Goal: Information Seeking & Learning: Learn about a topic

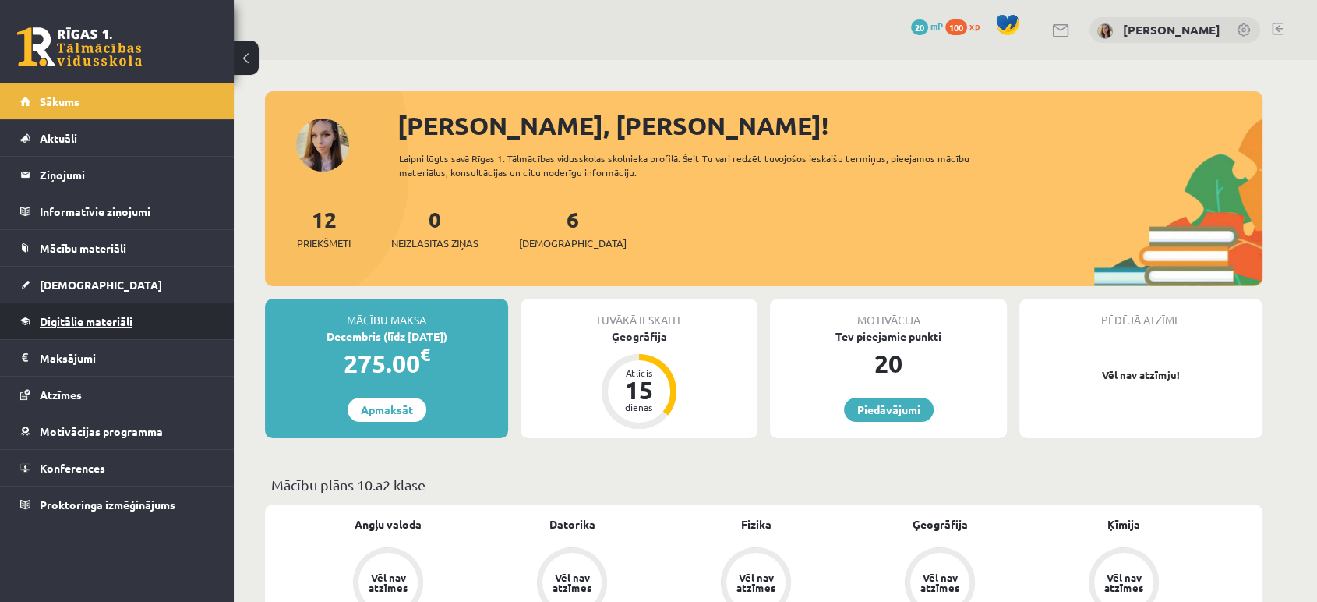
click at [78, 324] on span "Digitālie materiāli" at bounding box center [86, 321] width 93 height 14
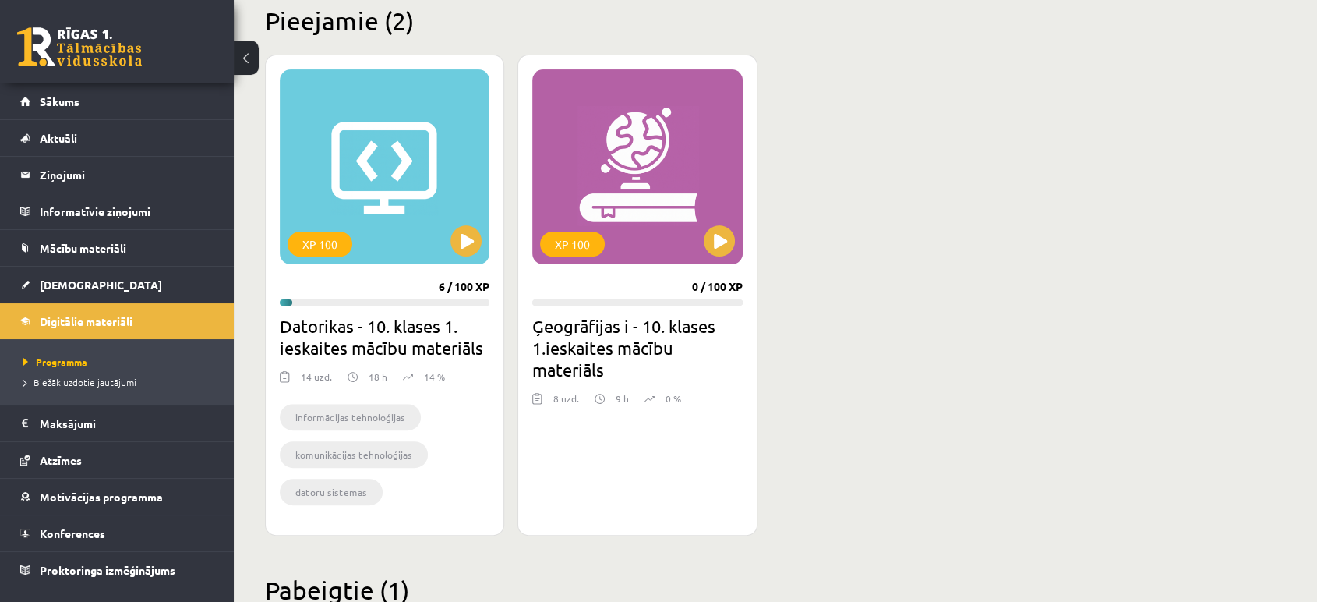
scroll to position [461, 0]
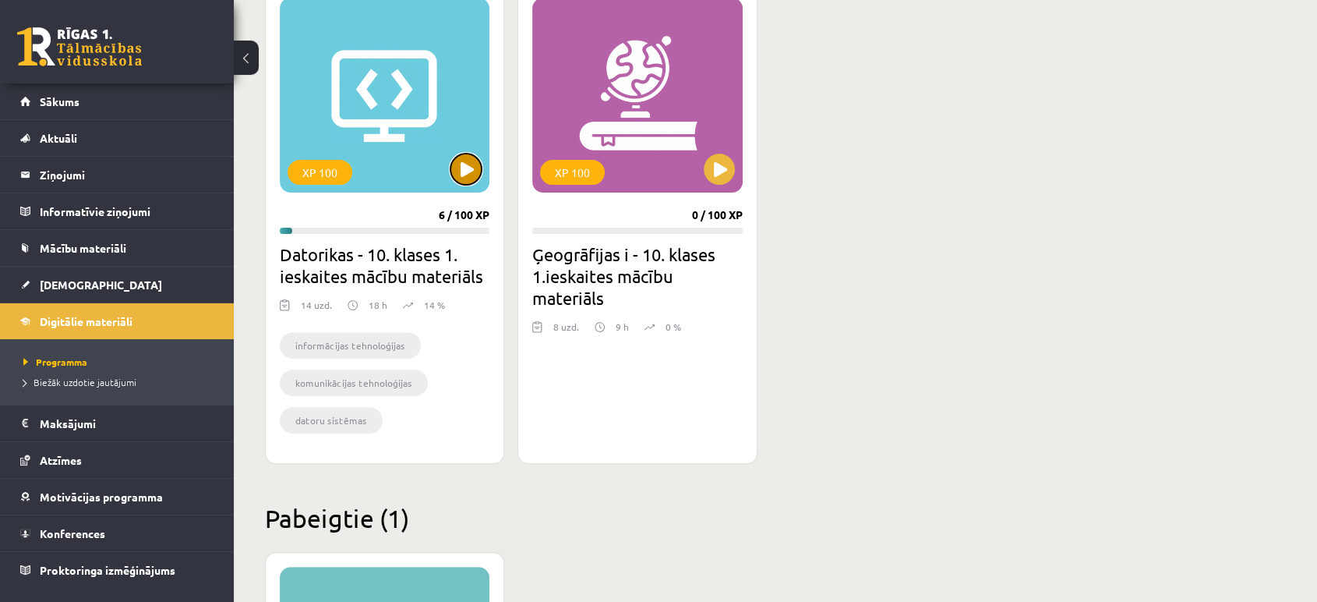
click at [469, 165] on button at bounding box center [466, 169] width 31 height 31
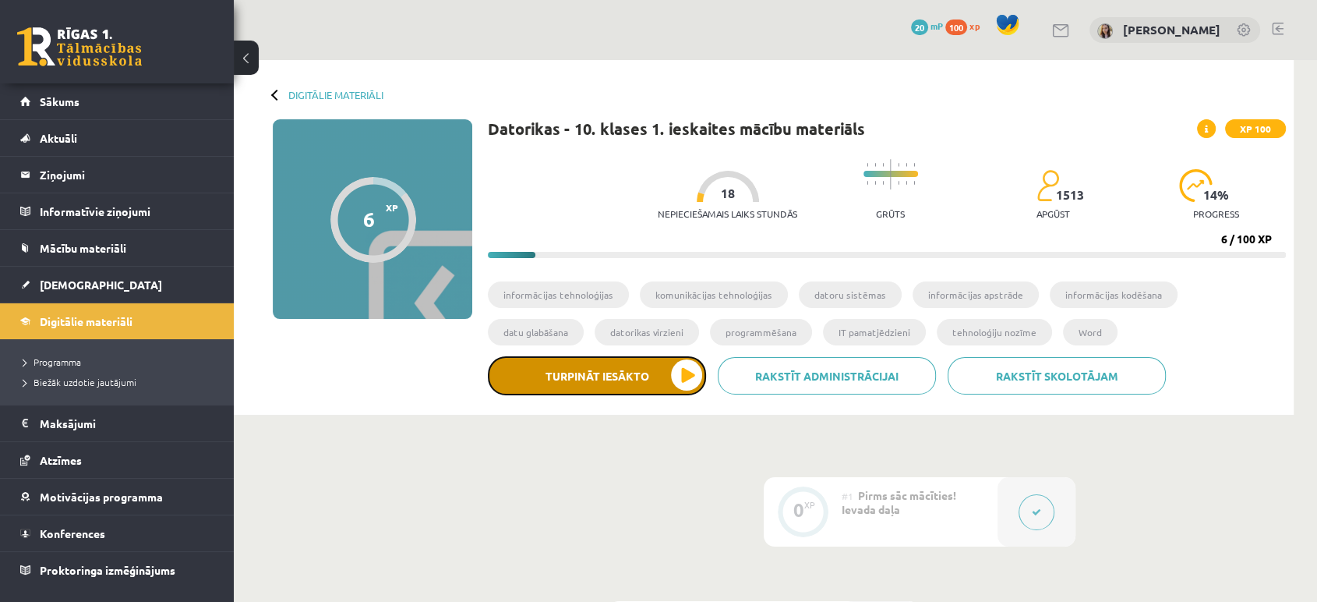
click at [649, 385] on button "Turpināt iesākto" at bounding box center [597, 375] width 218 height 39
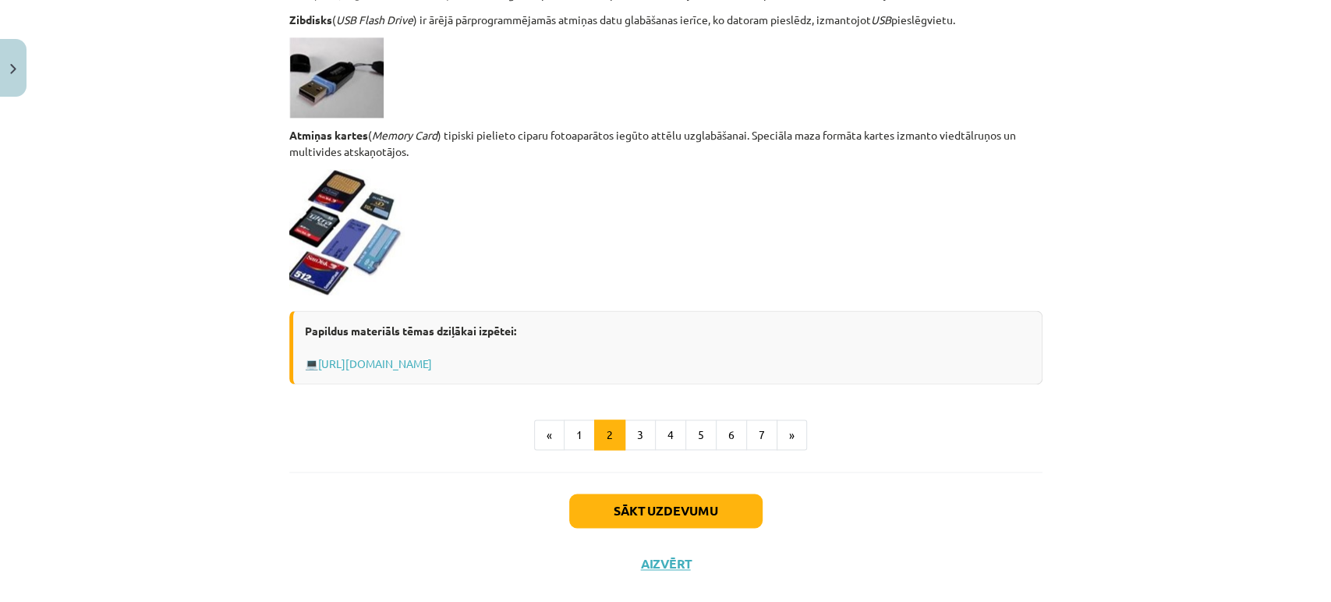
scroll to position [1310, 0]
click at [627, 434] on button "3" at bounding box center [639, 434] width 31 height 31
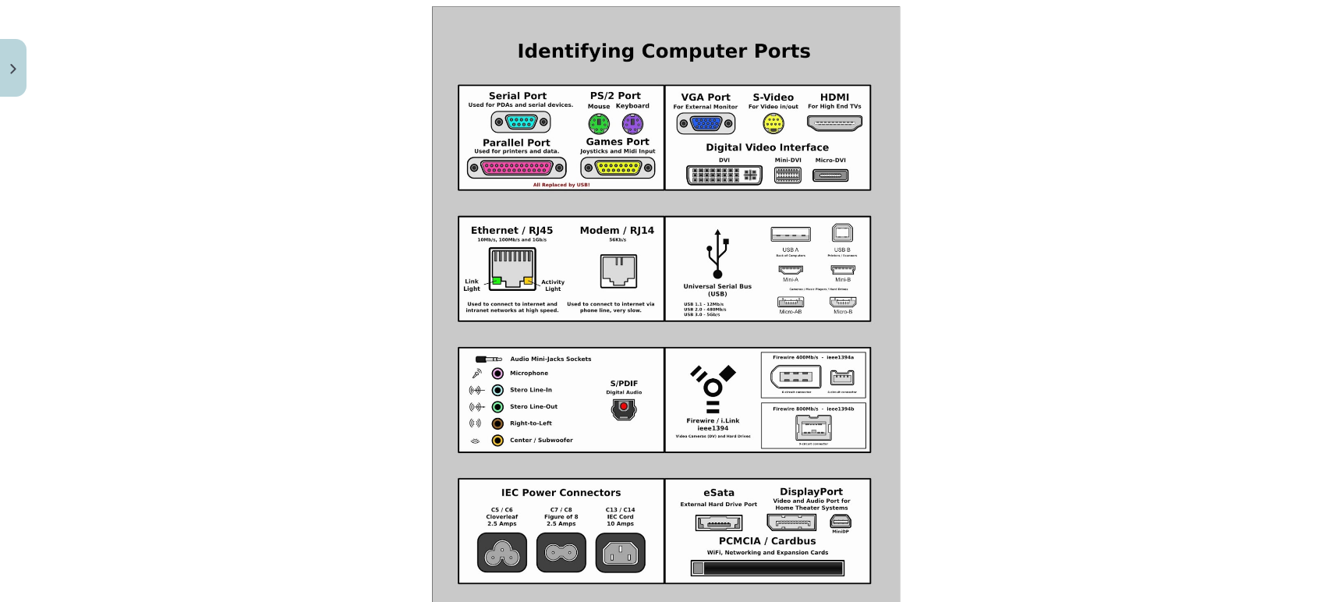
scroll to position [1796, 0]
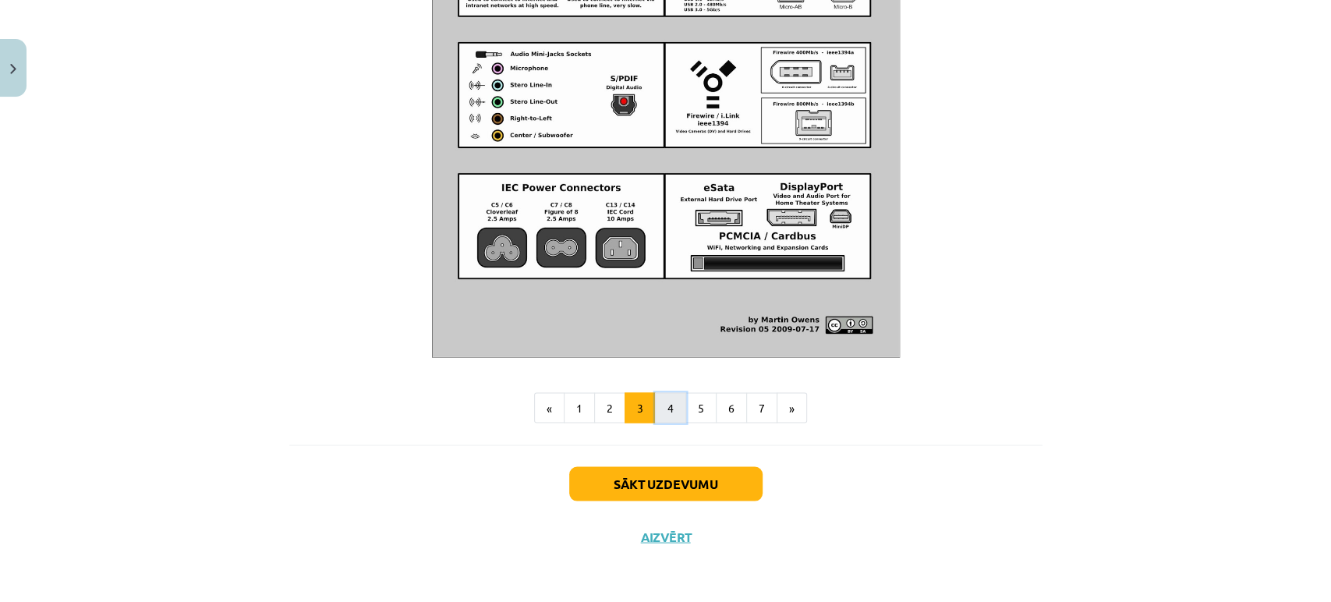
click at [665, 410] on button "4" at bounding box center [670, 407] width 31 height 31
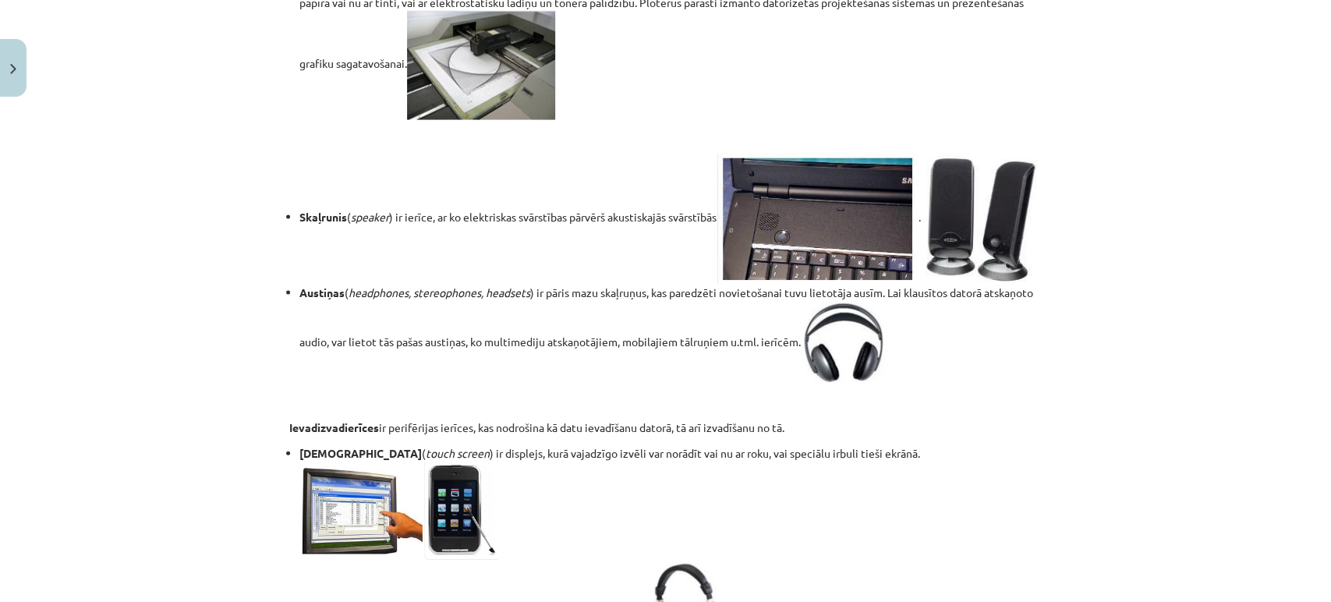
scroll to position [2084, 0]
click at [221, 211] on div "Mācību tēma: Datorikas - 10. klases 1. ieskaites mācību materiāls #3 2. tēma – …" at bounding box center [665, 301] width 1331 height 602
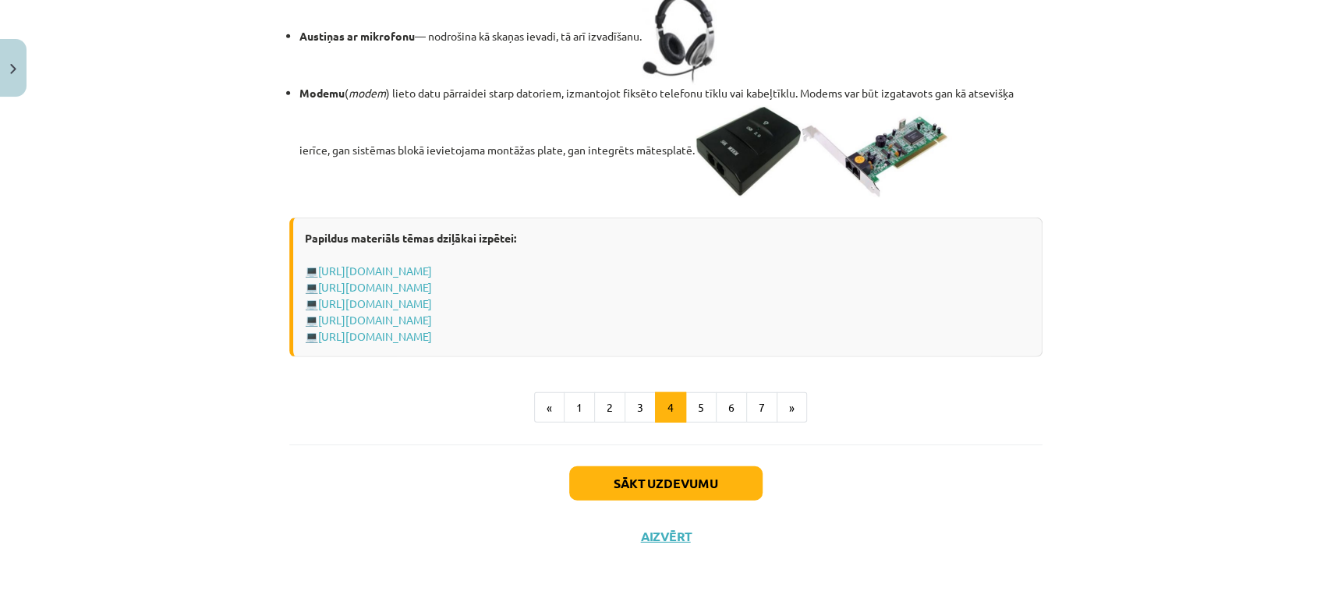
scroll to position [2745, 0]
click at [691, 423] on button "5" at bounding box center [700, 407] width 31 height 31
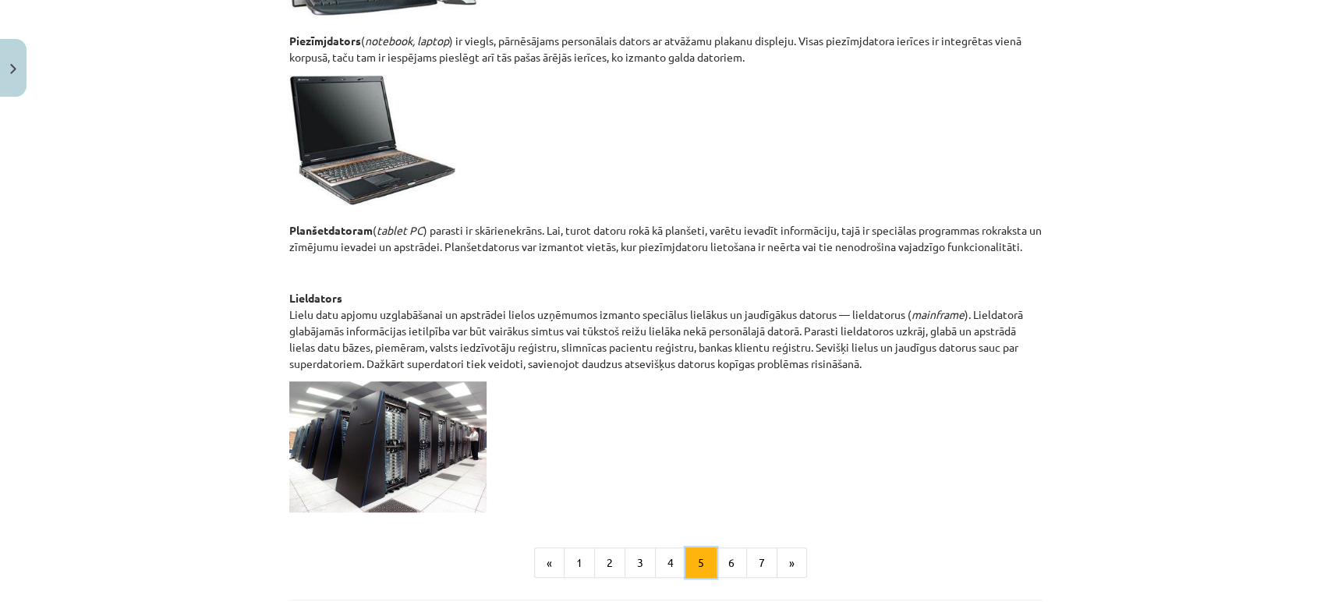
scroll to position [730, 0]
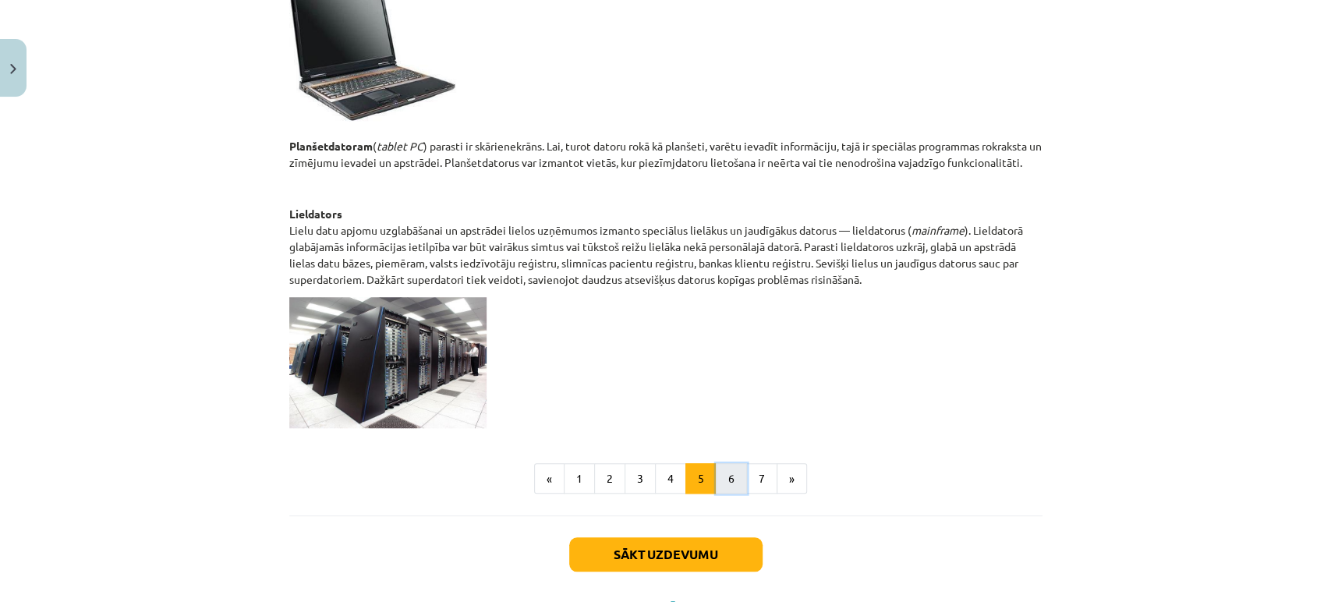
click at [718, 472] on button "6" at bounding box center [731, 478] width 31 height 31
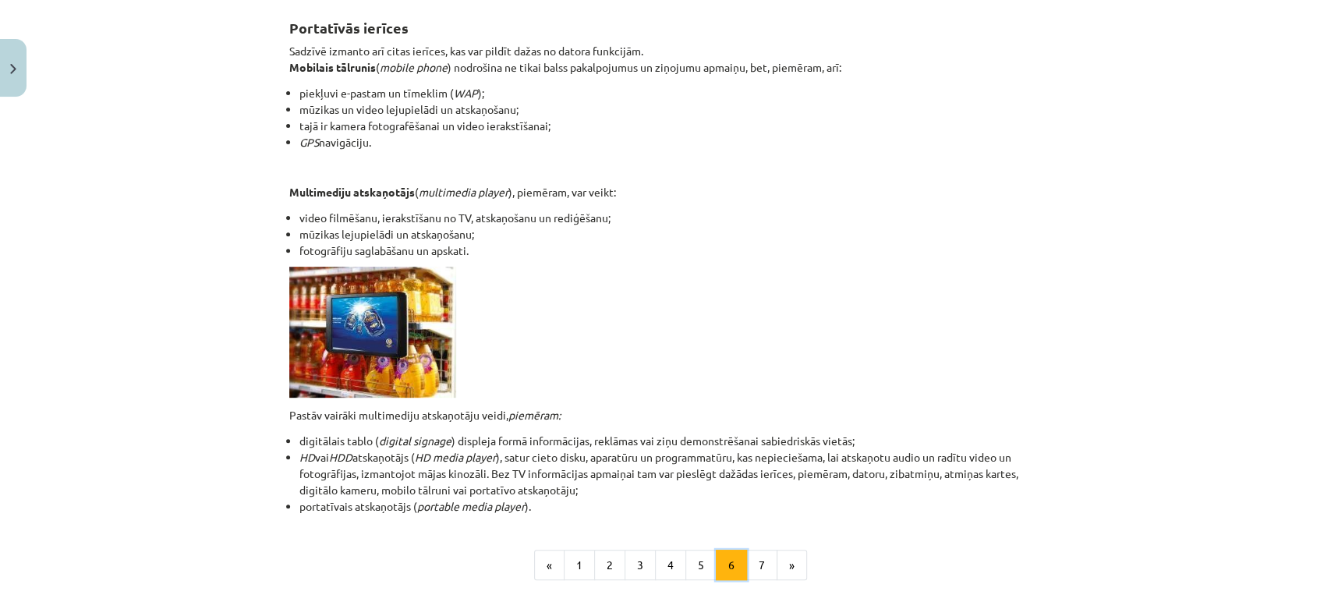
scroll to position [317, 0]
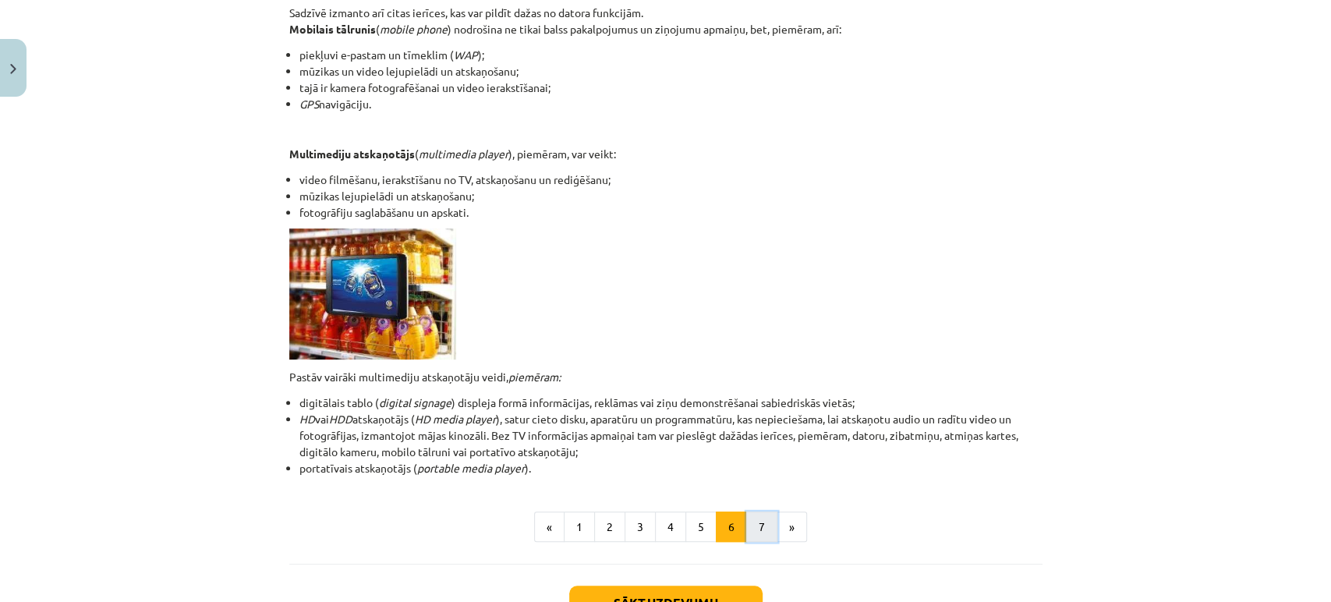
click at [762, 518] on button "7" at bounding box center [761, 526] width 31 height 31
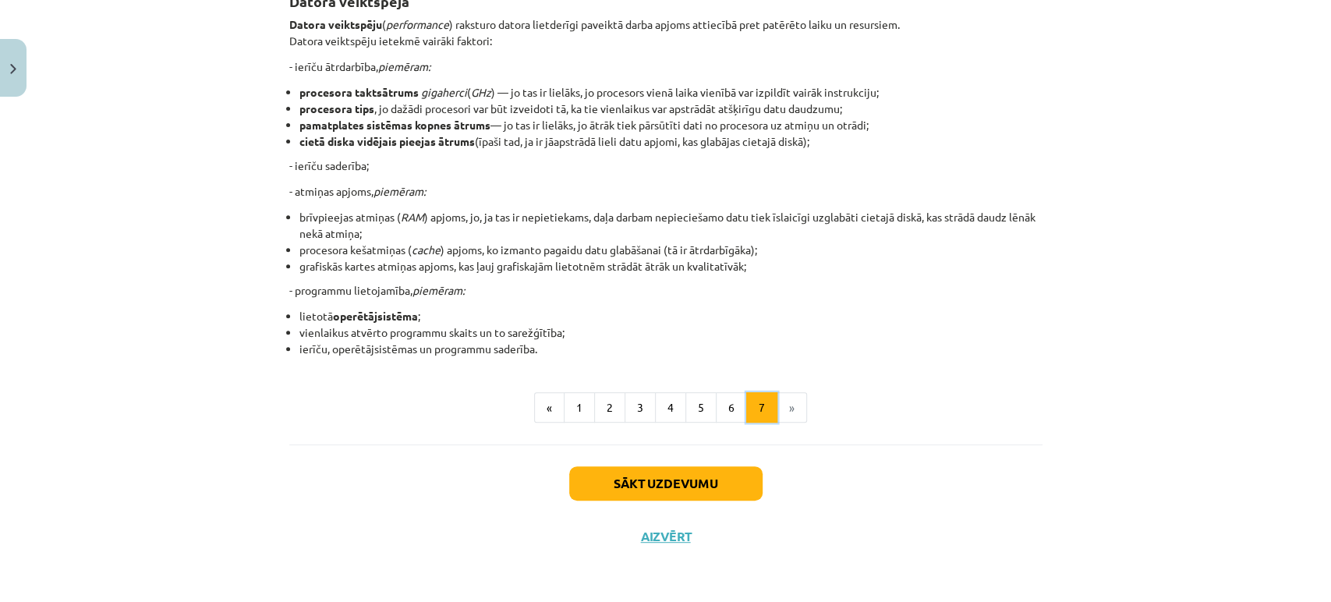
scroll to position [279, 0]
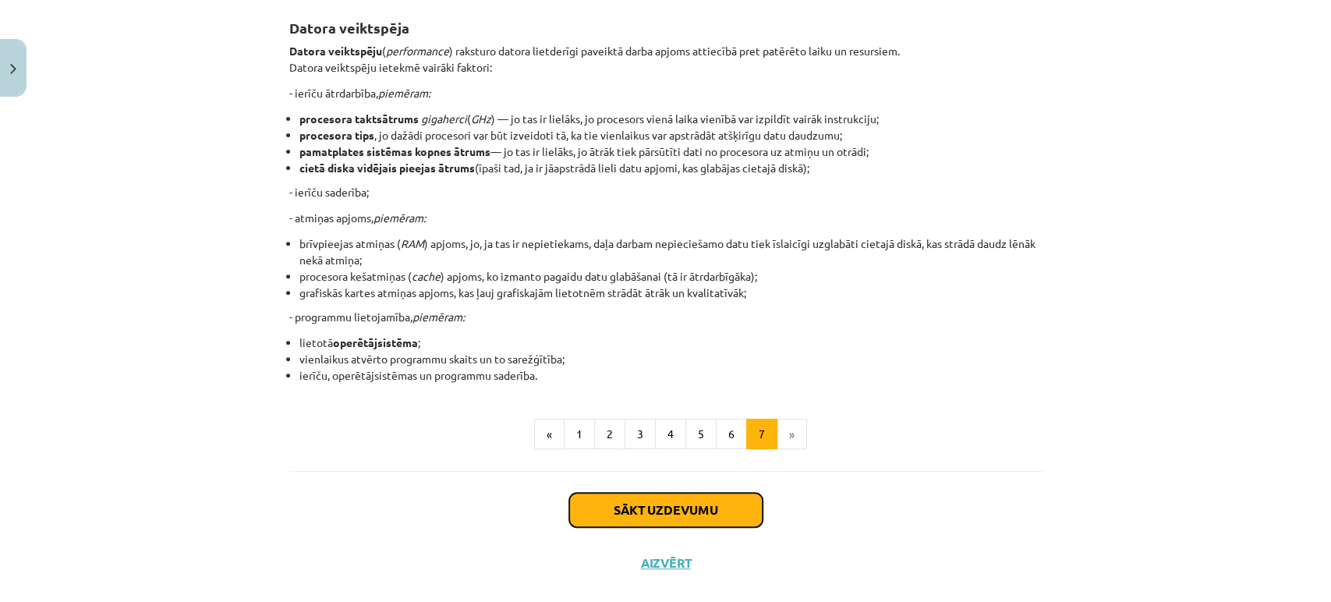
click at [697, 508] on button "Sākt uzdevumu" at bounding box center [665, 510] width 193 height 34
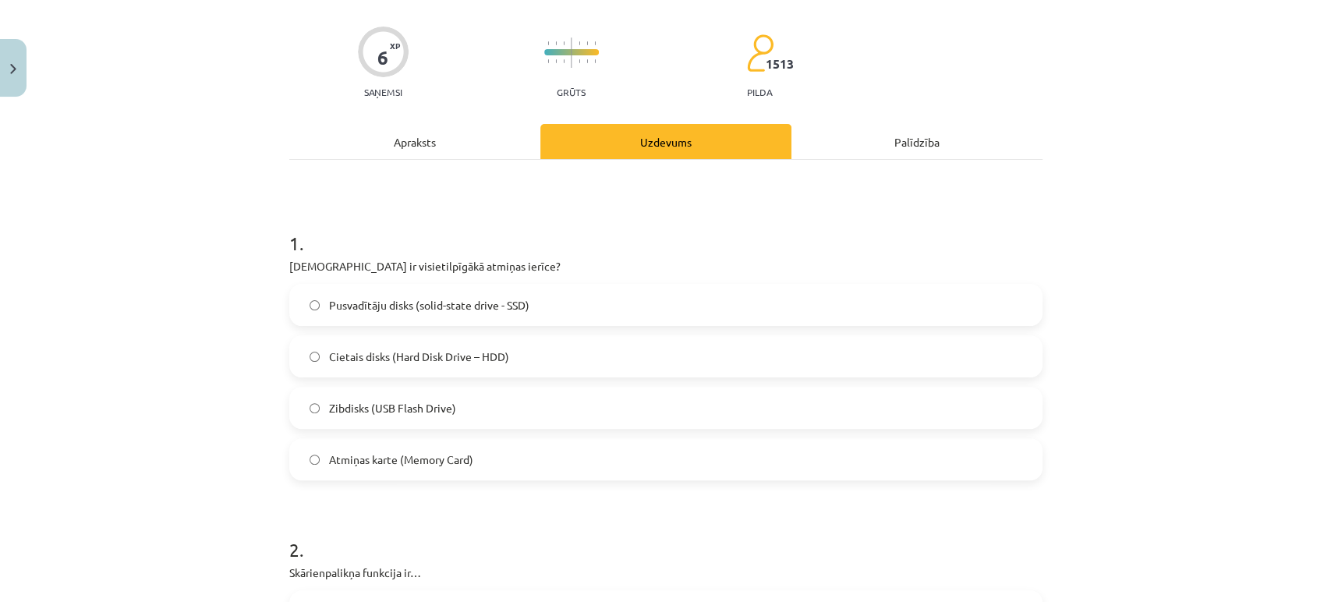
scroll to position [155, 0]
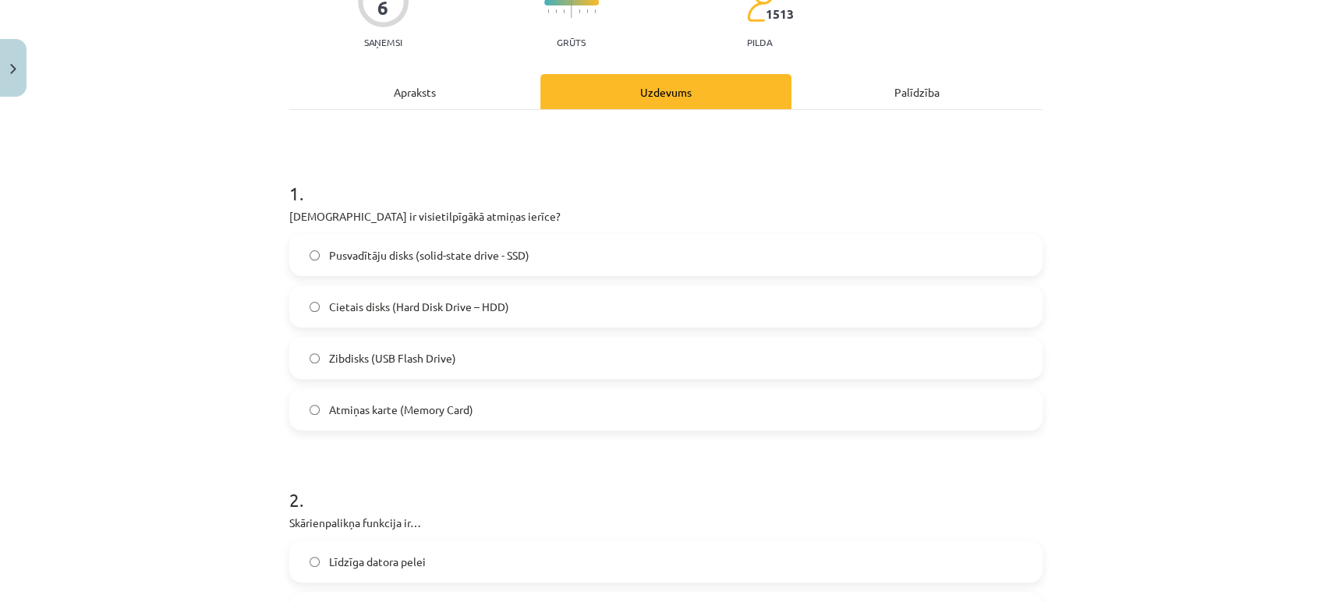
click at [312, 219] on p "[DEMOGRAPHIC_DATA] ir visietilpīgākā atmiņas ierīce?" at bounding box center [665, 216] width 753 height 16
copy div "[DEMOGRAPHIC_DATA] ir visietilpīgākā atmiņas ierīce?"
click at [609, 186] on h1 "1 ." at bounding box center [665, 179] width 753 height 48
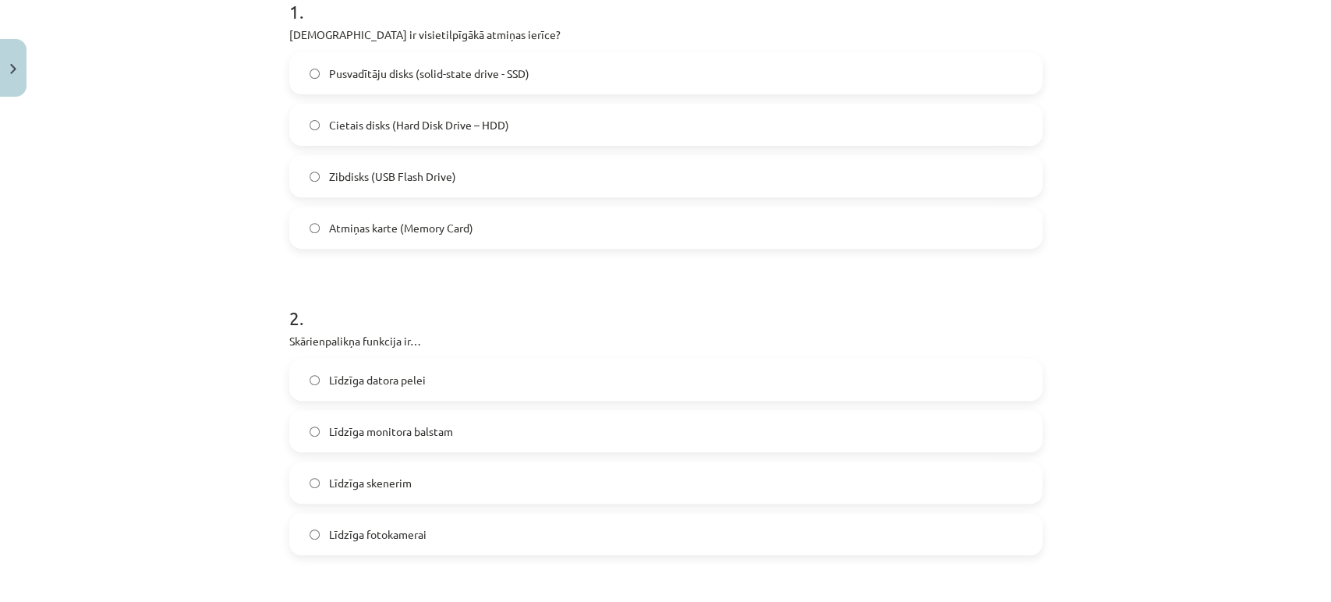
scroll to position [340, 0]
click at [306, 368] on label "Līdzīga datora pelei" at bounding box center [666, 376] width 750 height 39
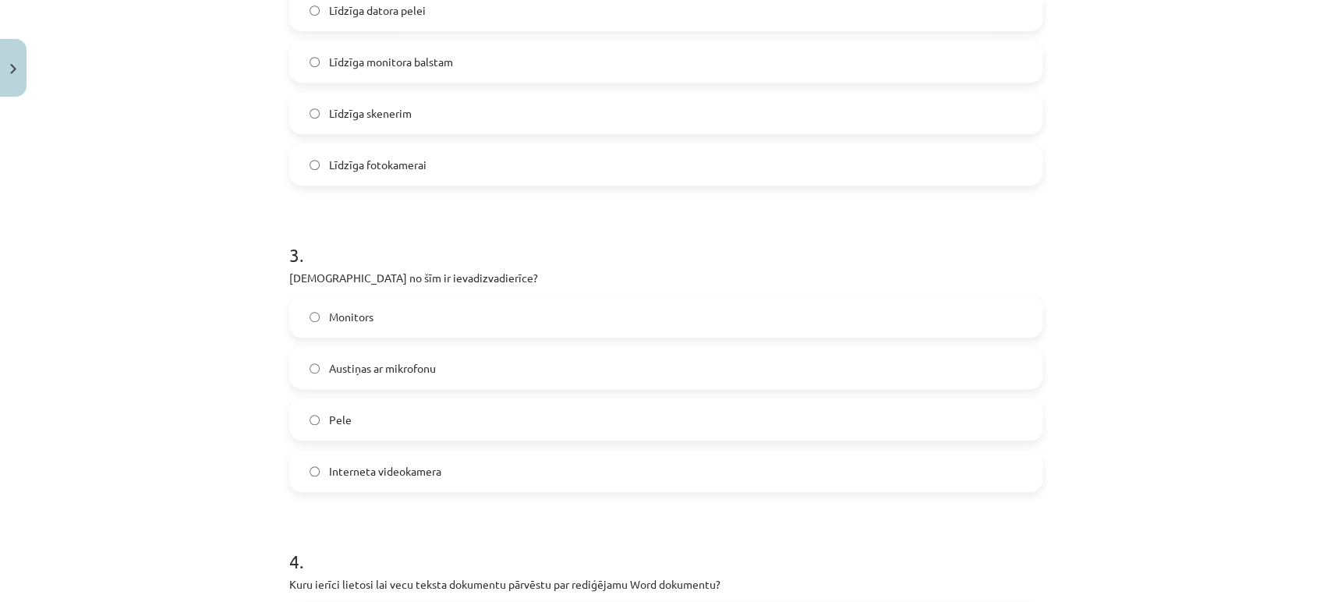
scroll to position [707, 0]
click at [312, 372] on label "Austiņas ar mikrofonu" at bounding box center [666, 367] width 750 height 39
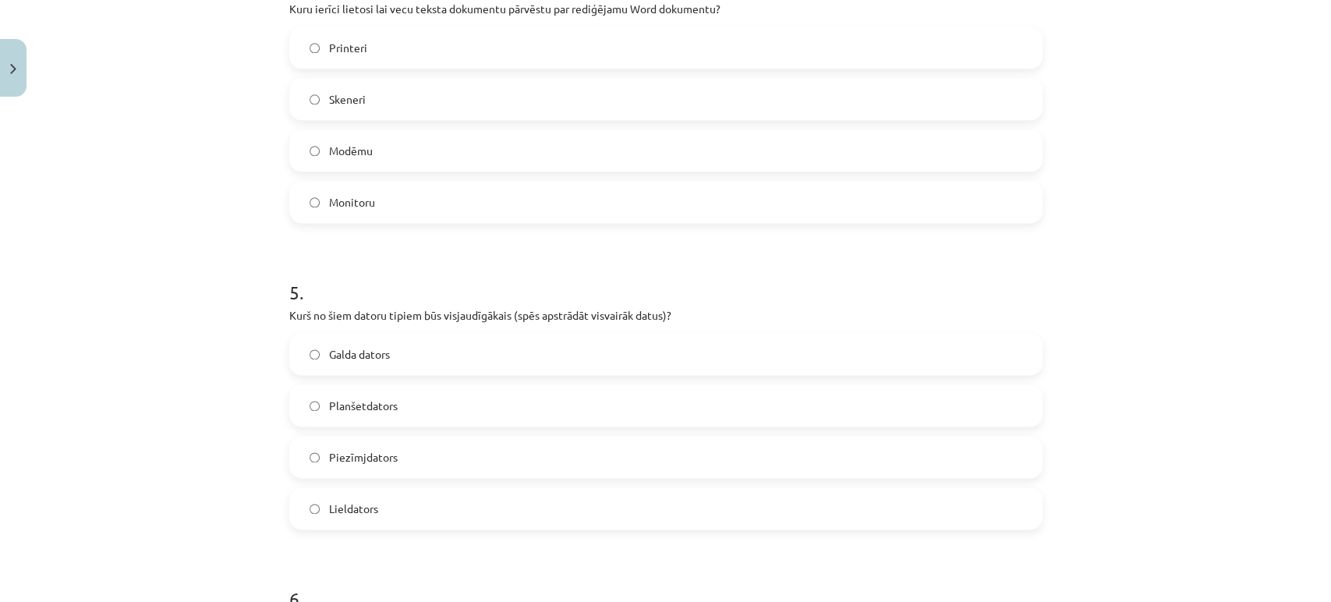
scroll to position [1282, 0]
click at [305, 514] on label "Lieldators" at bounding box center [666, 507] width 750 height 39
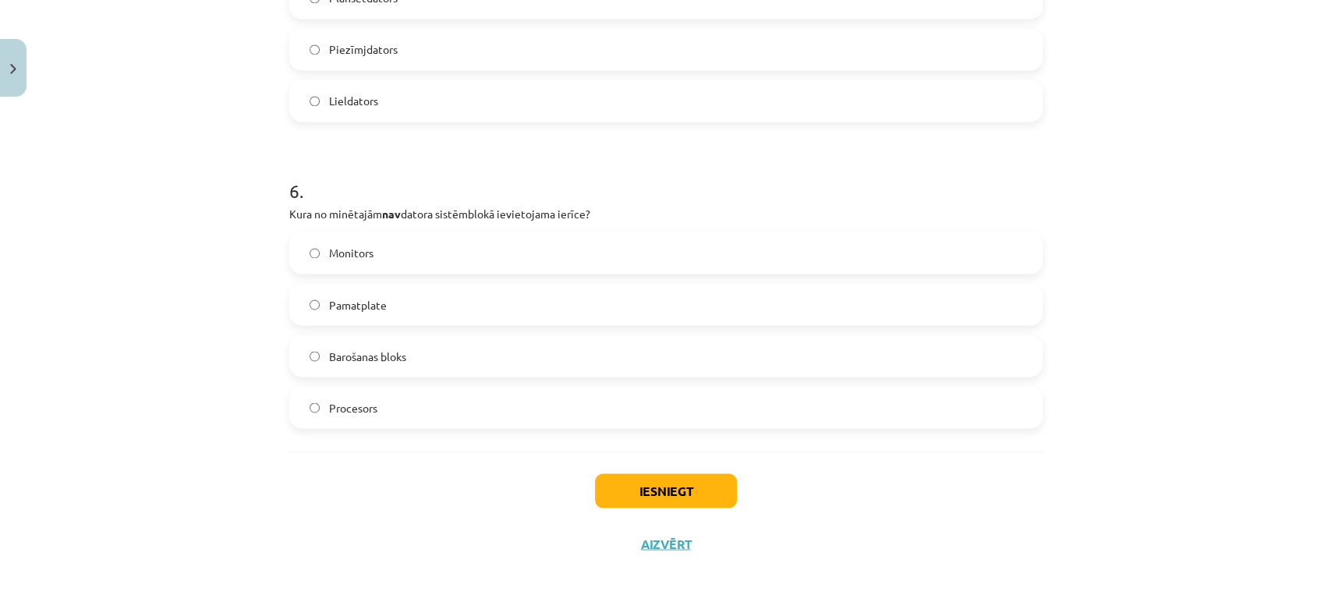
scroll to position [1690, 0]
click at [674, 482] on button "Iesniegt" at bounding box center [666, 489] width 142 height 34
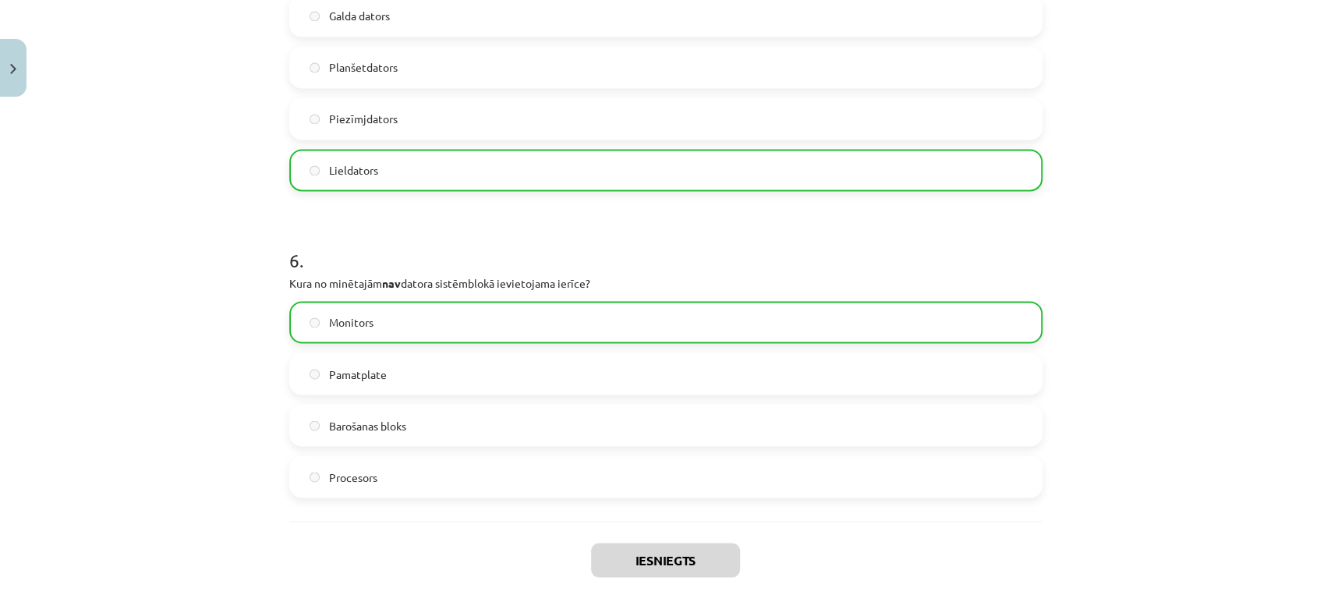
scroll to position [1745, 0]
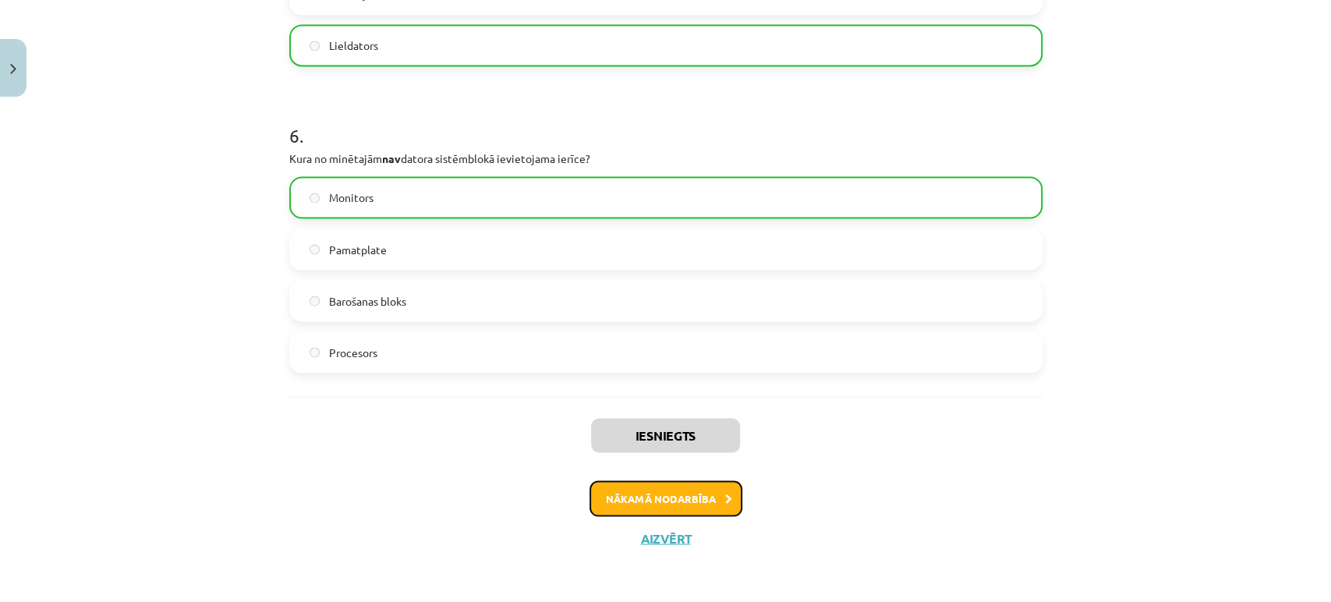
click at [670, 505] on button "Nākamā nodarbība" at bounding box center [665, 498] width 153 height 36
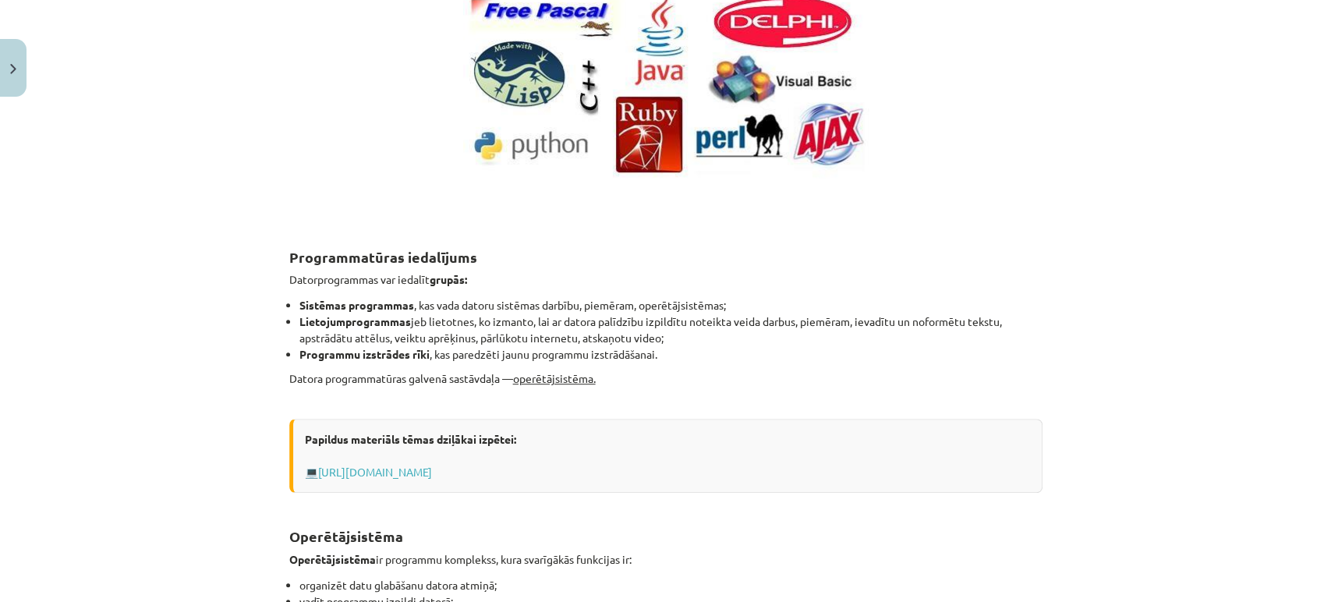
scroll to position [446, 0]
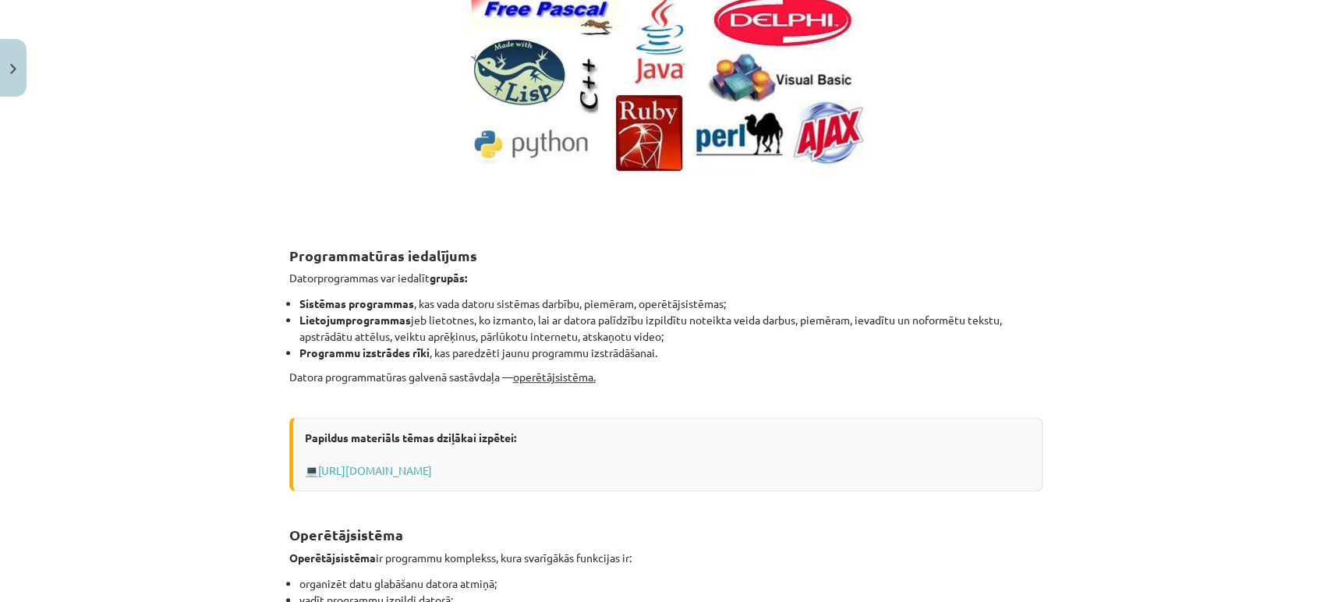
click at [536, 377] on u "operētājsistēma." at bounding box center [554, 376] width 83 height 14
click at [389, 470] on link "[URL][DOMAIN_NAME]" at bounding box center [375, 470] width 114 height 14
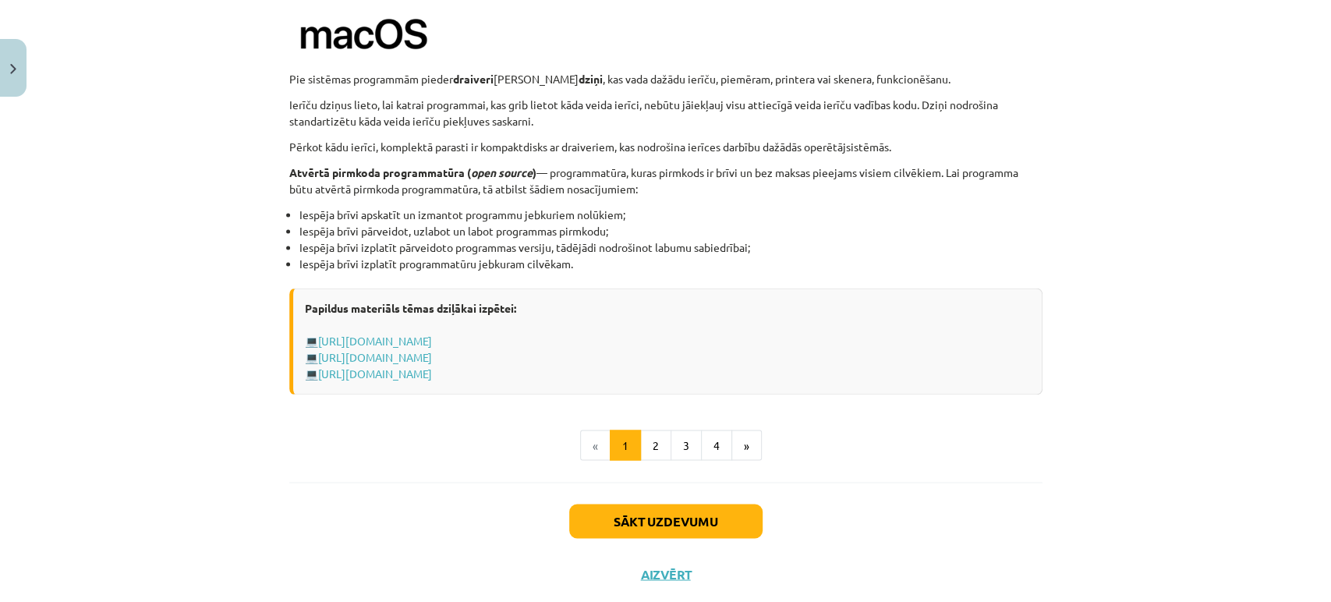
scroll to position [1570, 0]
click at [647, 435] on button "2" at bounding box center [655, 444] width 31 height 31
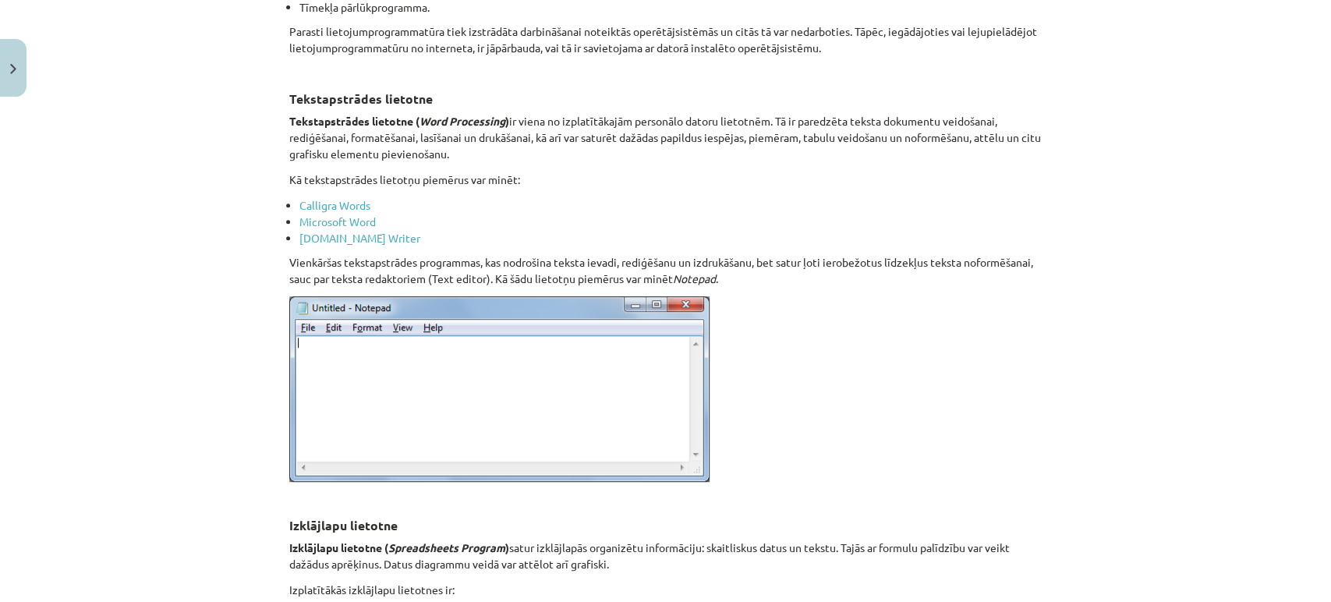
scroll to position [501, 0]
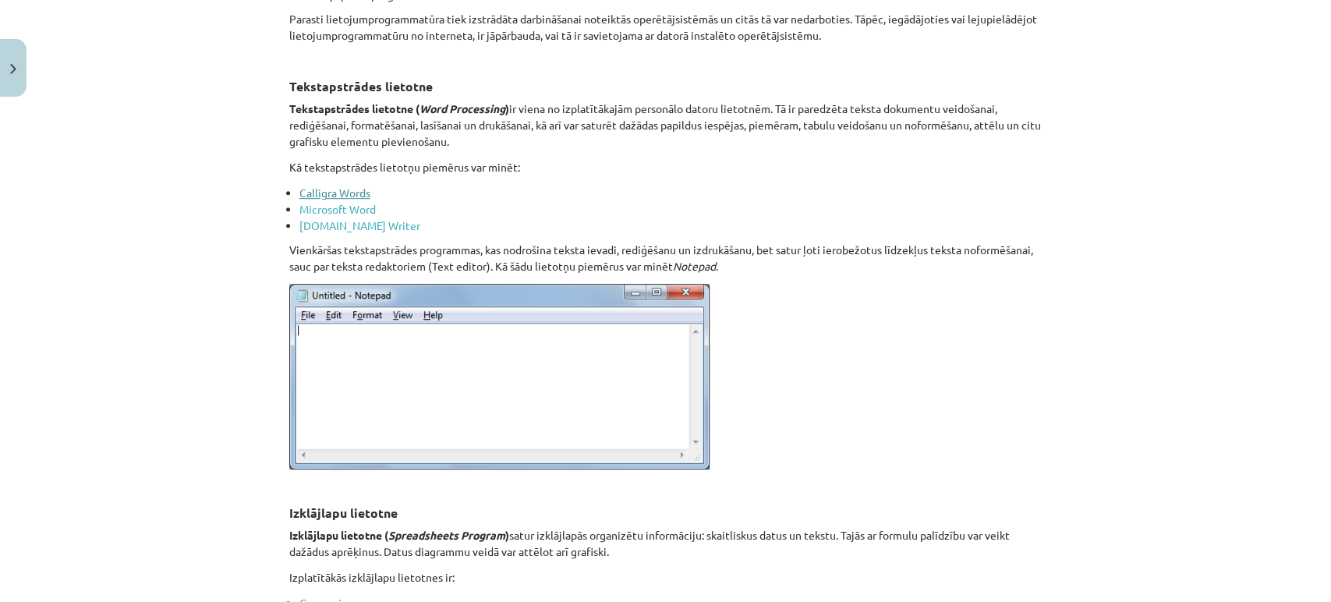
click at [324, 197] on link "Calligra Words" at bounding box center [334, 193] width 71 height 14
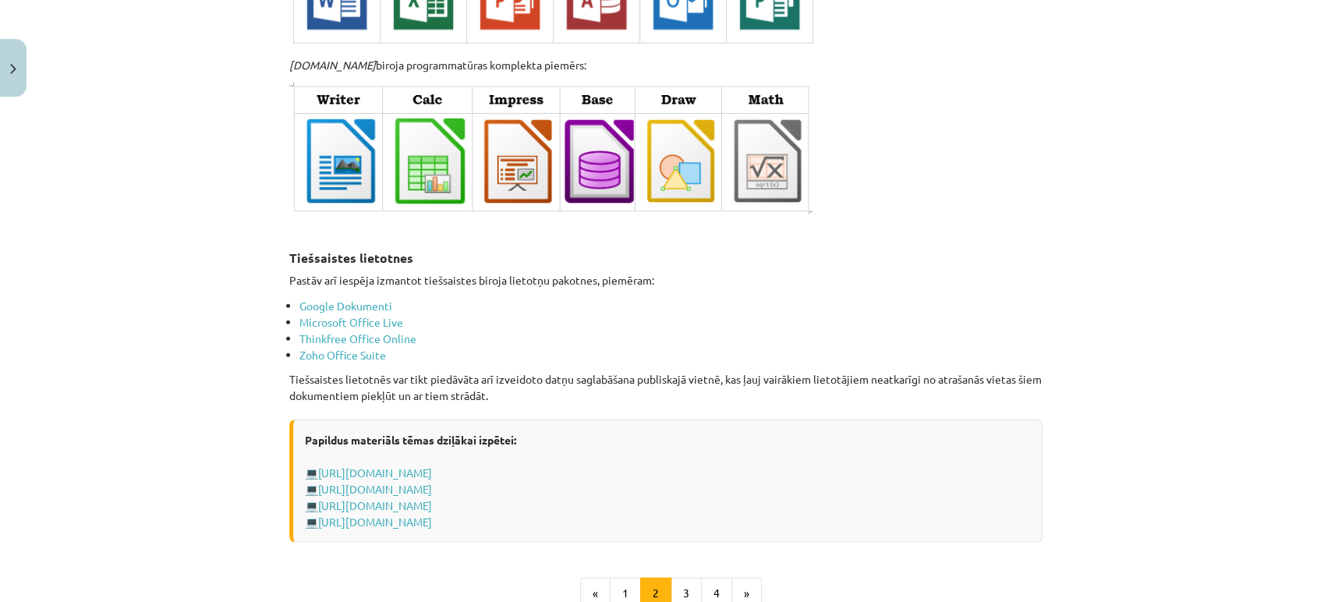
scroll to position [2639, 0]
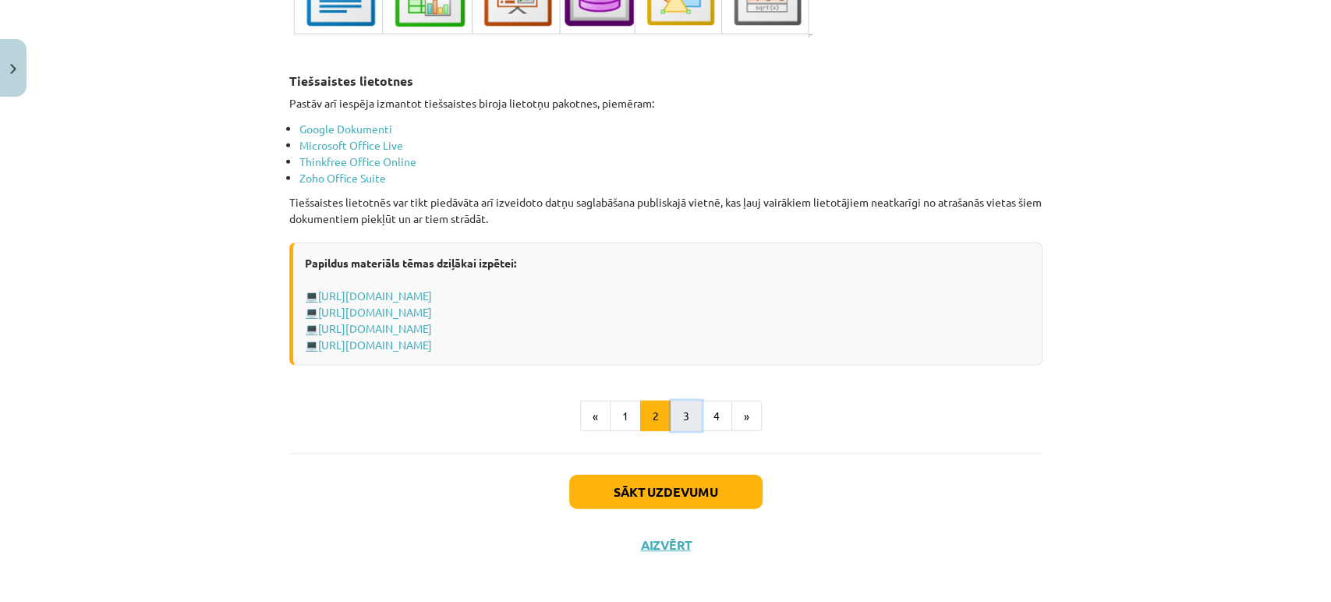
click at [686, 401] on button "3" at bounding box center [685, 416] width 31 height 31
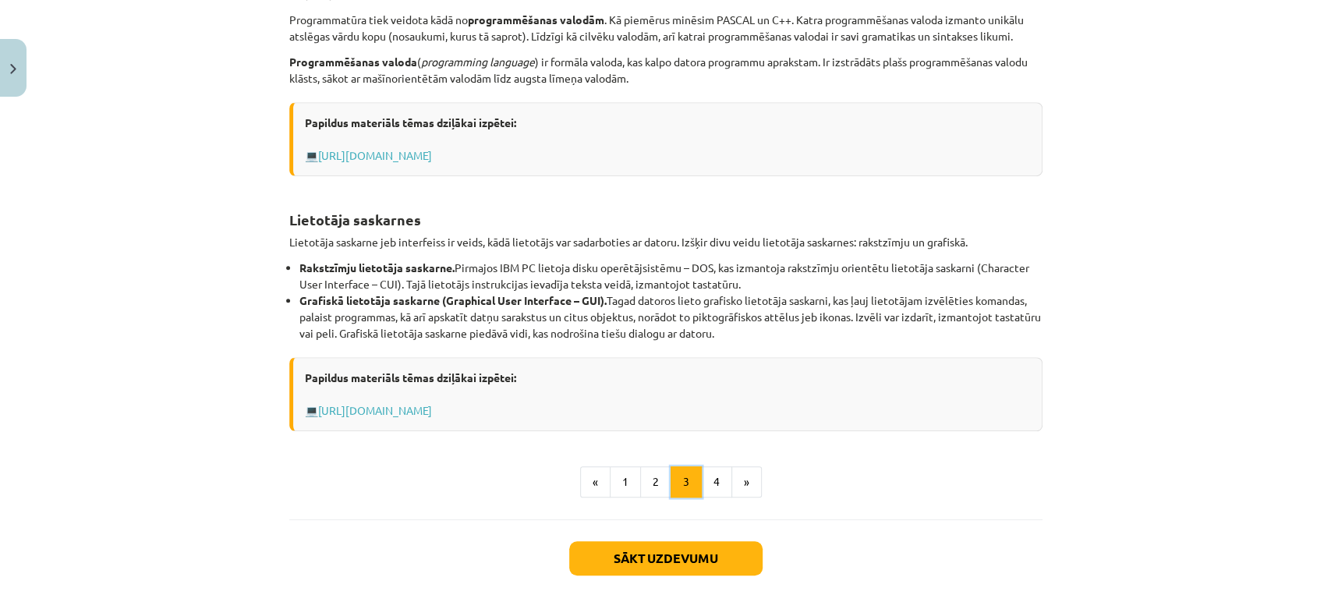
scroll to position [531, 0]
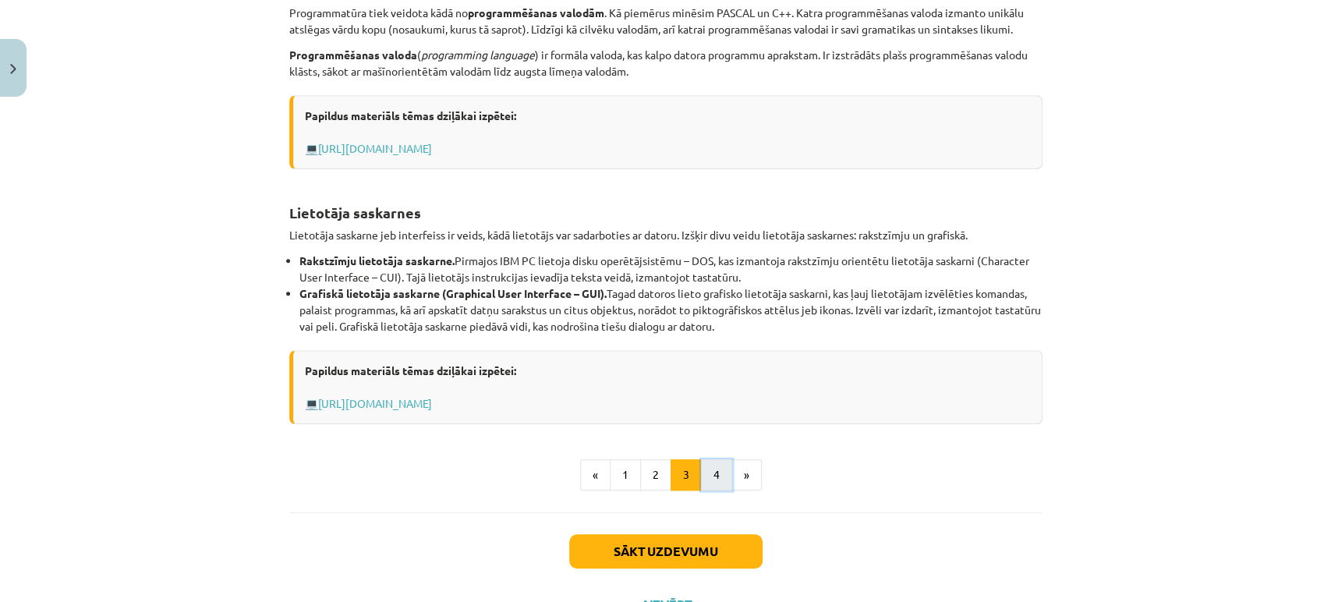
click at [701, 469] on button "4" at bounding box center [716, 474] width 31 height 31
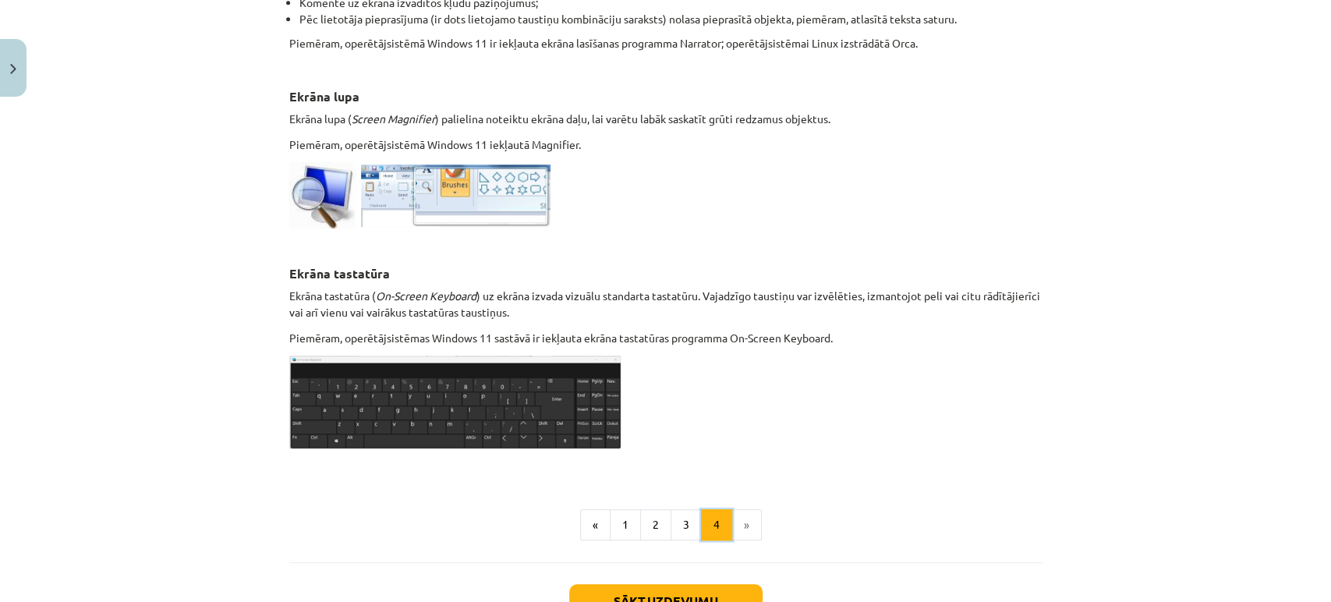
scroll to position [695, 0]
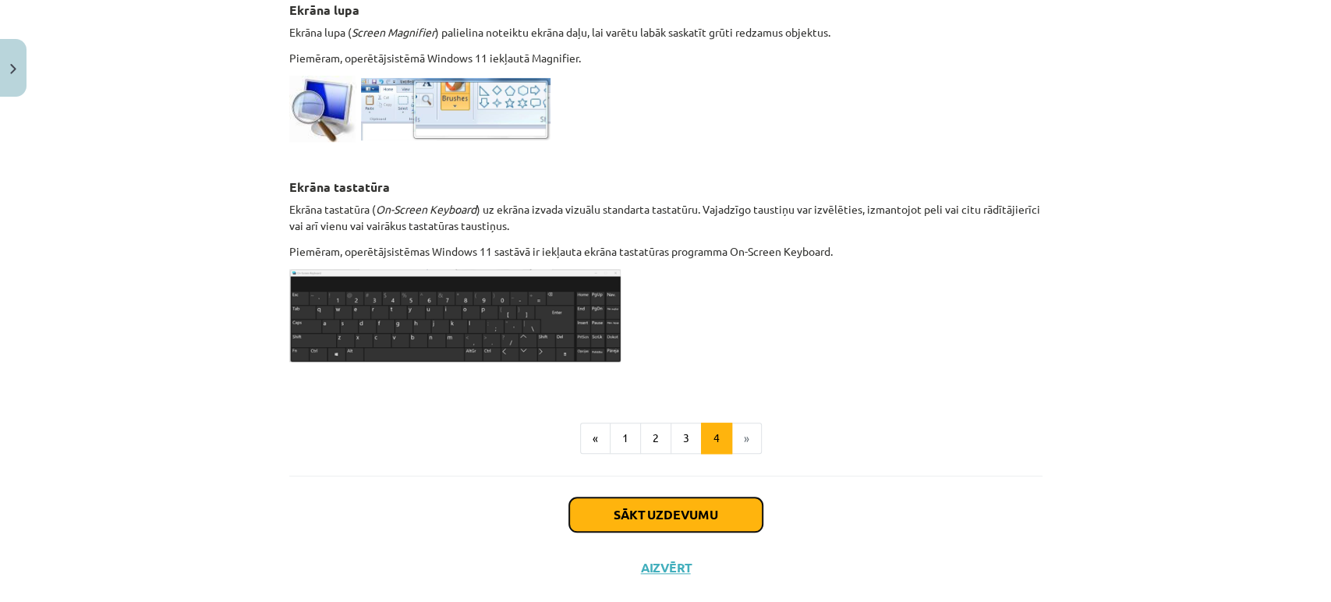
click at [664, 514] on button "Sākt uzdevumu" at bounding box center [665, 514] width 193 height 34
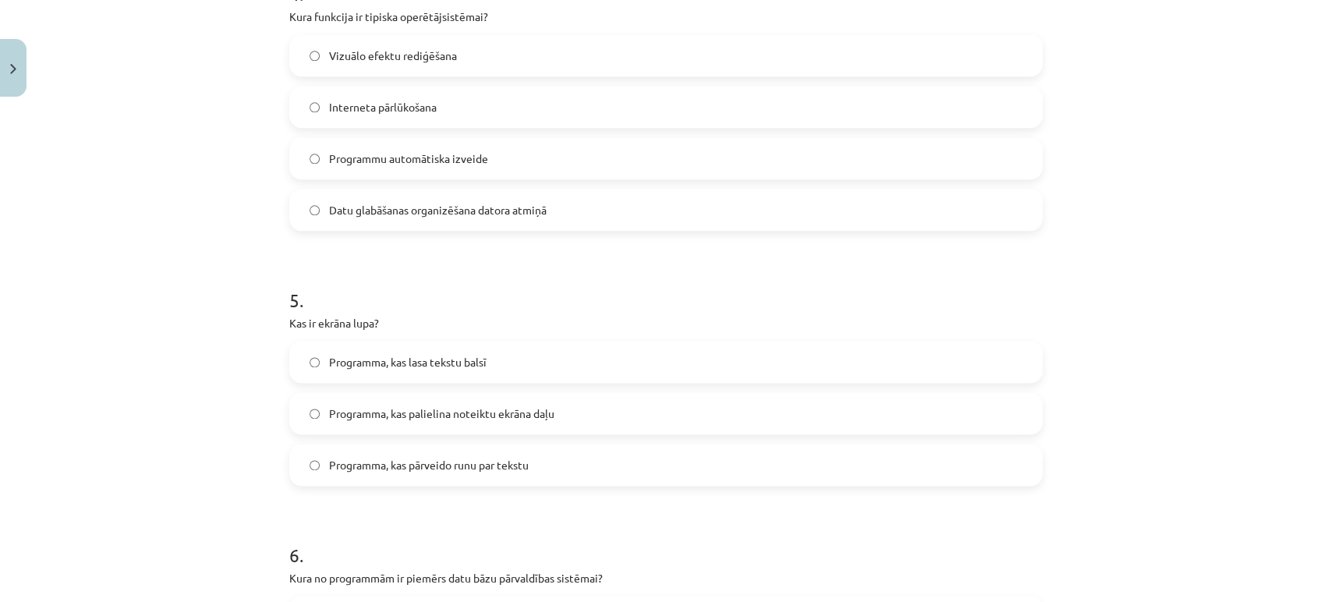
scroll to position [1282, 0]
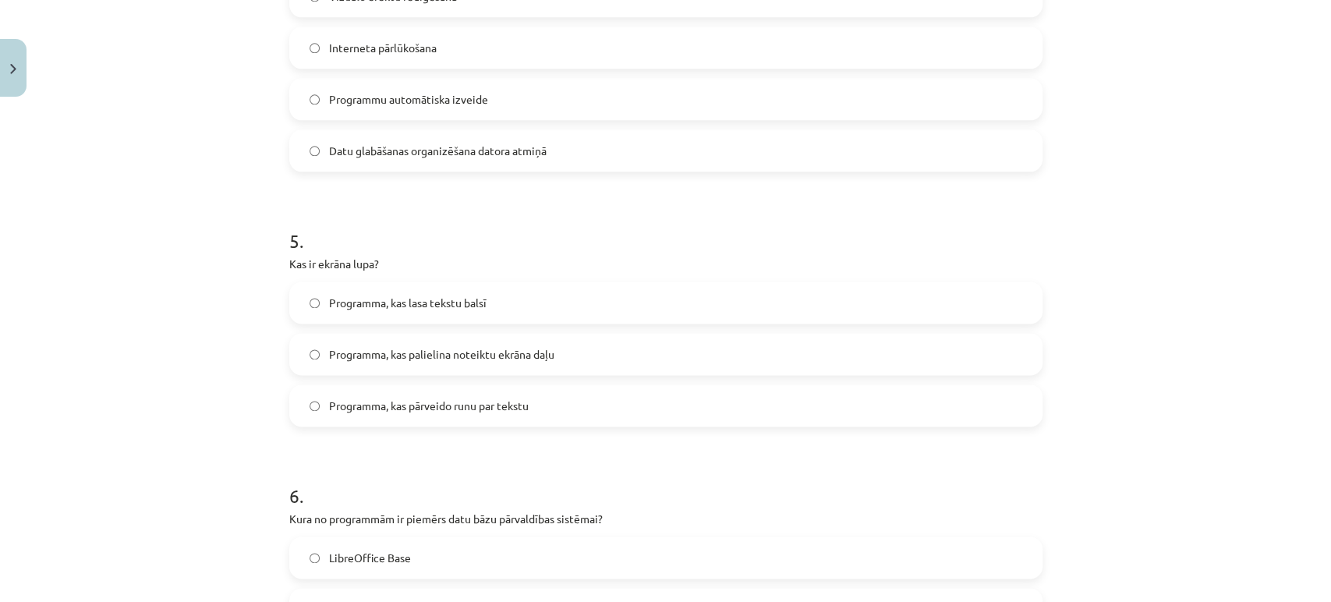
click at [292, 360] on label "Programma, kas palielina noteiktu ekrāna daļu" at bounding box center [666, 353] width 750 height 39
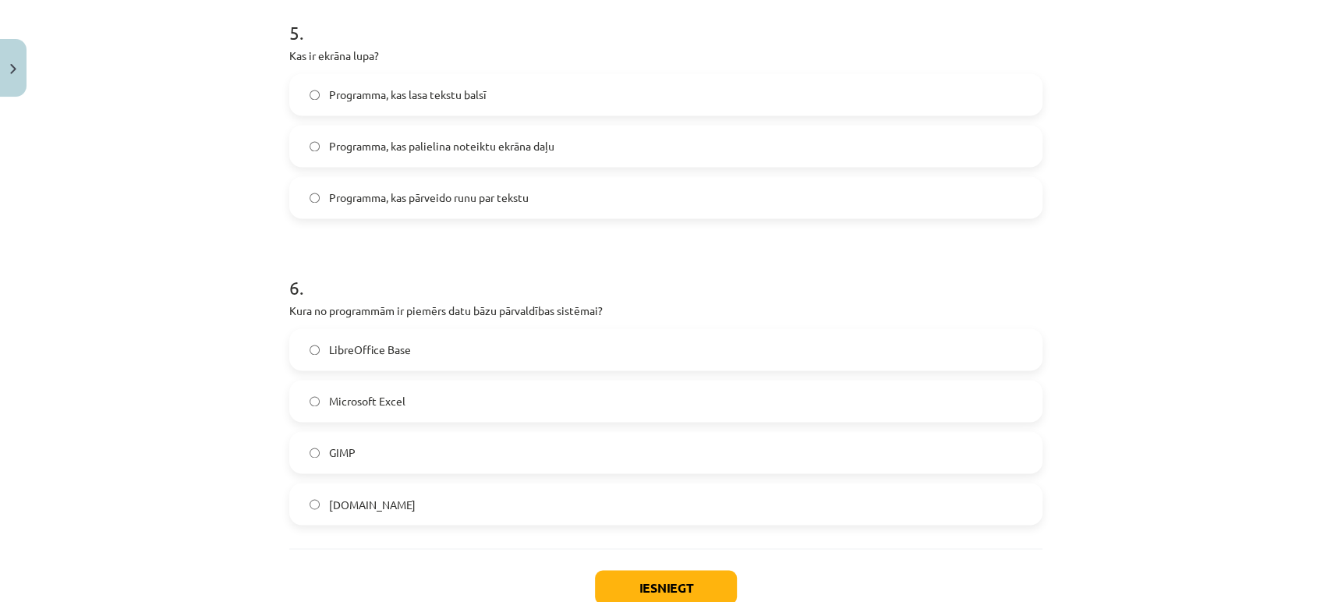
scroll to position [1593, 0]
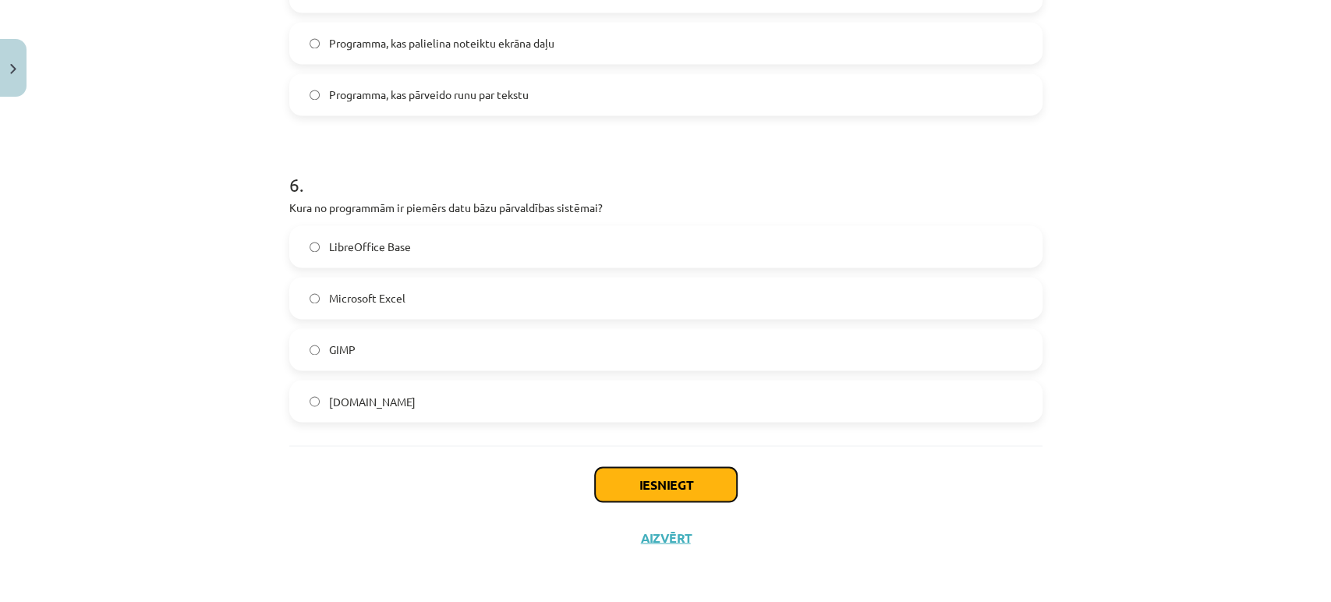
click at [668, 481] on button "Iesniegt" at bounding box center [666, 484] width 142 height 34
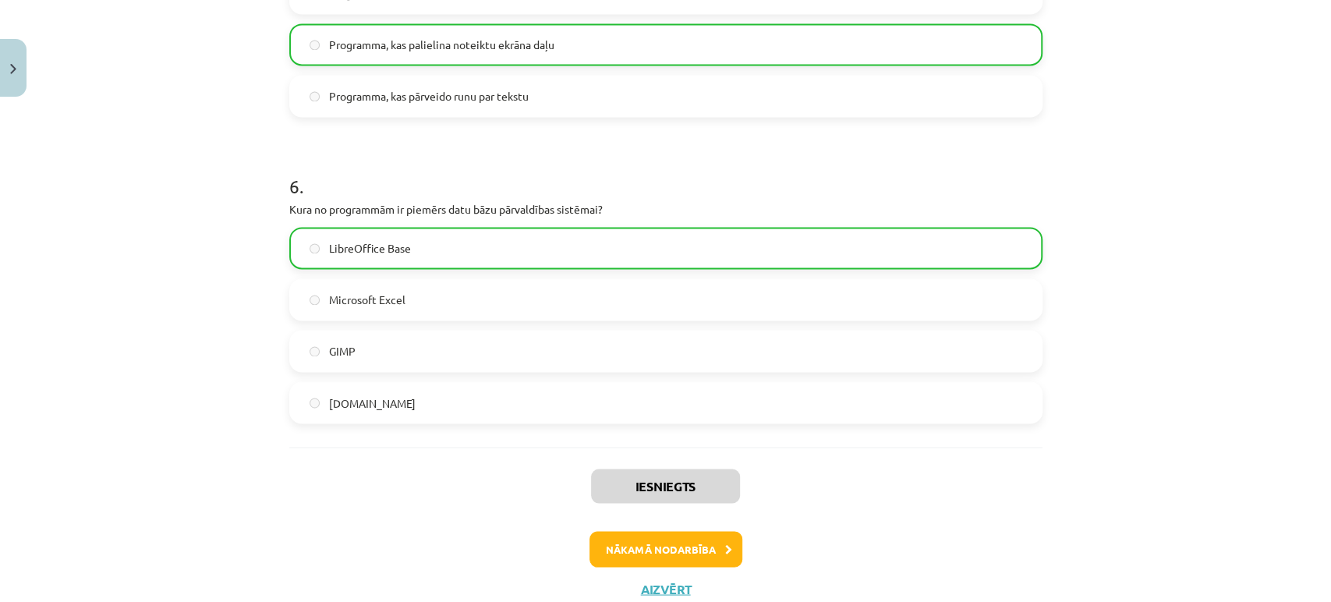
scroll to position [1642, 0]
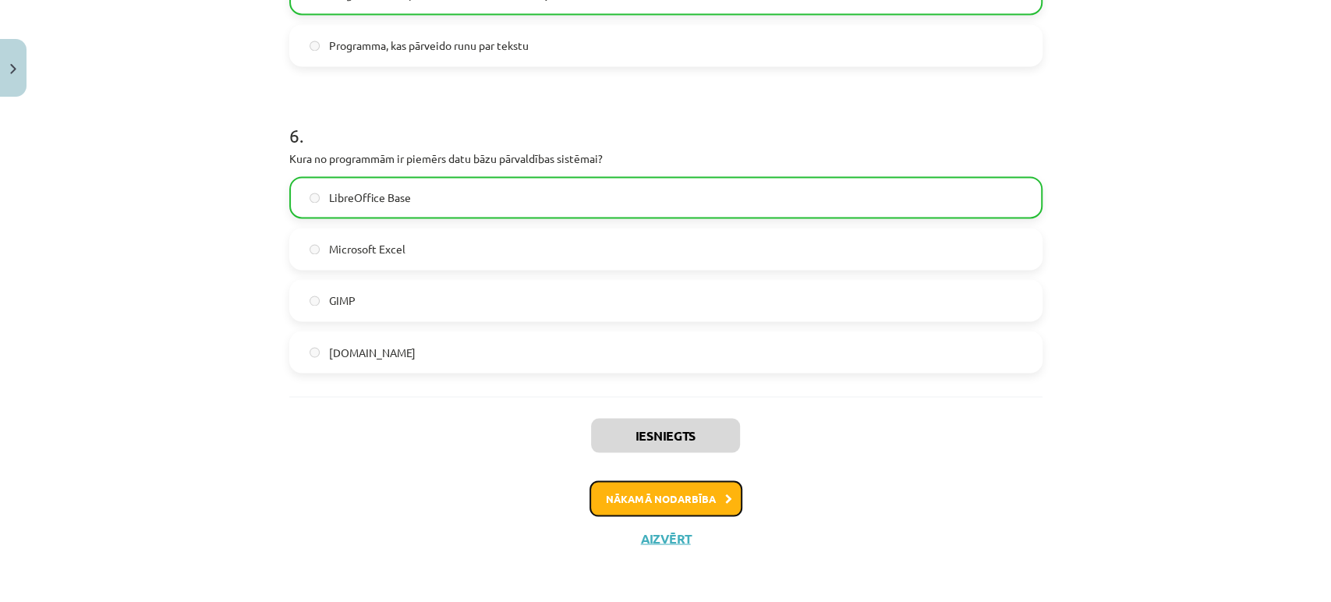
click at [710, 500] on button "Nākamā nodarbība" at bounding box center [665, 498] width 153 height 36
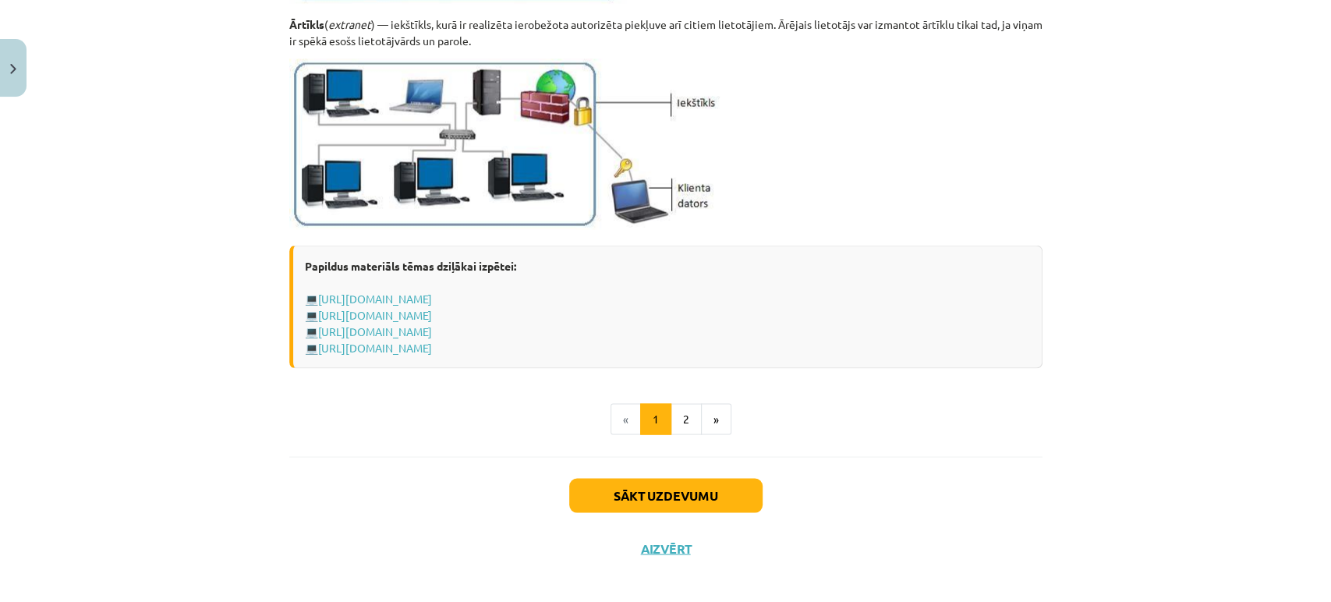
scroll to position [1873, 0]
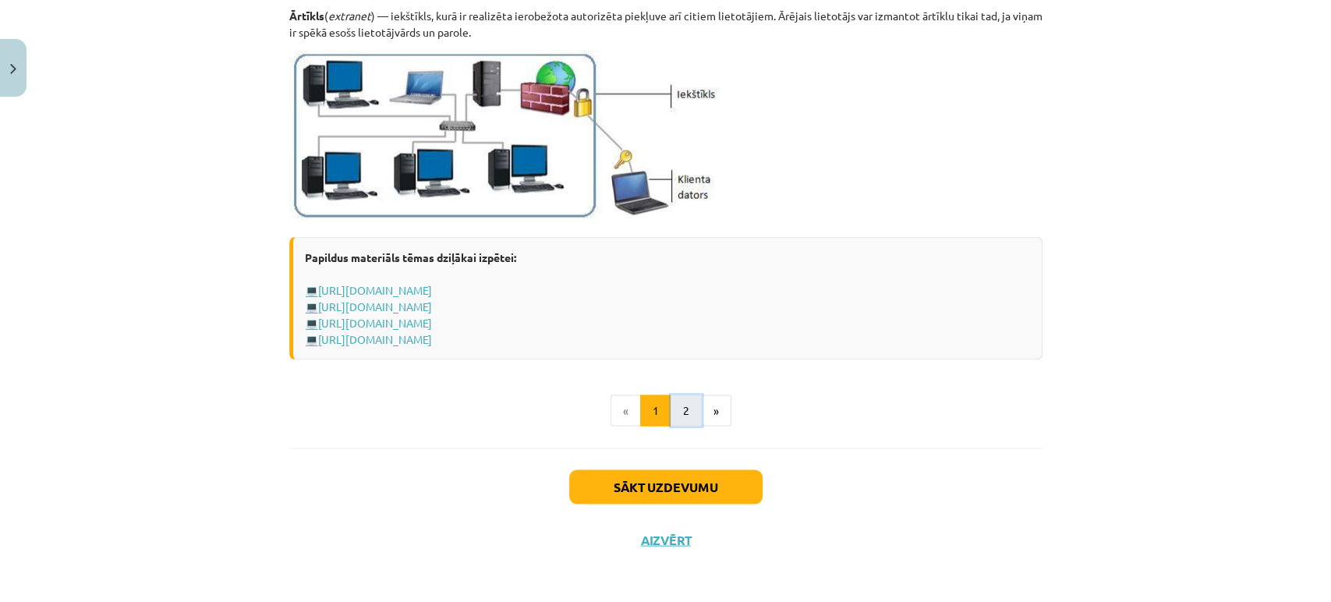
click at [683, 395] on button "2" at bounding box center [685, 409] width 31 height 31
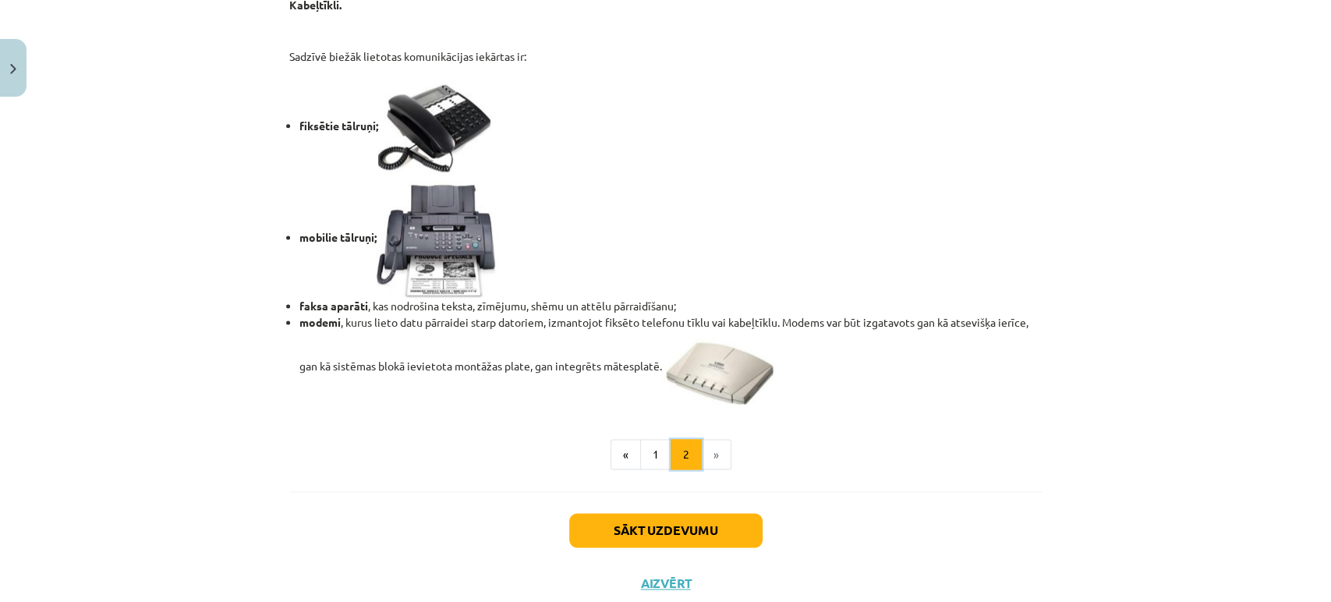
scroll to position [1275, 0]
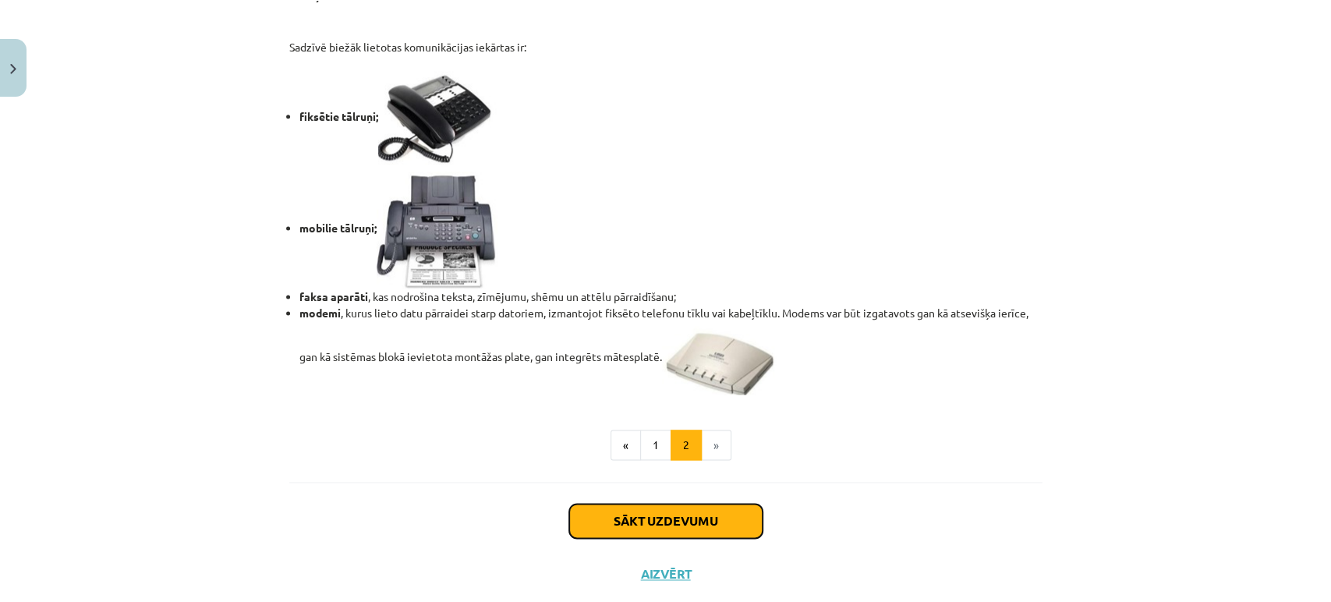
click at [703, 518] on button "Sākt uzdevumu" at bounding box center [665, 521] width 193 height 34
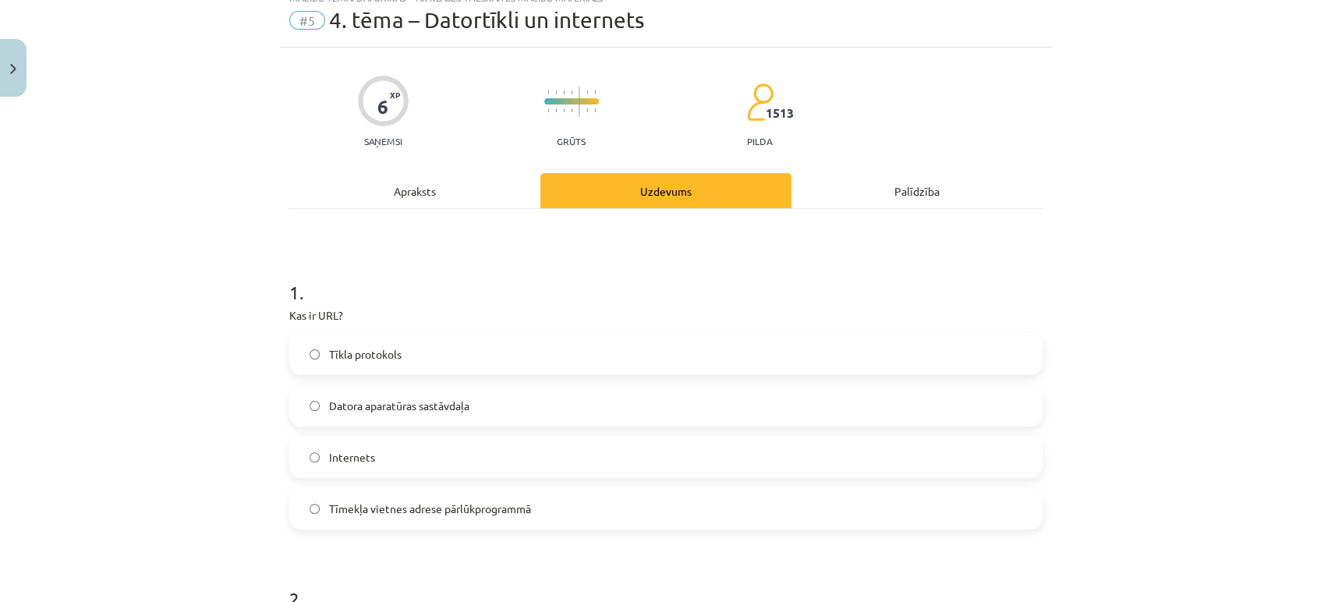
scroll to position [38, 0]
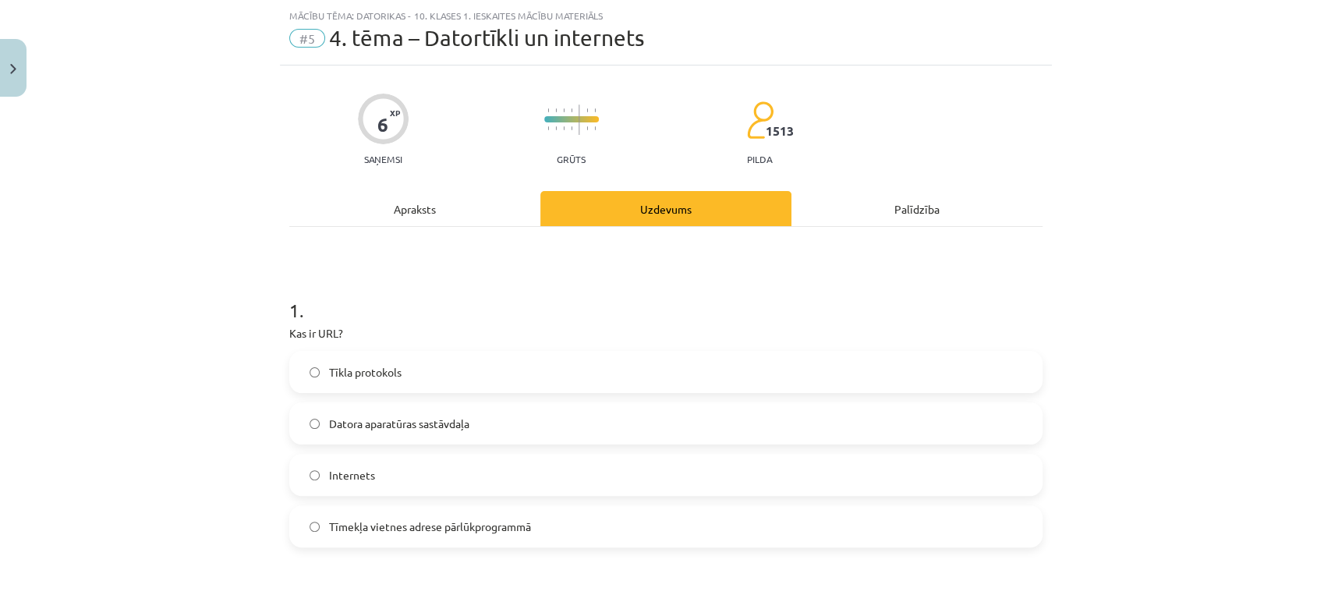
click at [443, 206] on div "Apraksts" at bounding box center [414, 208] width 251 height 35
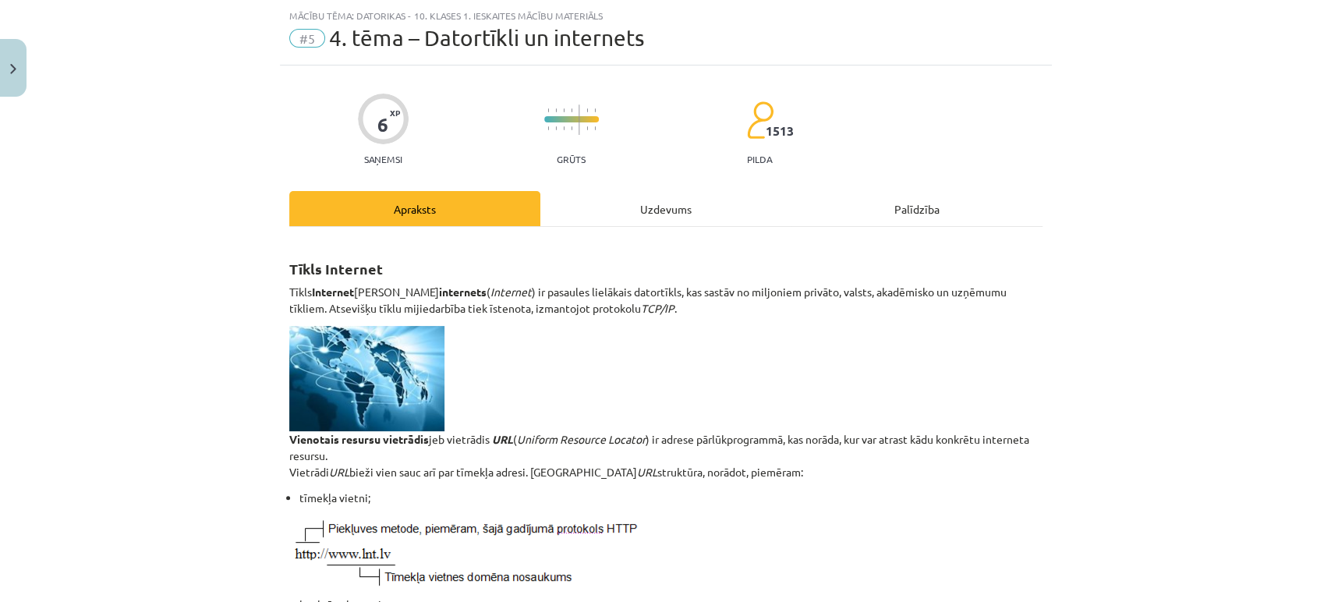
click at [615, 204] on div "Uzdevums" at bounding box center [665, 208] width 251 height 35
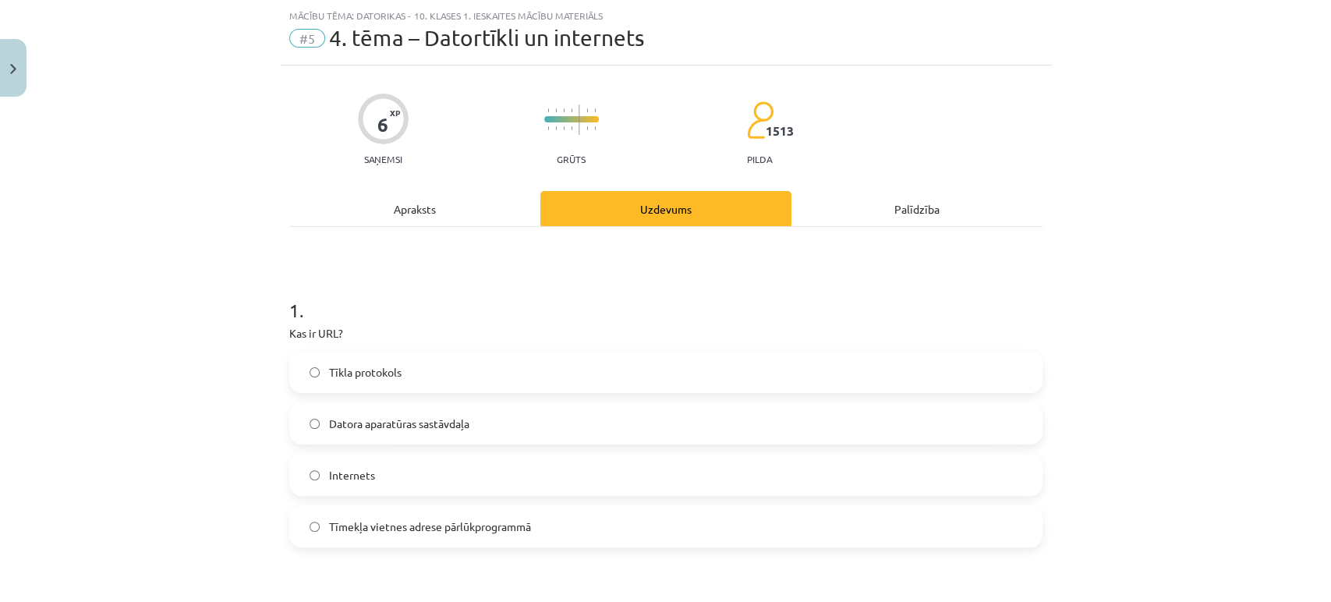
click at [385, 207] on div "Apraksts" at bounding box center [414, 208] width 251 height 35
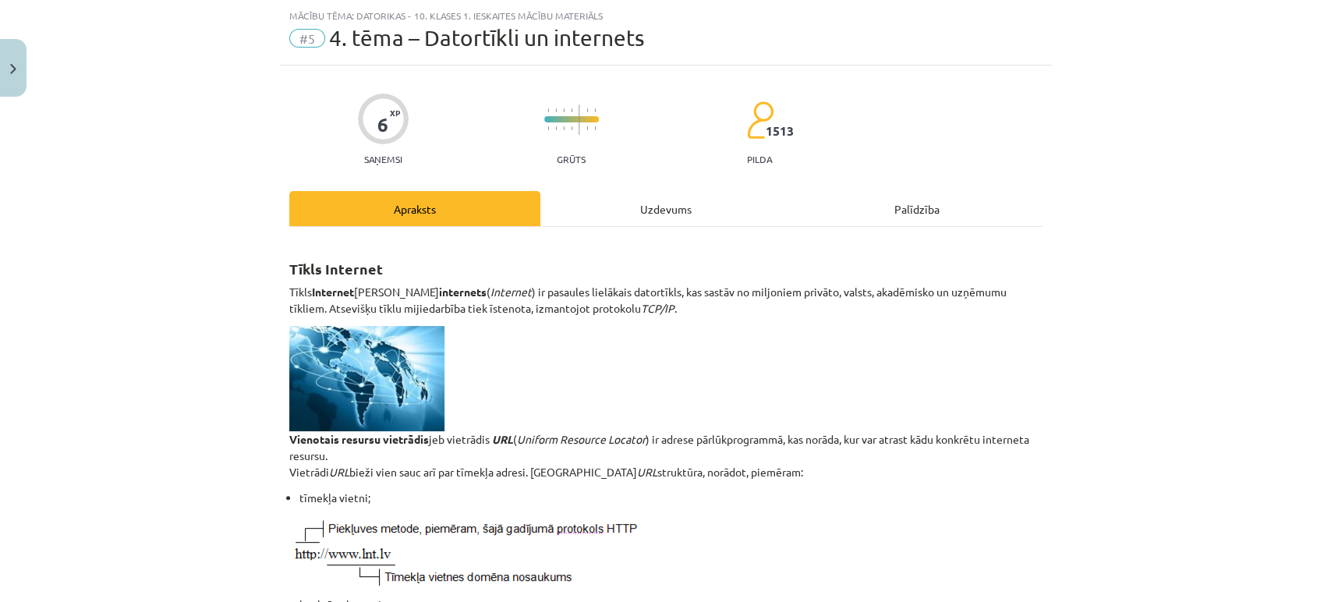
click at [670, 222] on div "Uzdevums" at bounding box center [665, 208] width 251 height 35
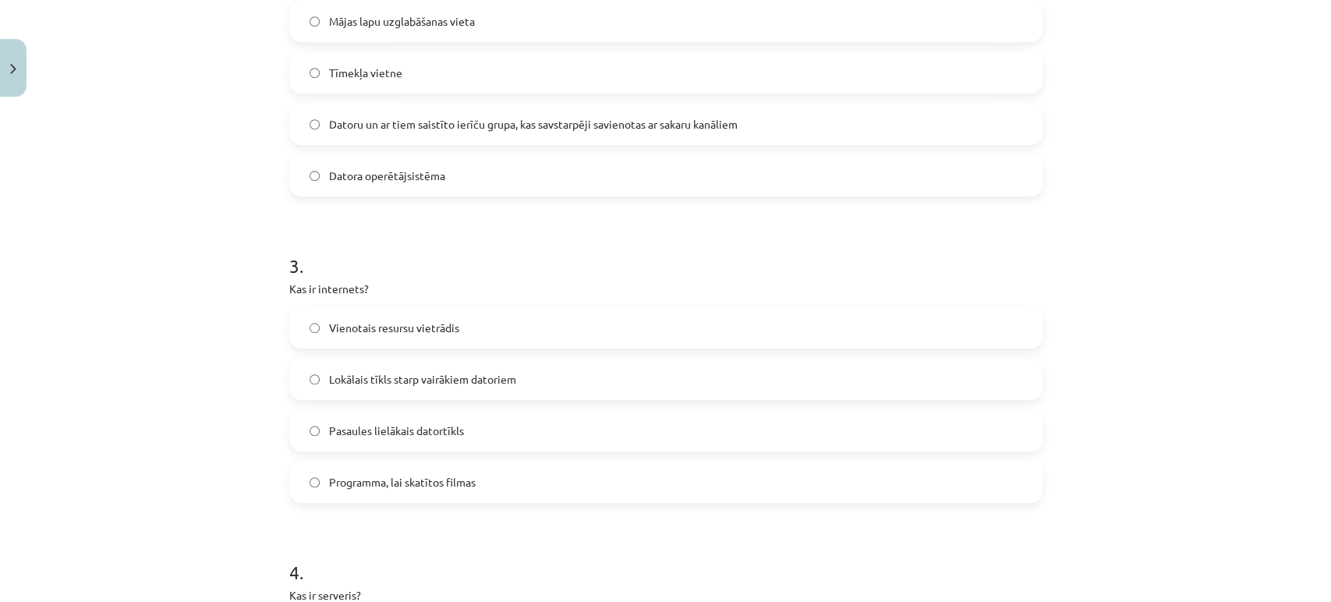
scroll to position [705, 0]
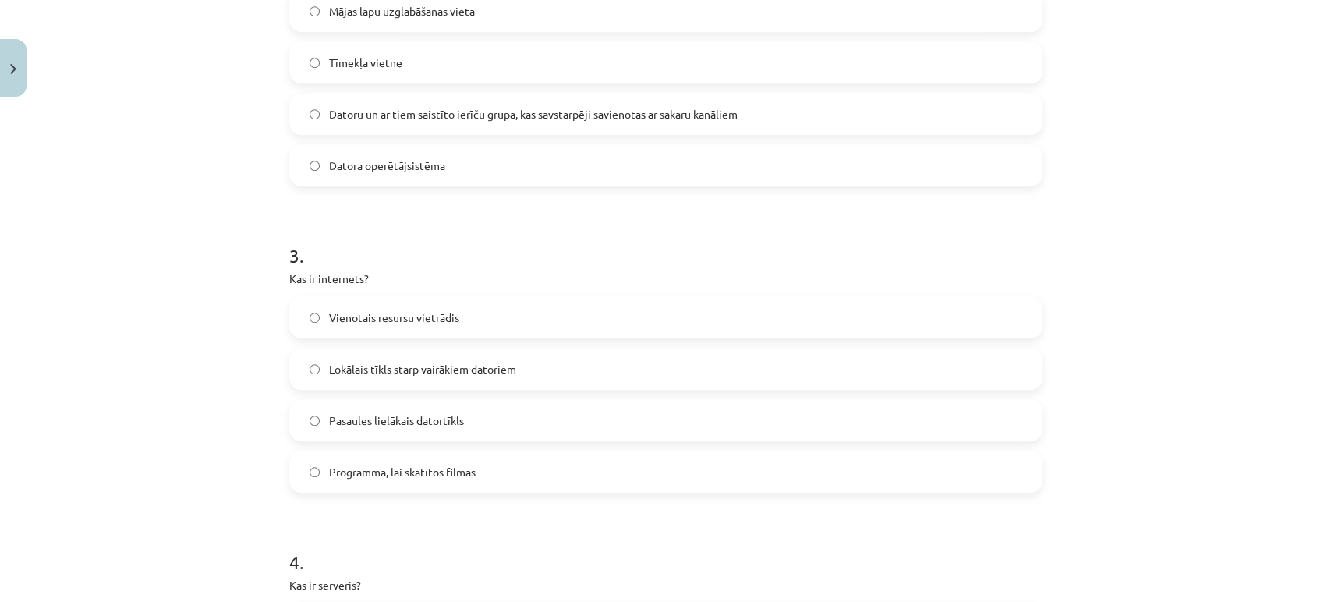
click at [297, 412] on label "Pasaules lielākais datortīkls" at bounding box center [666, 420] width 750 height 39
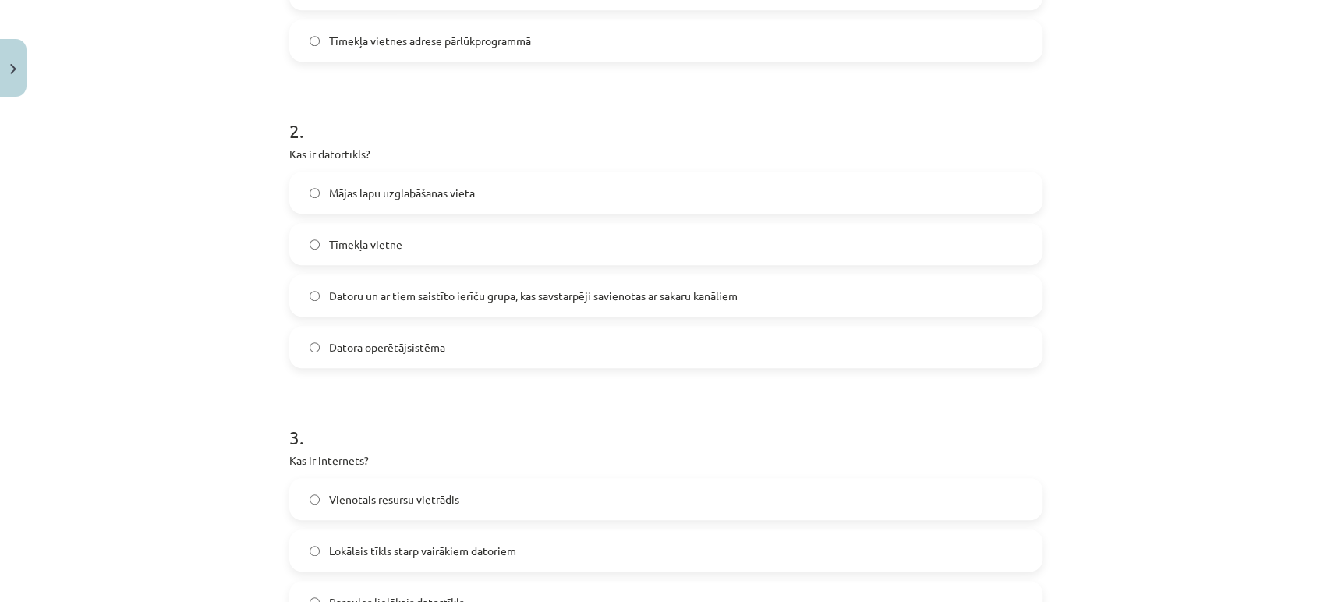
scroll to position [0, 0]
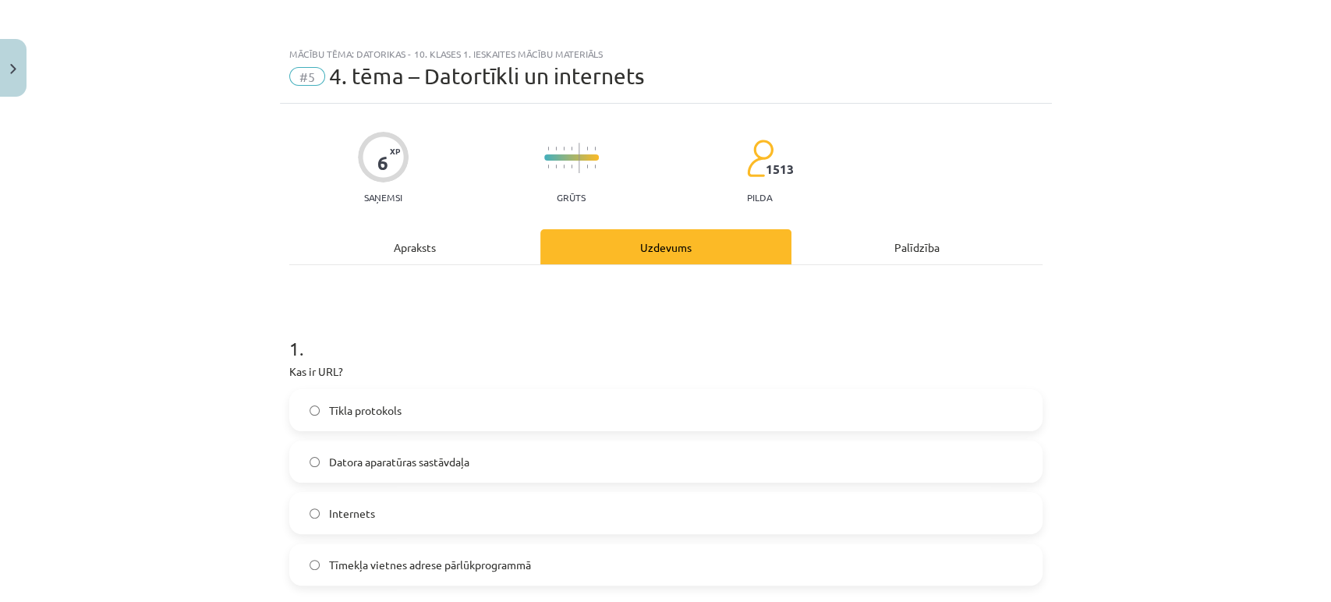
click at [376, 256] on div "Apraksts" at bounding box center [414, 246] width 251 height 35
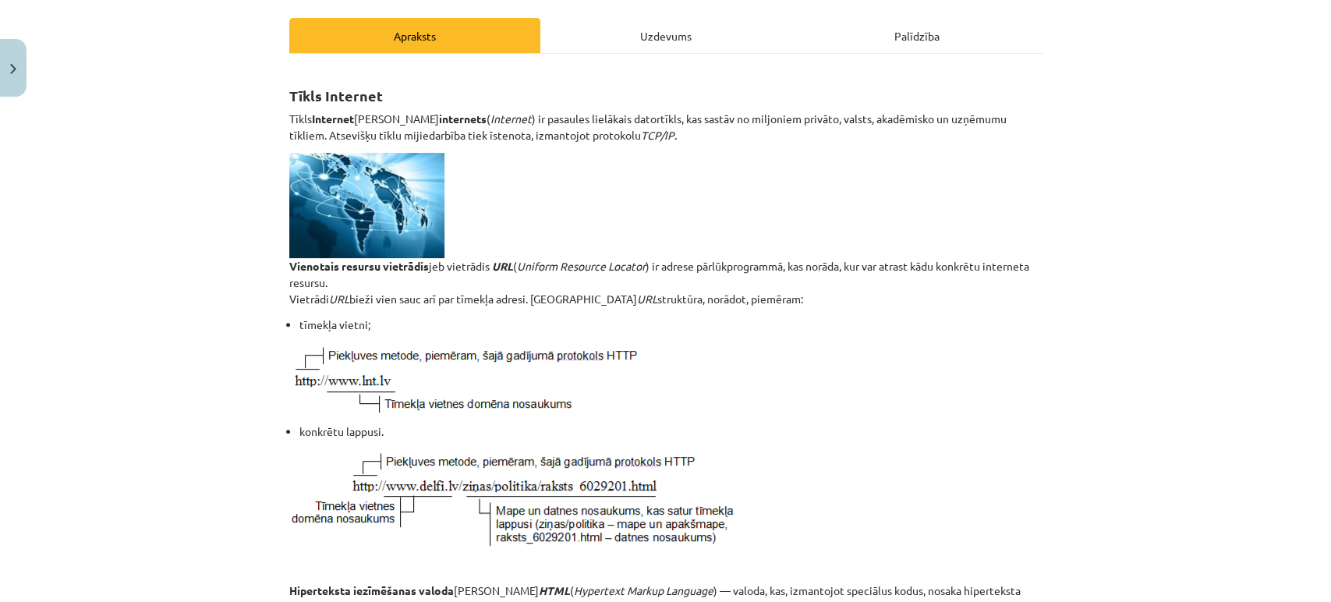
scroll to position [210, 0]
click at [608, 28] on div "Uzdevums" at bounding box center [665, 36] width 251 height 35
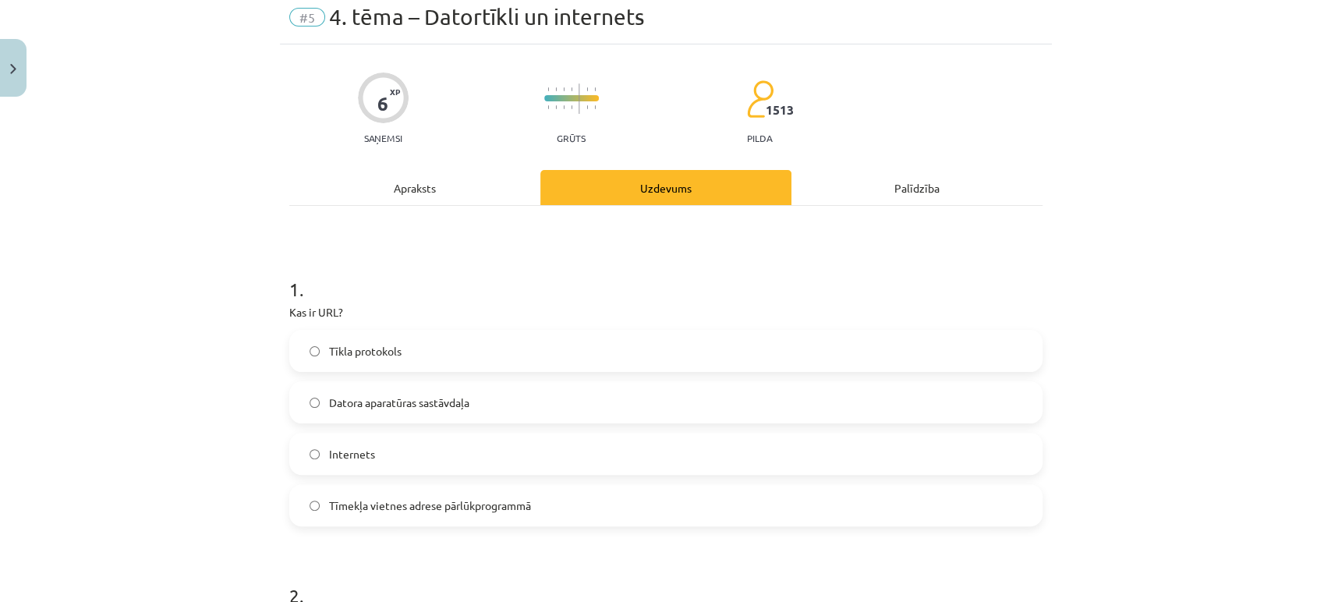
scroll to position [38, 0]
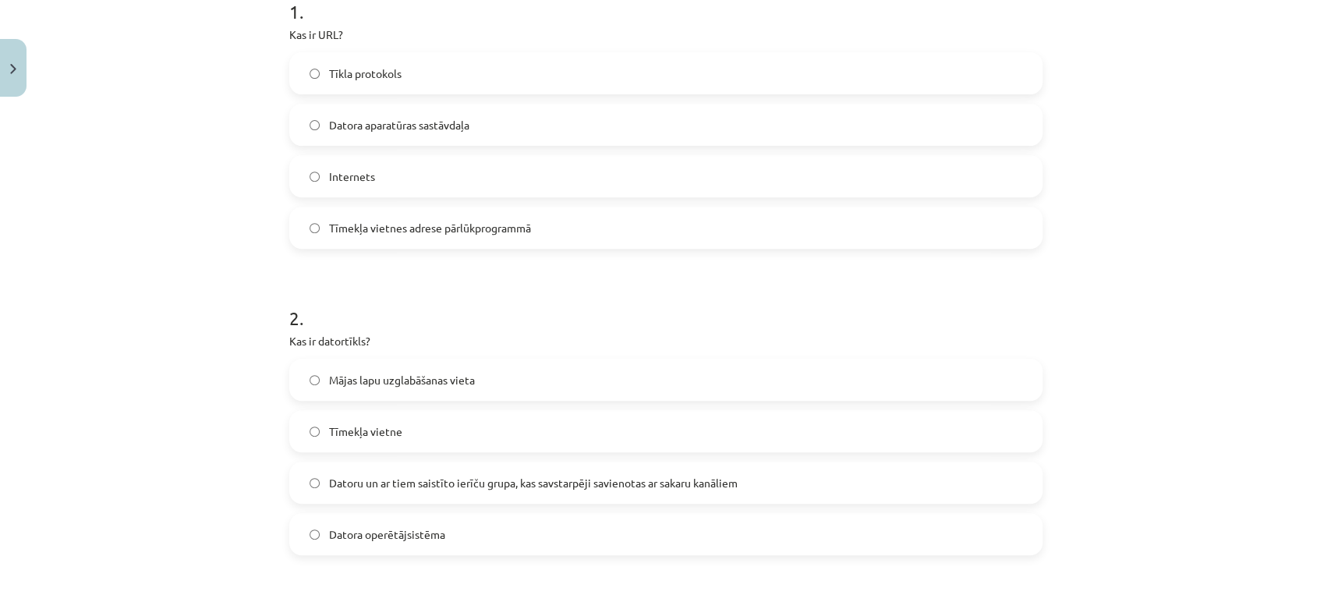
scroll to position [188, 0]
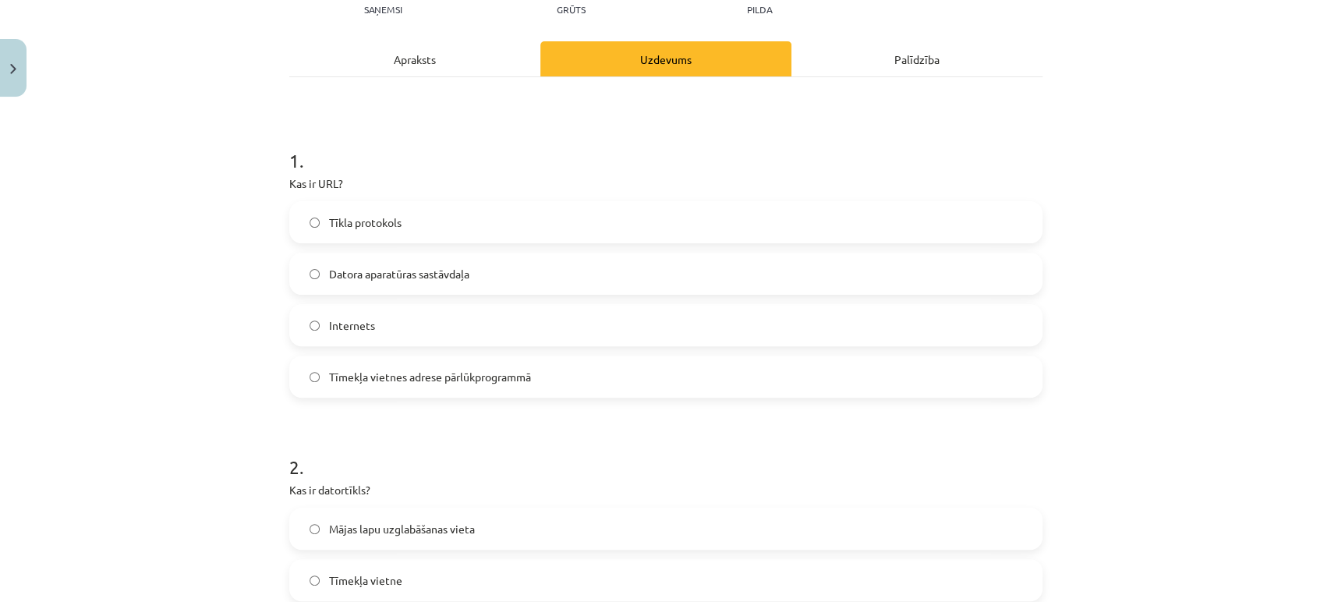
click at [397, 64] on div "Apraksts" at bounding box center [414, 58] width 251 height 35
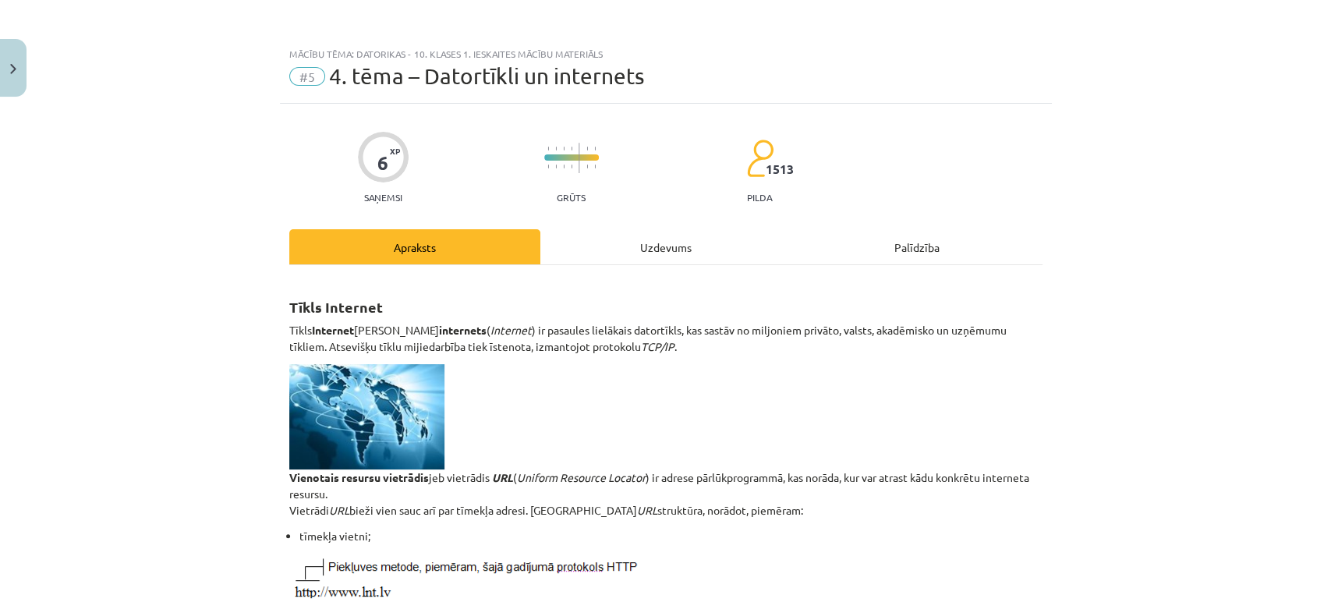
scroll to position [0, 0]
click at [644, 235] on div "Uzdevums" at bounding box center [665, 246] width 251 height 35
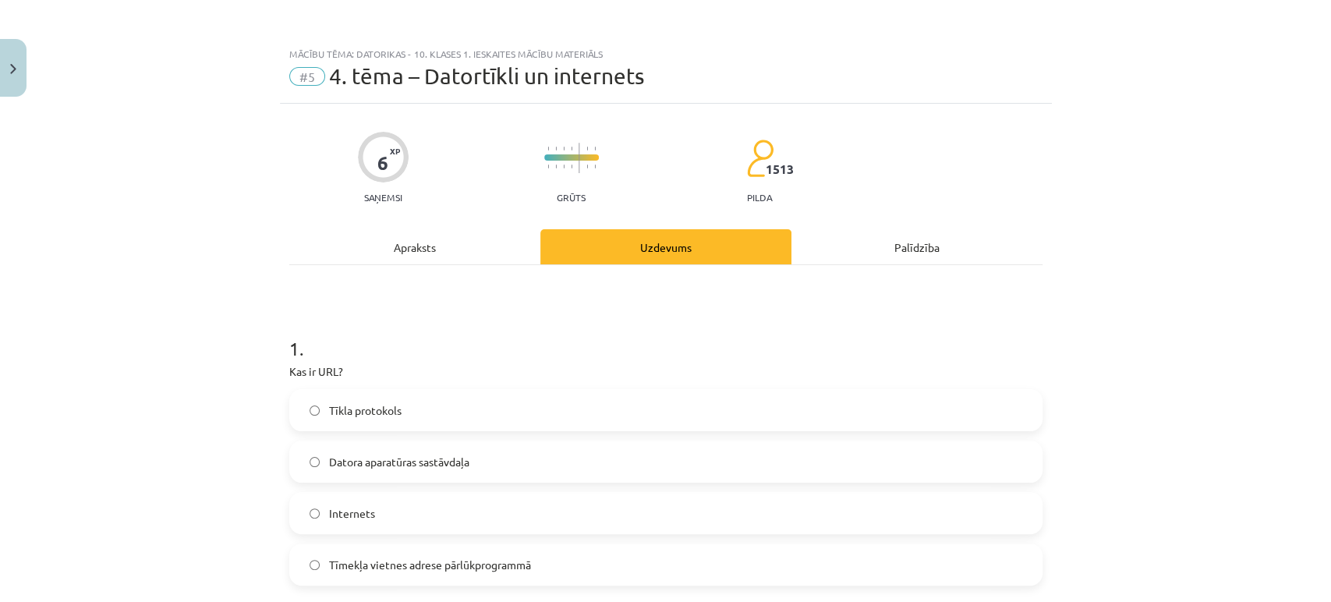
scroll to position [38, 0]
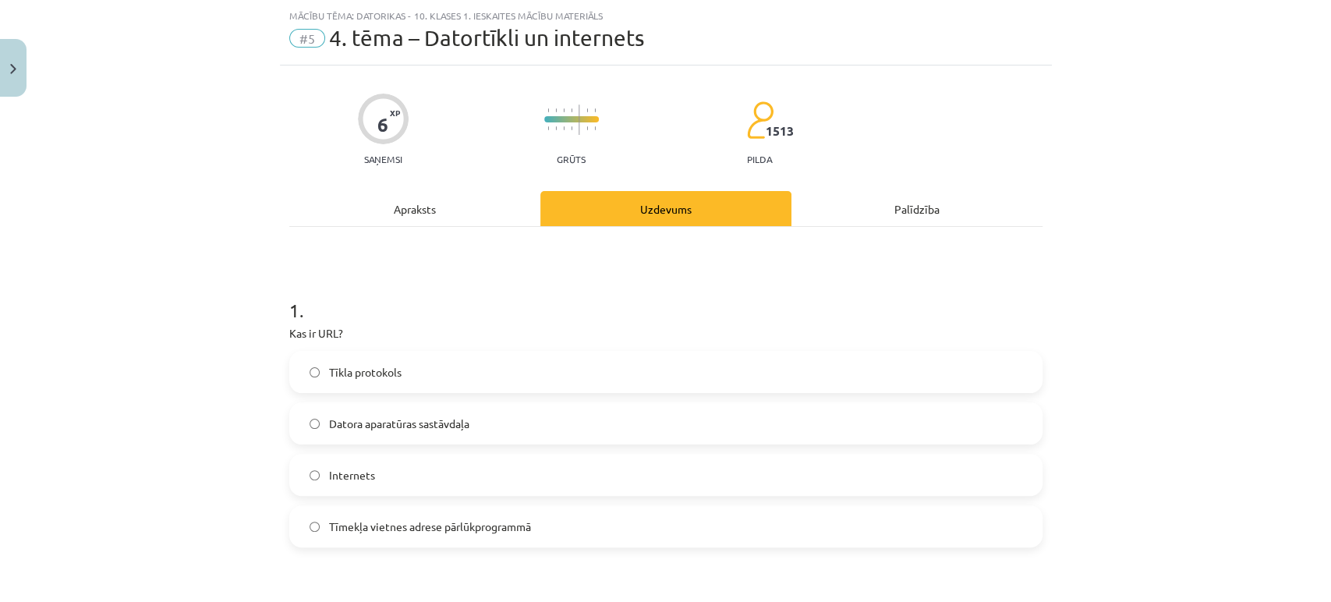
click at [413, 202] on div "Apraksts" at bounding box center [414, 208] width 251 height 35
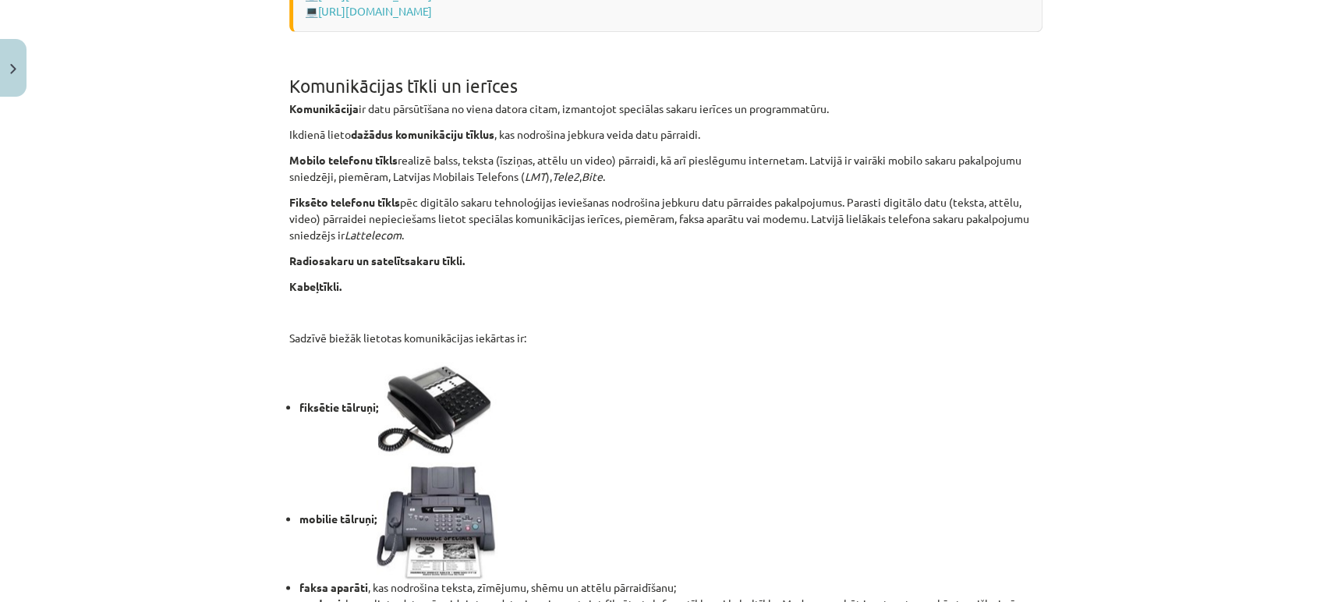
scroll to position [1311, 0]
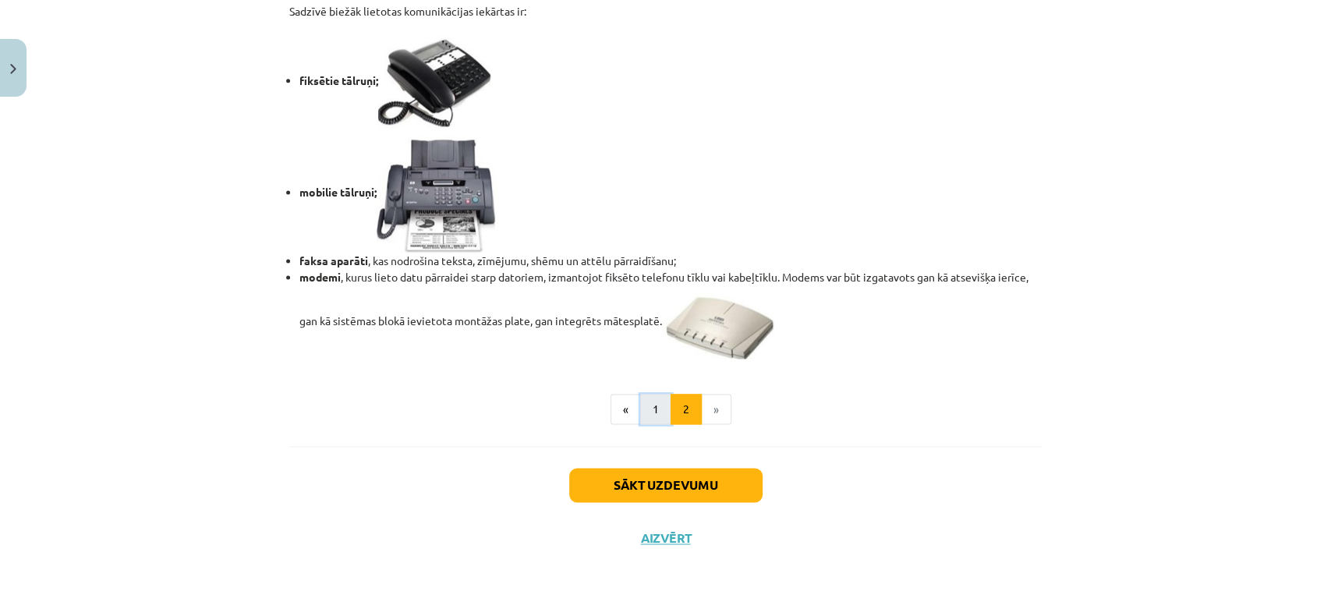
click at [655, 410] on button "1" at bounding box center [655, 409] width 31 height 31
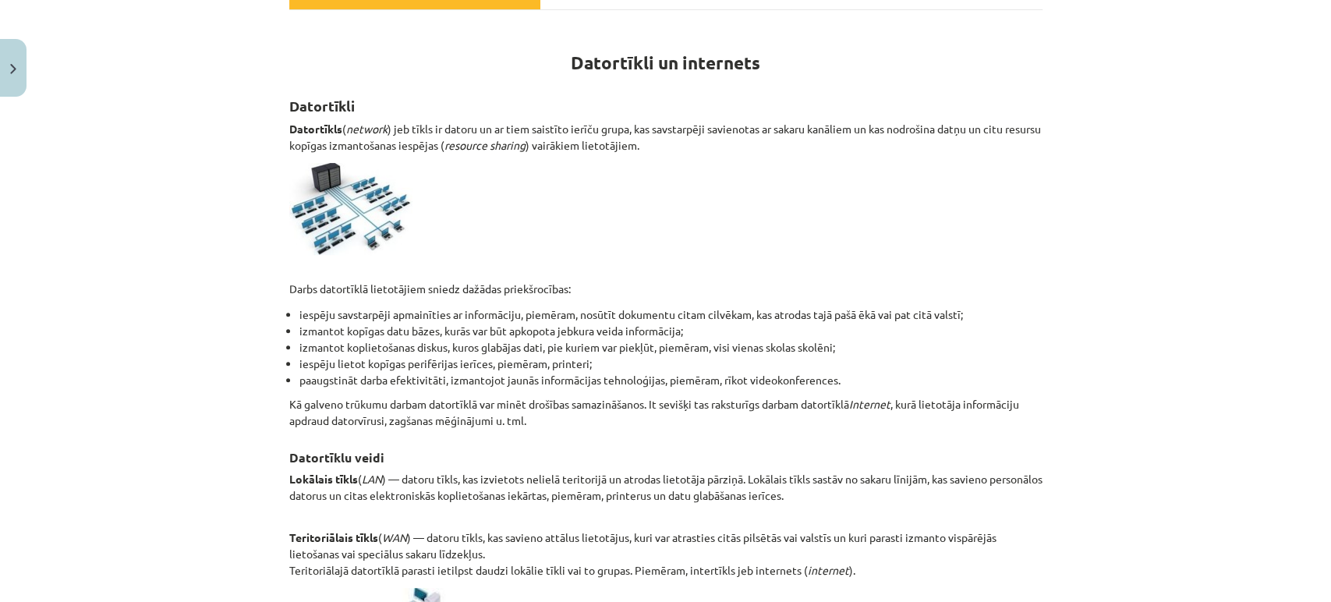
scroll to position [237, 0]
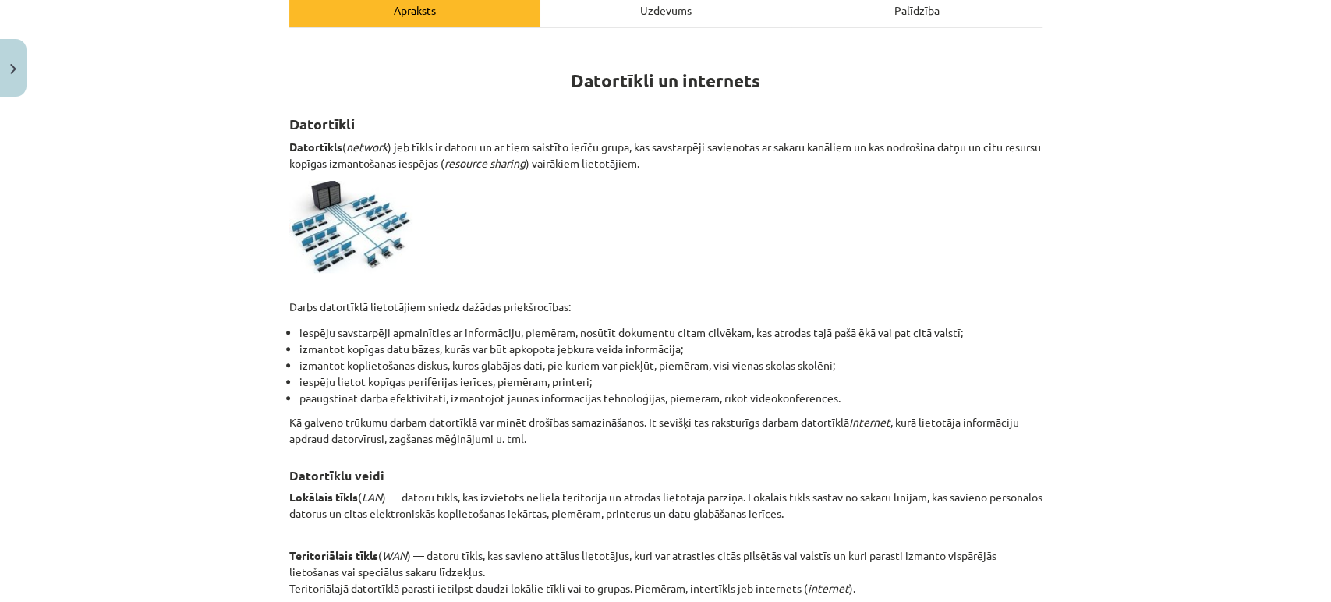
click at [638, 23] on div "Uzdevums" at bounding box center [665, 9] width 251 height 35
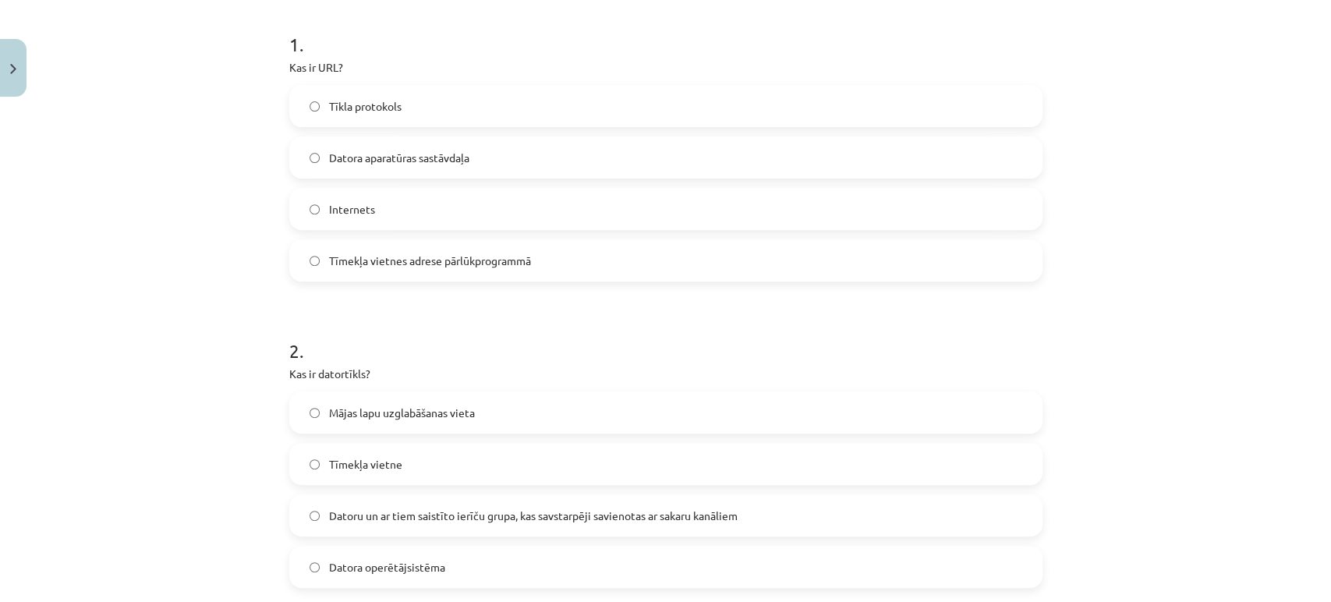
scroll to position [0, 0]
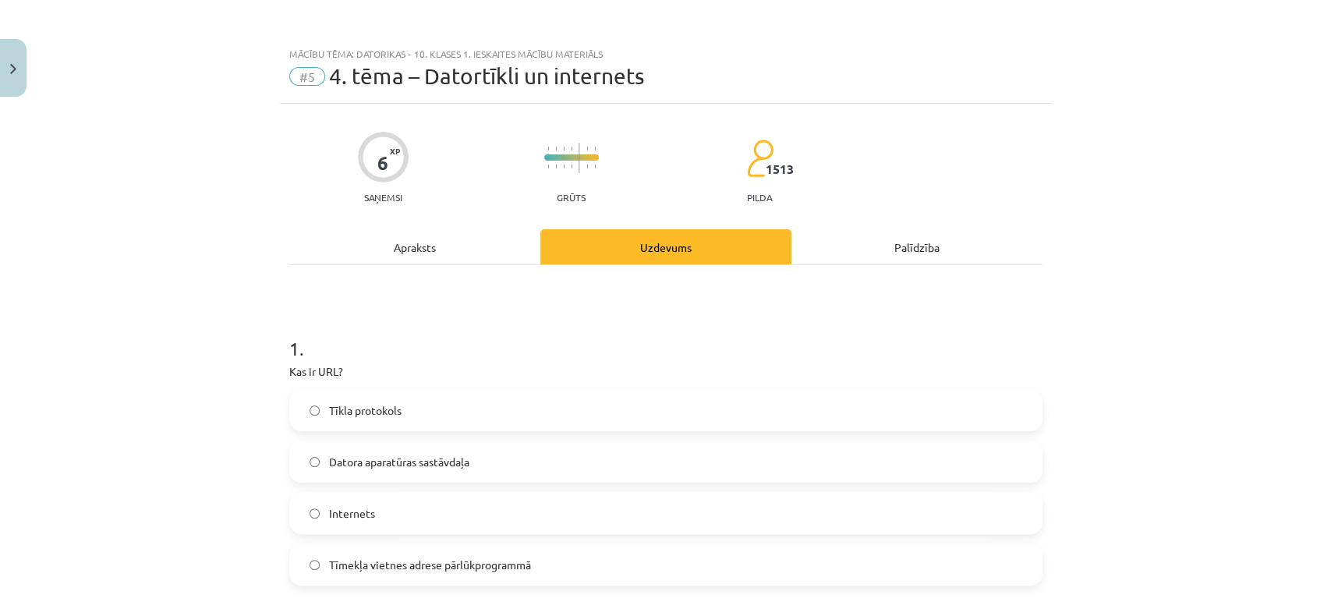
click at [382, 255] on div "Apraksts" at bounding box center [414, 246] width 251 height 35
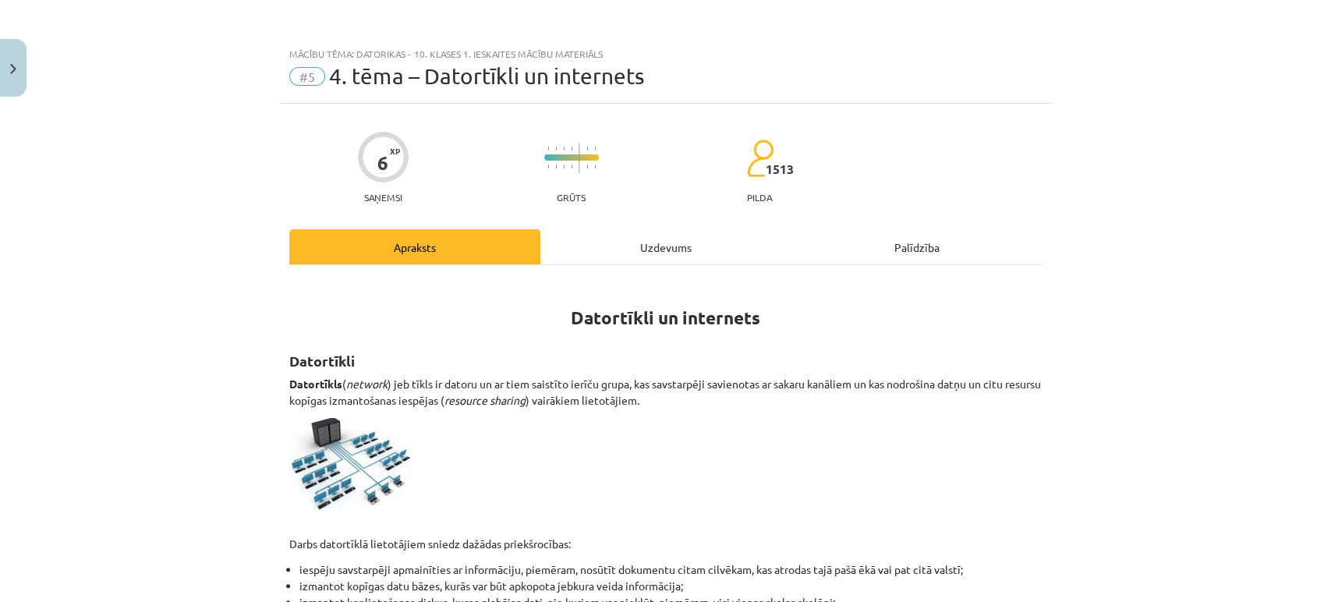
click at [645, 260] on div "Uzdevums" at bounding box center [665, 246] width 251 height 35
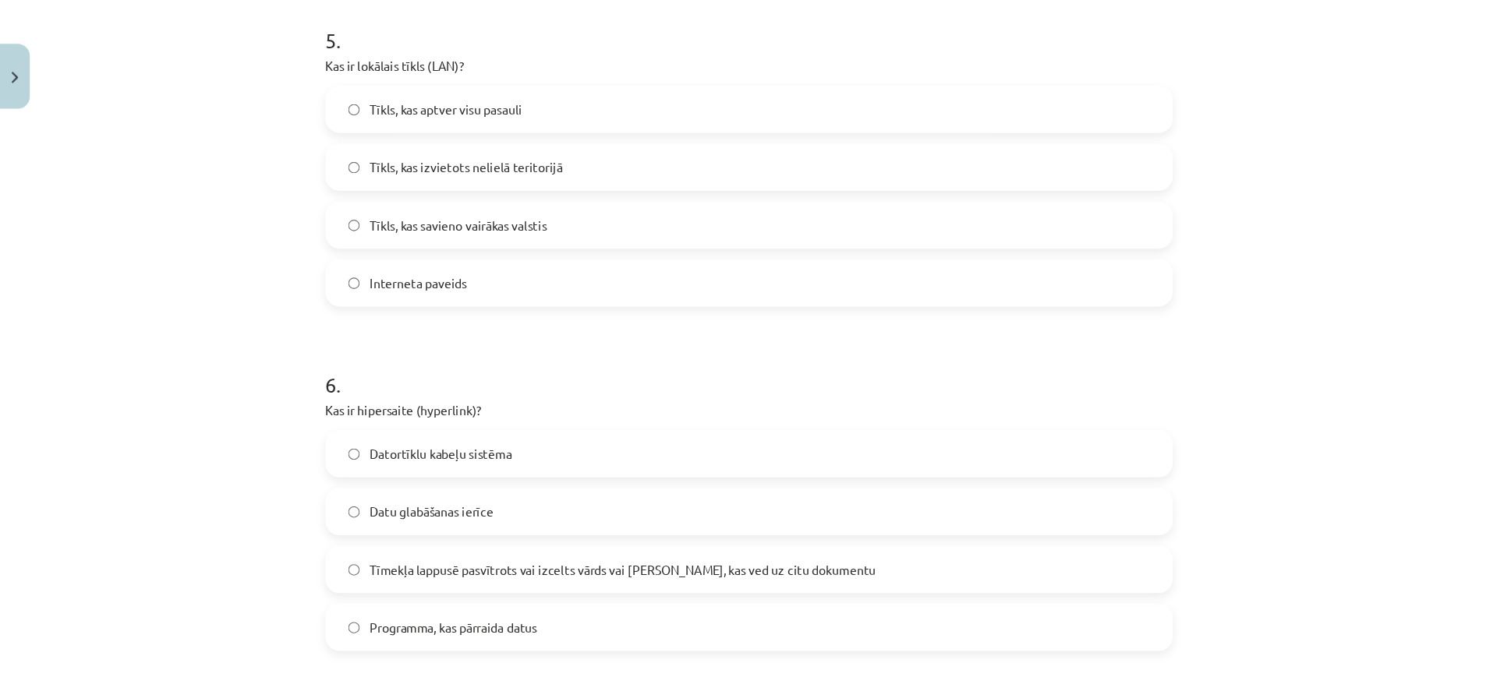
scroll to position [1618, 0]
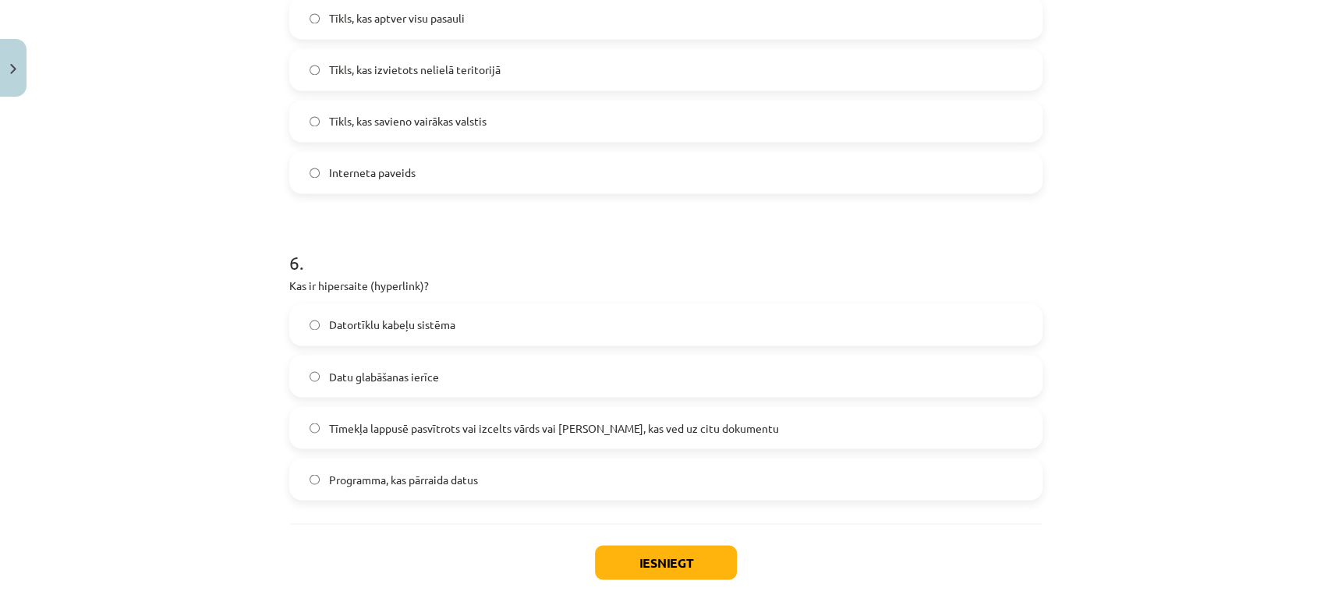
click at [314, 418] on label "Tīmekļa lappusē pasvītrots vai izcelts vārds vai [PERSON_NAME], kas ved uz citu…" at bounding box center [666, 427] width 750 height 39
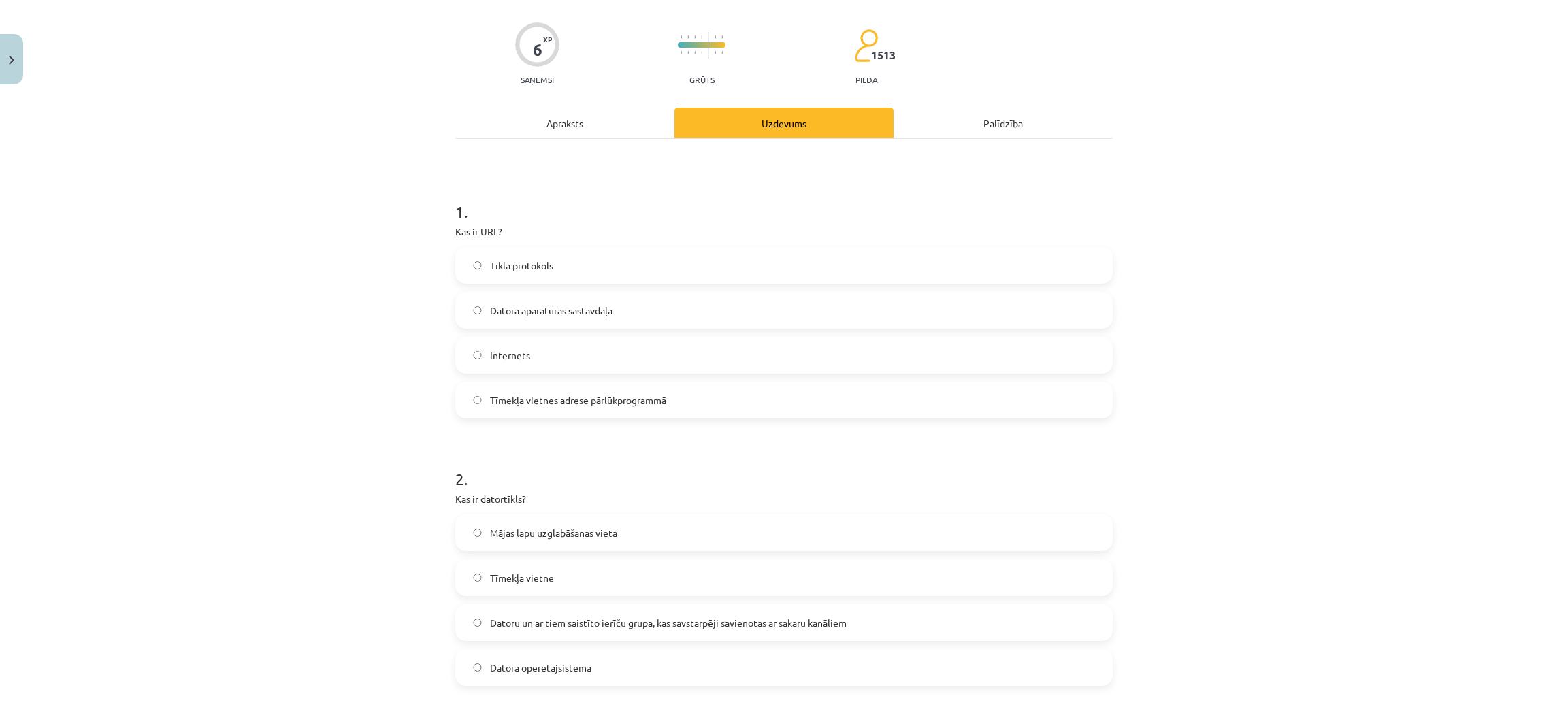
scroll to position [30, 0]
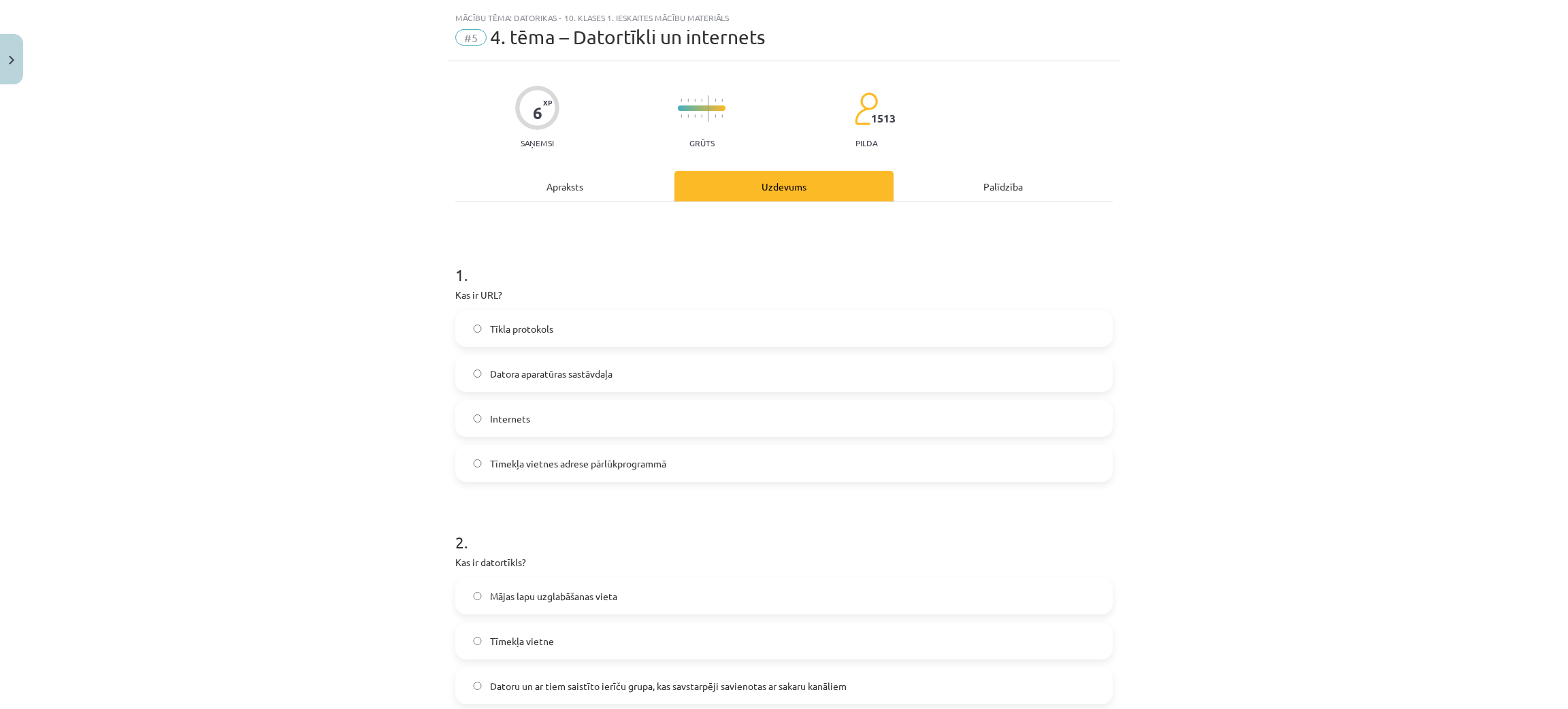
click at [458, 460] on label "Tīmekļa vietnes adrese pārlūkprogrammā" at bounding box center [784, 463] width 655 height 34
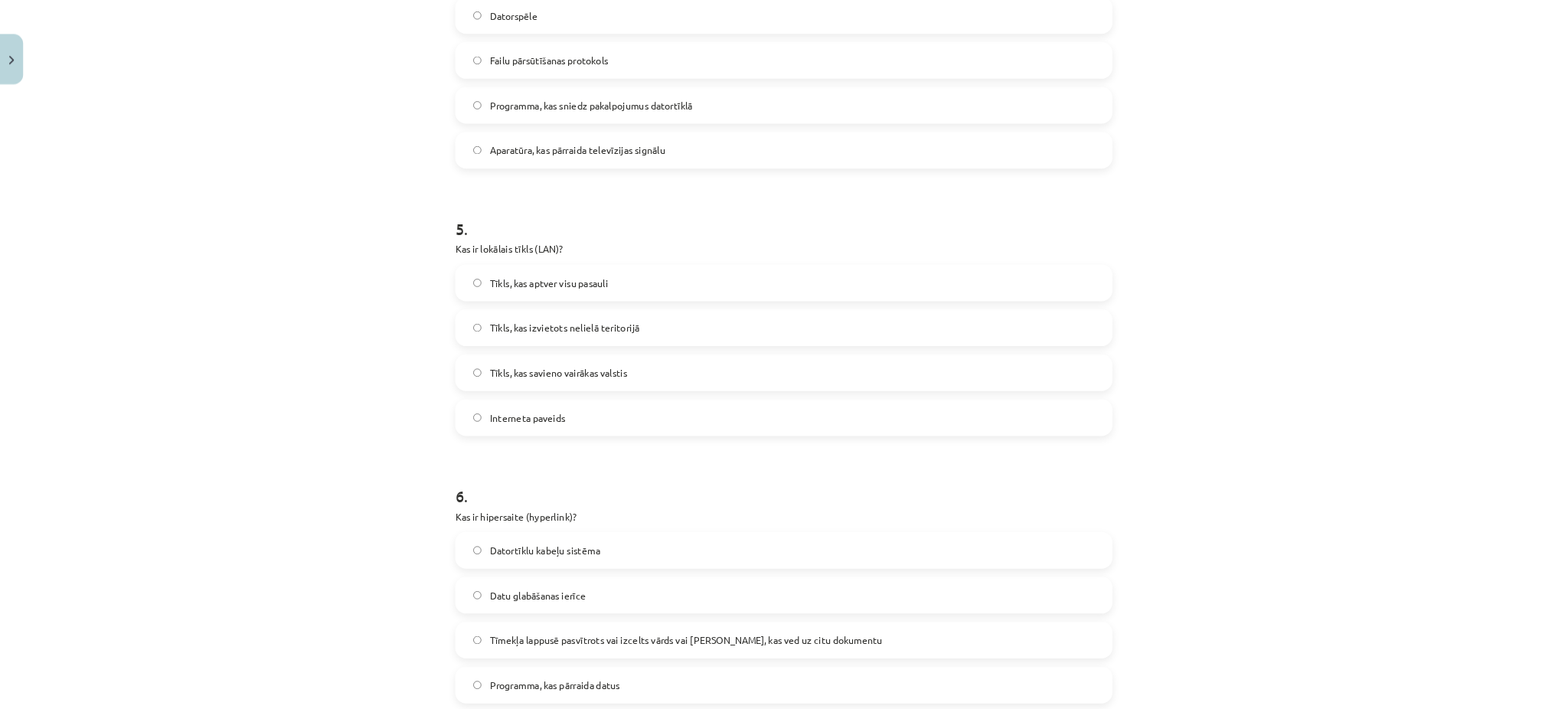
scroll to position [1458, 0]
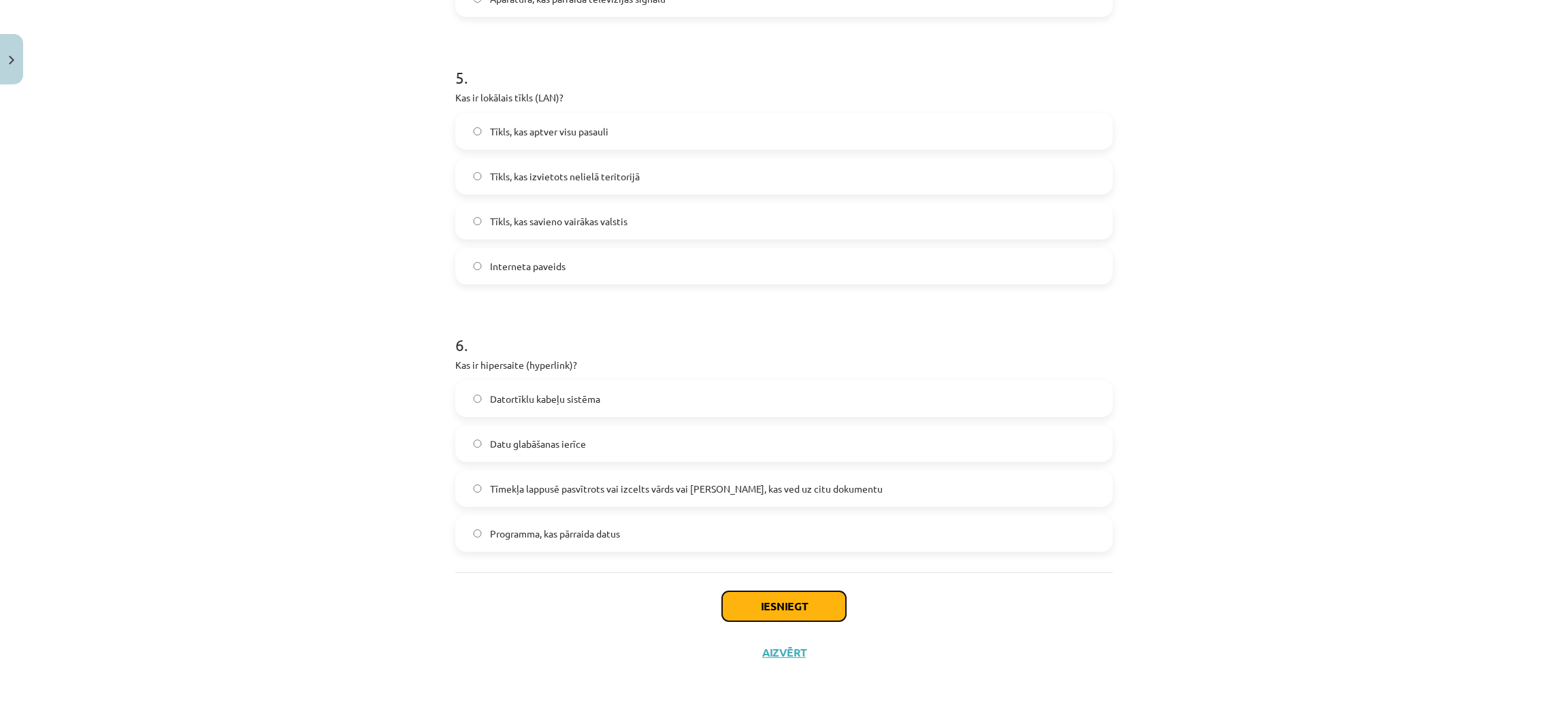
click at [820, 525] on button "Iesniegt" at bounding box center [784, 606] width 124 height 30
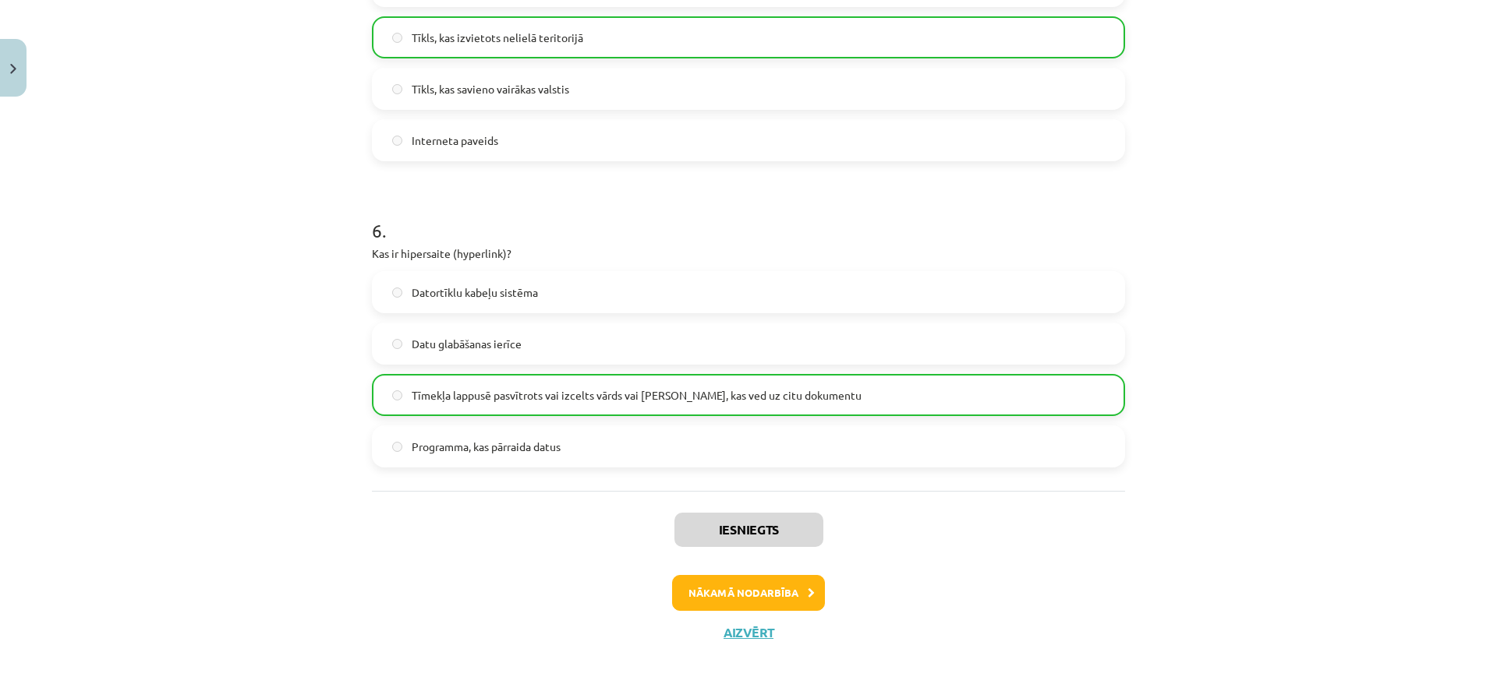
scroll to position [1671, 0]
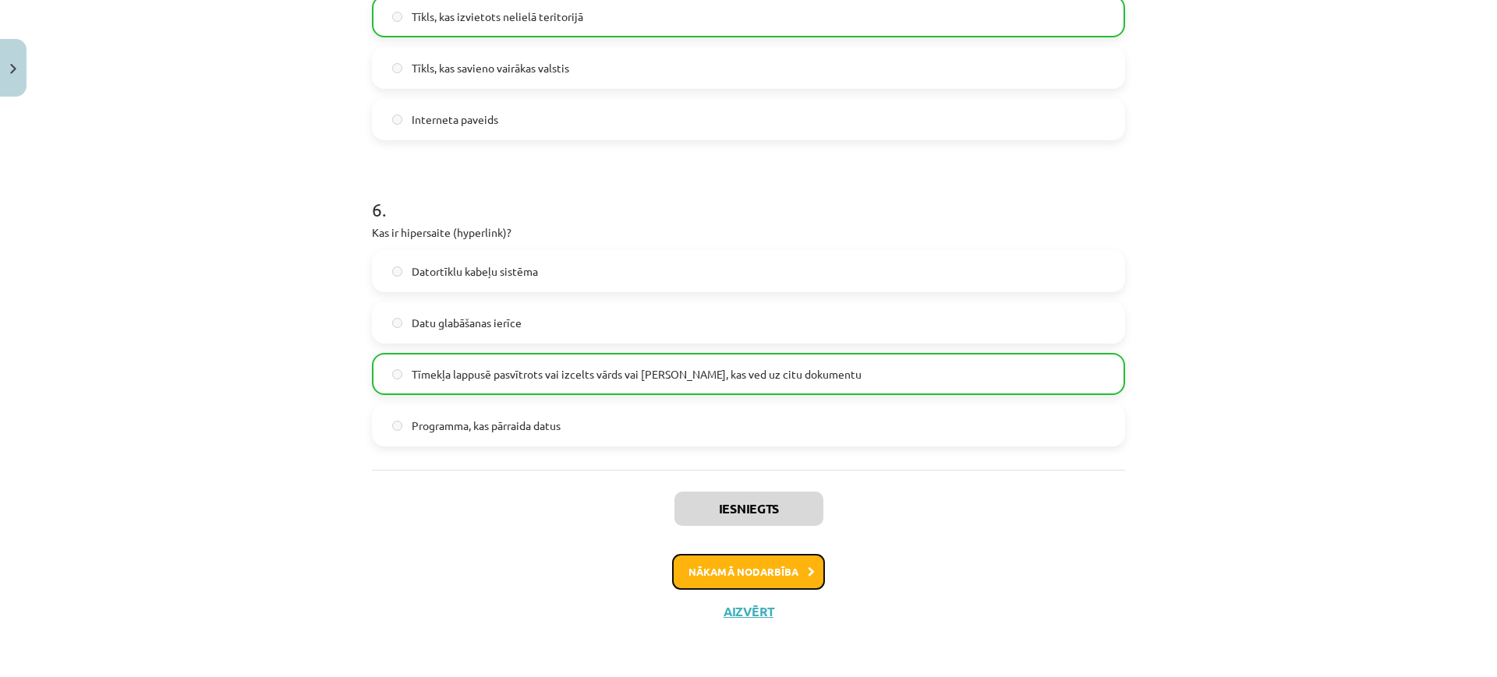
click at [799, 560] on button "Nākamā nodarbība" at bounding box center [748, 572] width 153 height 36
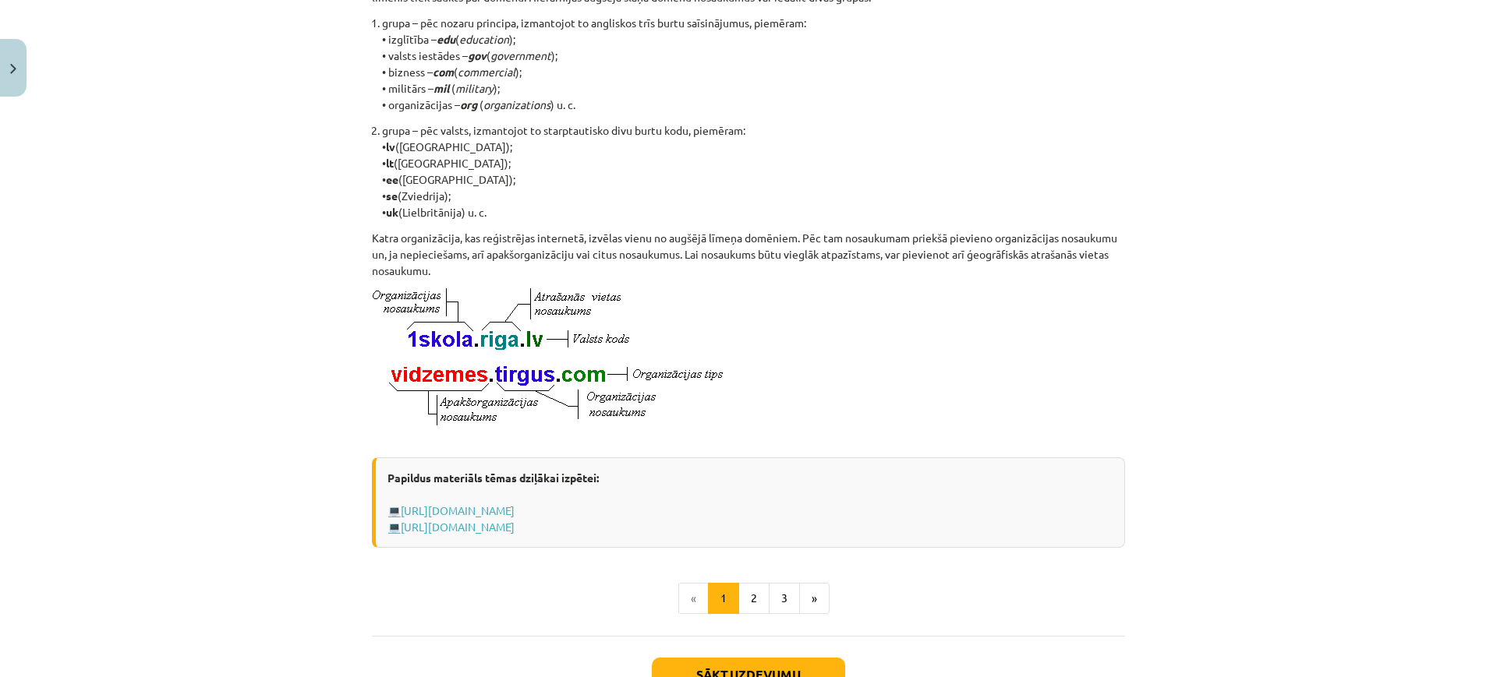
scroll to position [688, 0]
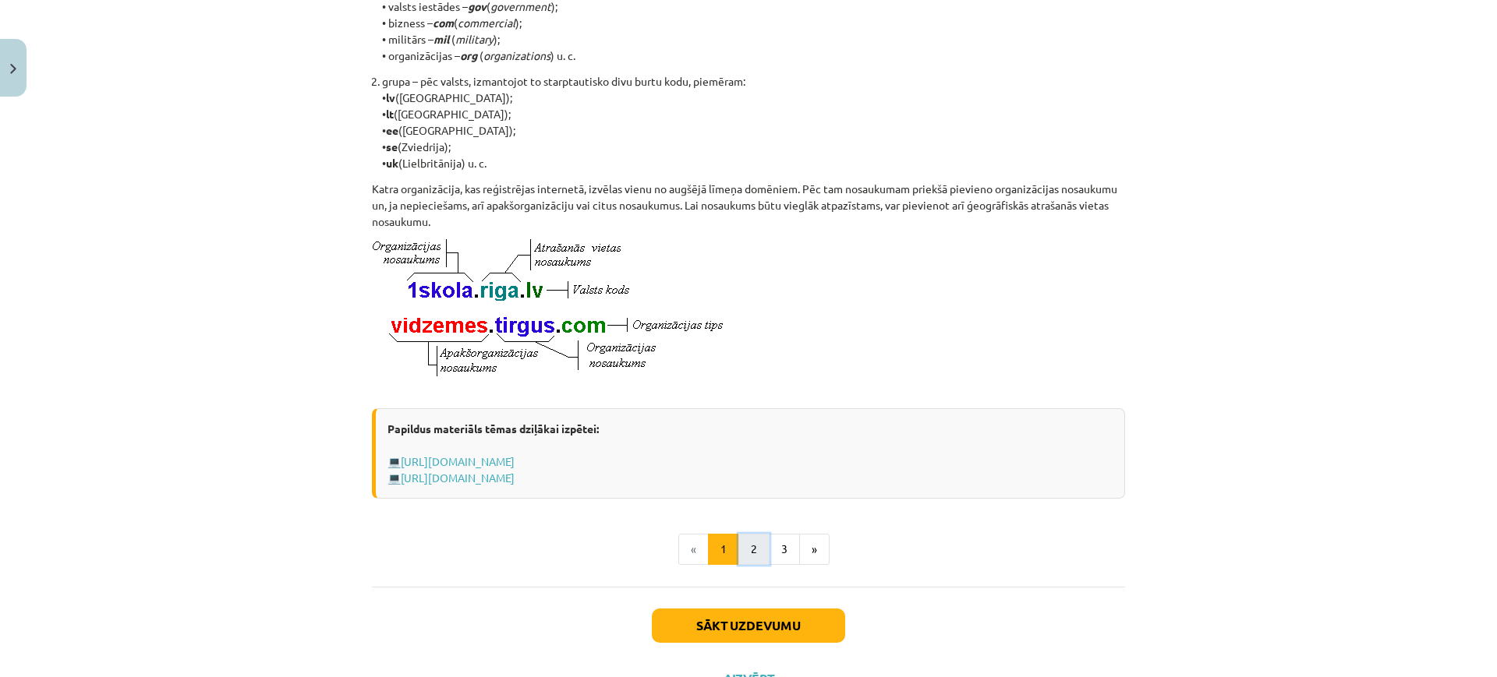
click at [751, 553] on button "2" at bounding box center [753, 549] width 31 height 31
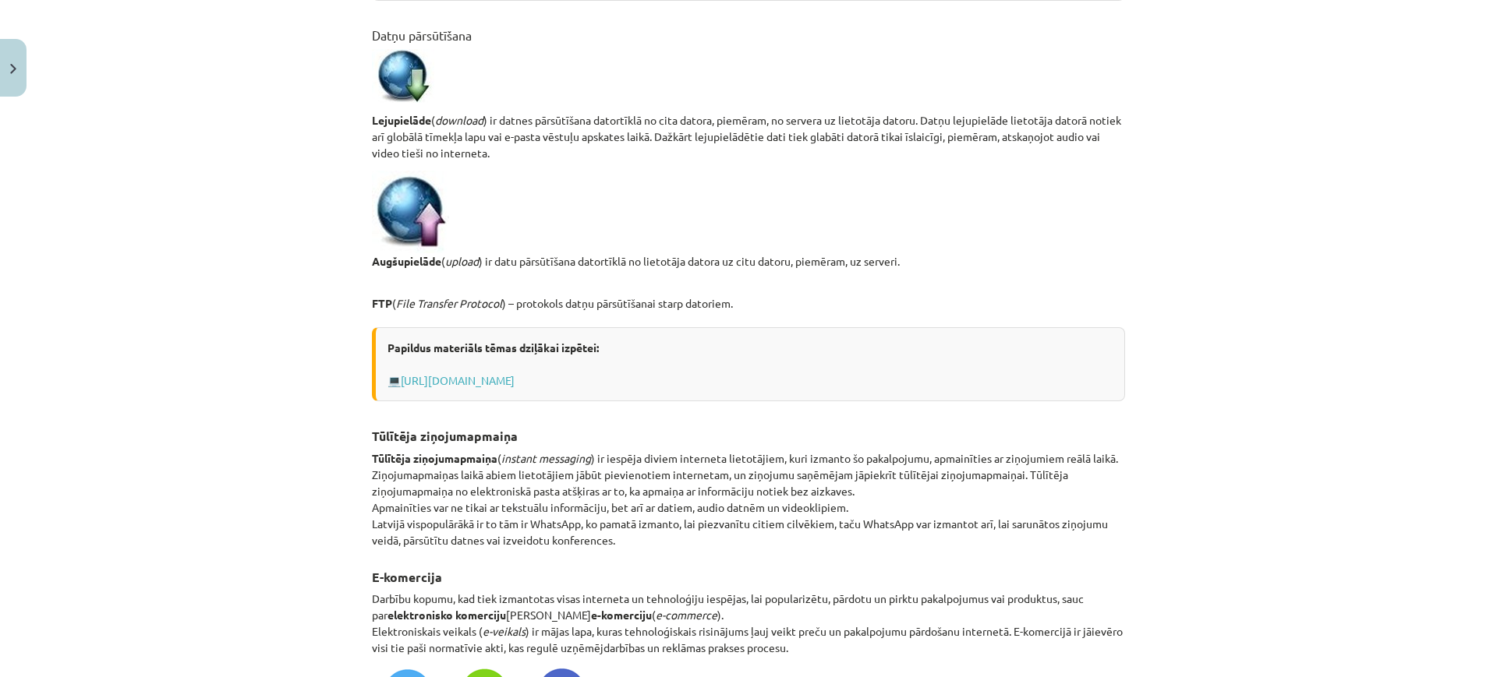
scroll to position [1039, 0]
click at [514, 385] on link "[URL][DOMAIN_NAME]" at bounding box center [458, 378] width 114 height 14
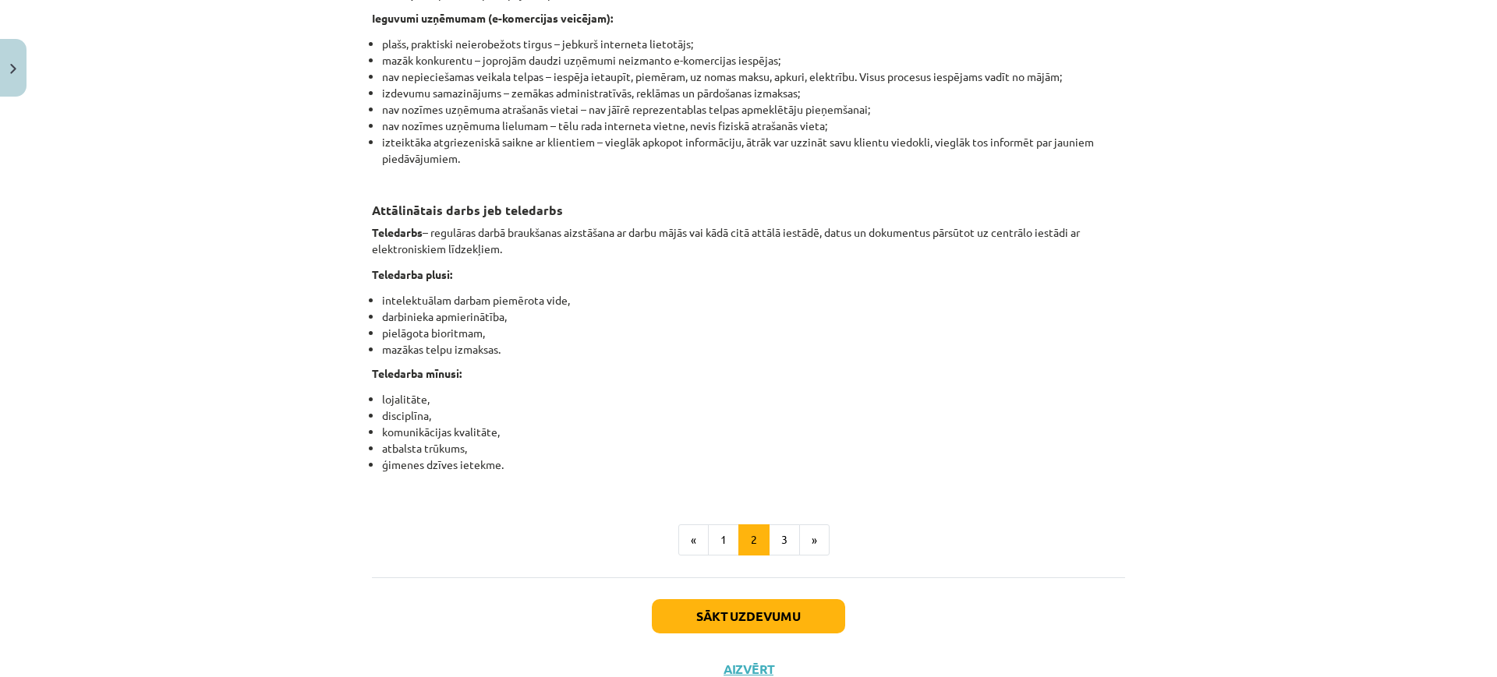
scroll to position [2339, 0]
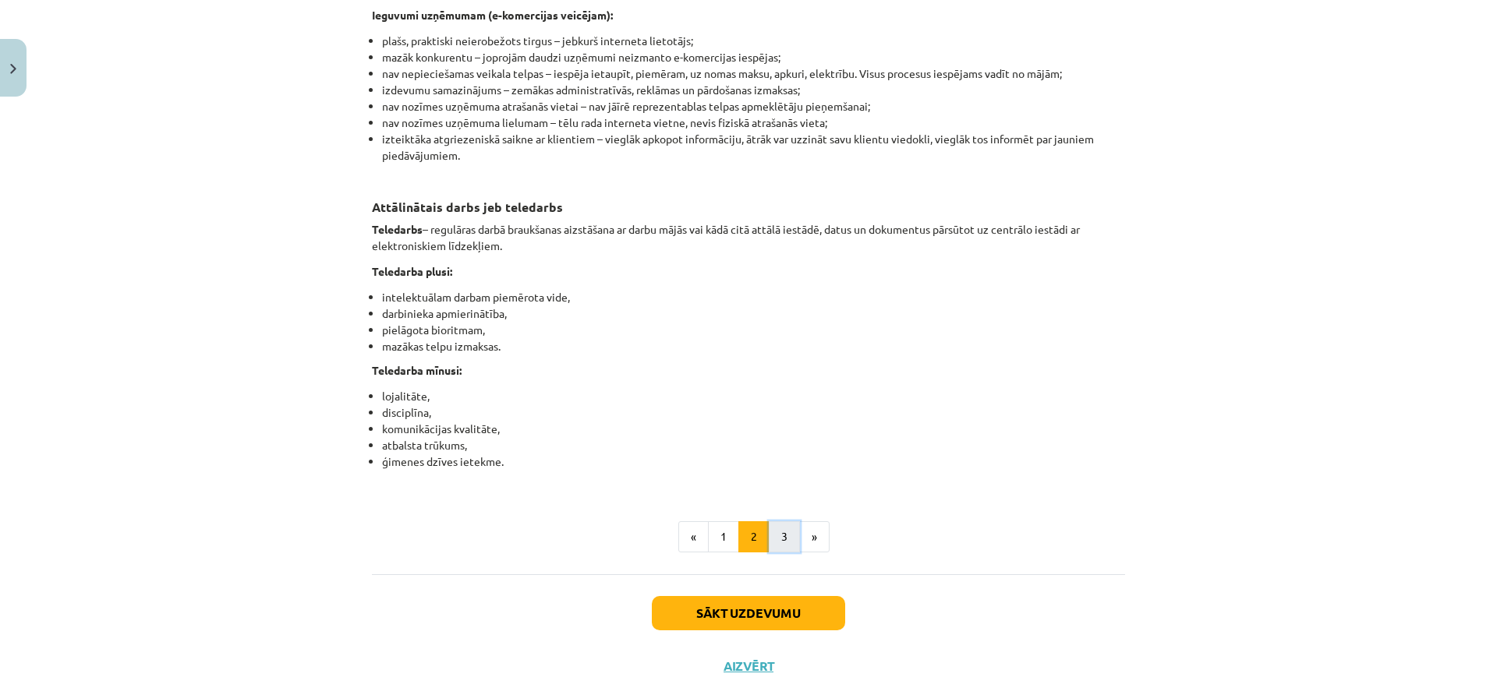
click at [782, 553] on button "3" at bounding box center [784, 537] width 31 height 31
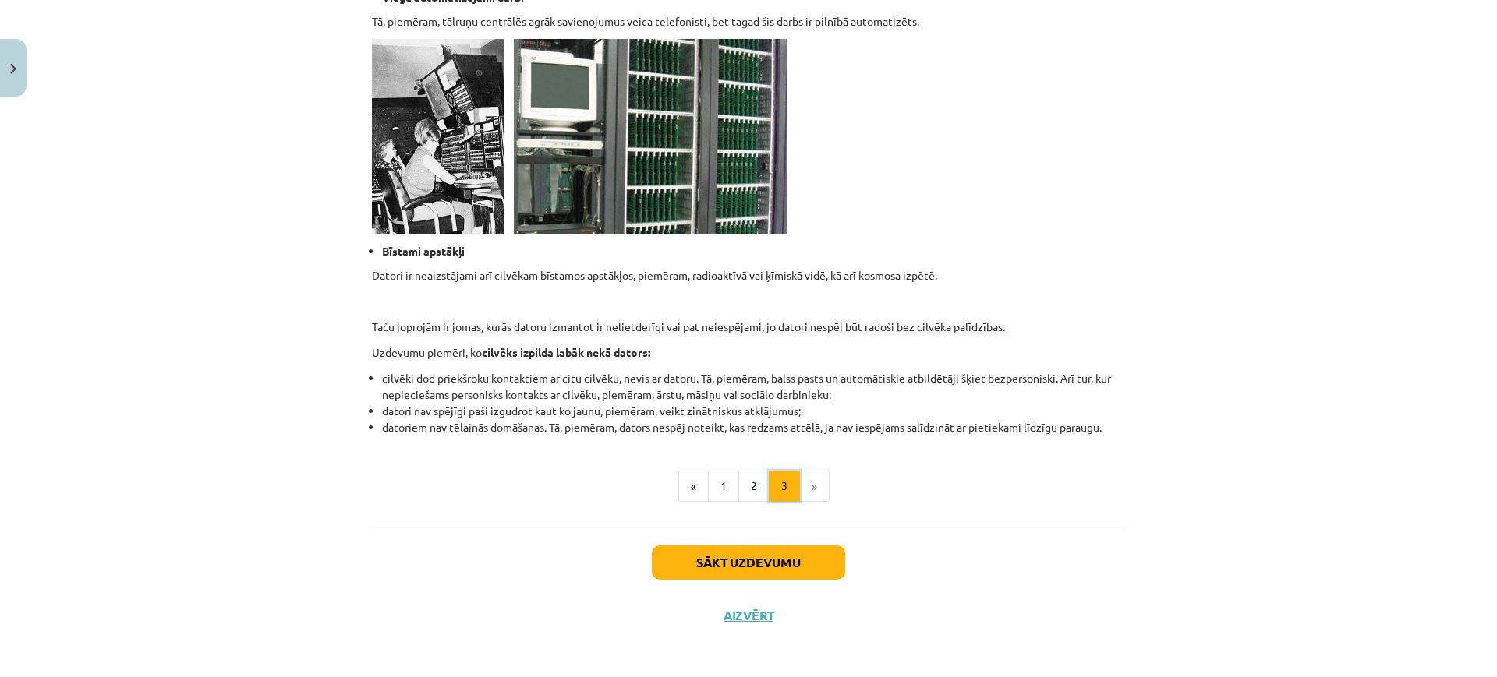
scroll to position [1409, 0]
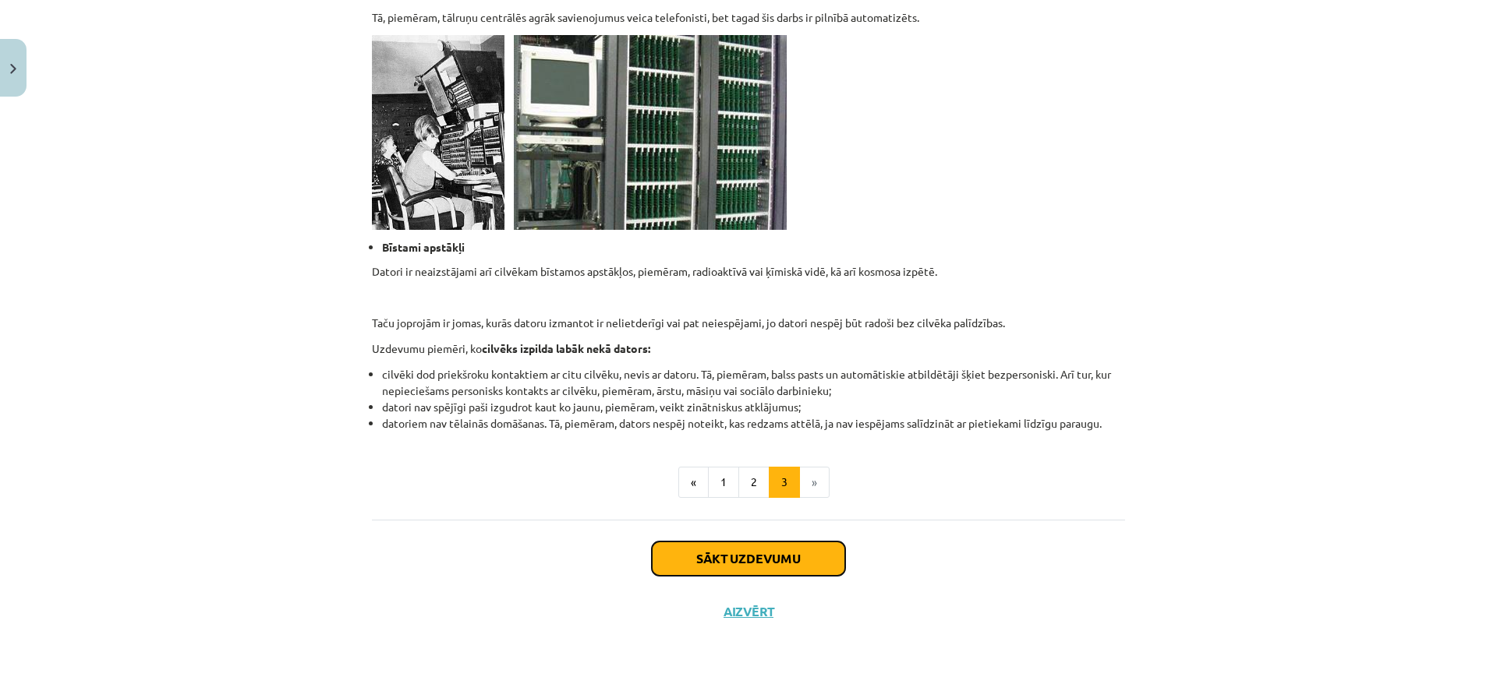
click at [789, 562] on button "Sākt uzdevumu" at bounding box center [748, 559] width 193 height 34
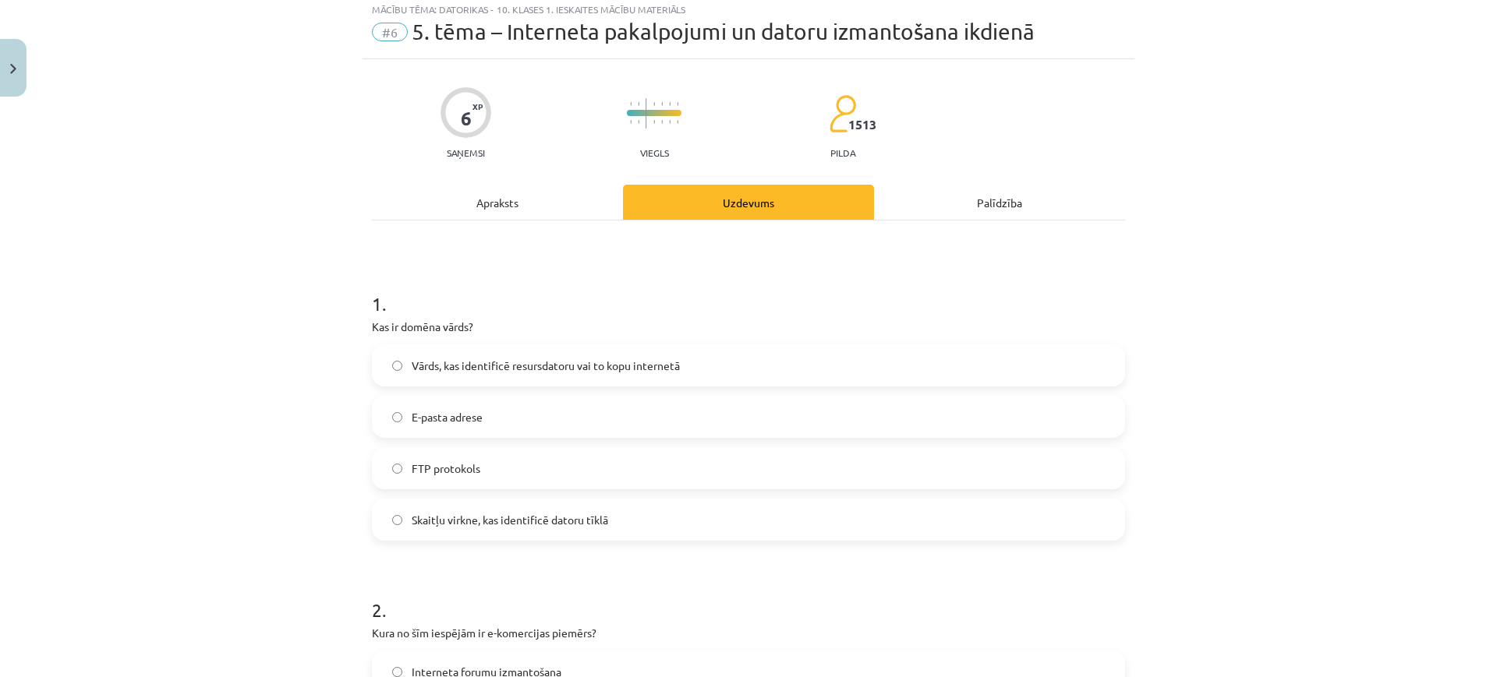
scroll to position [39, 0]
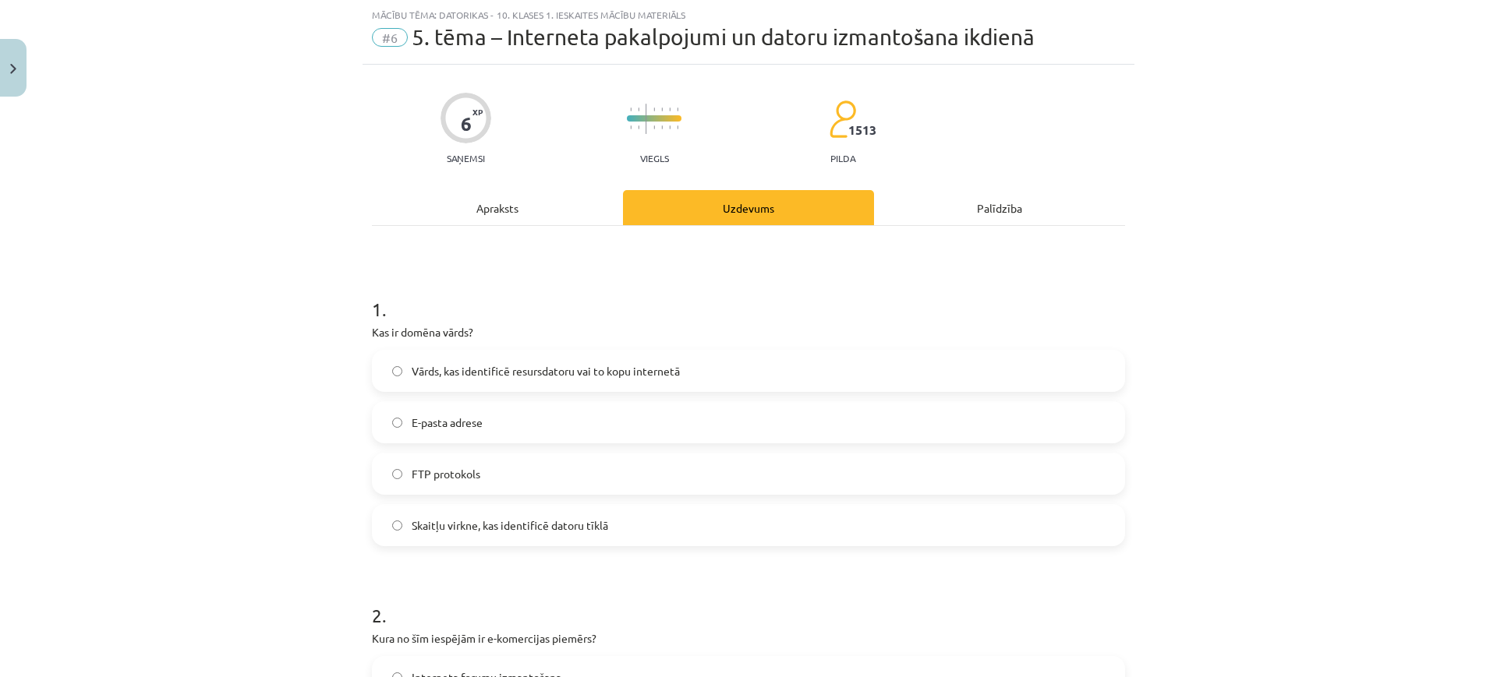
click at [490, 212] on div "Apraksts" at bounding box center [497, 207] width 251 height 35
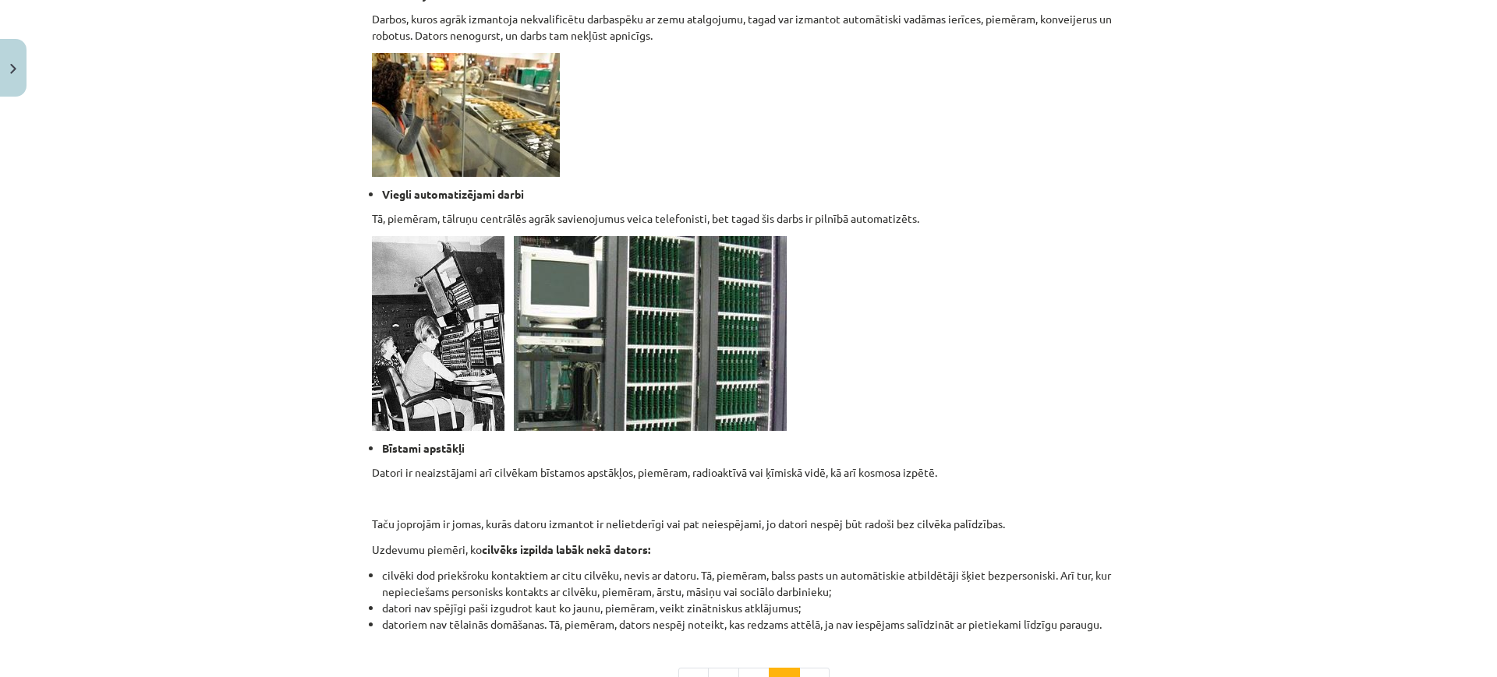
scroll to position [1409, 0]
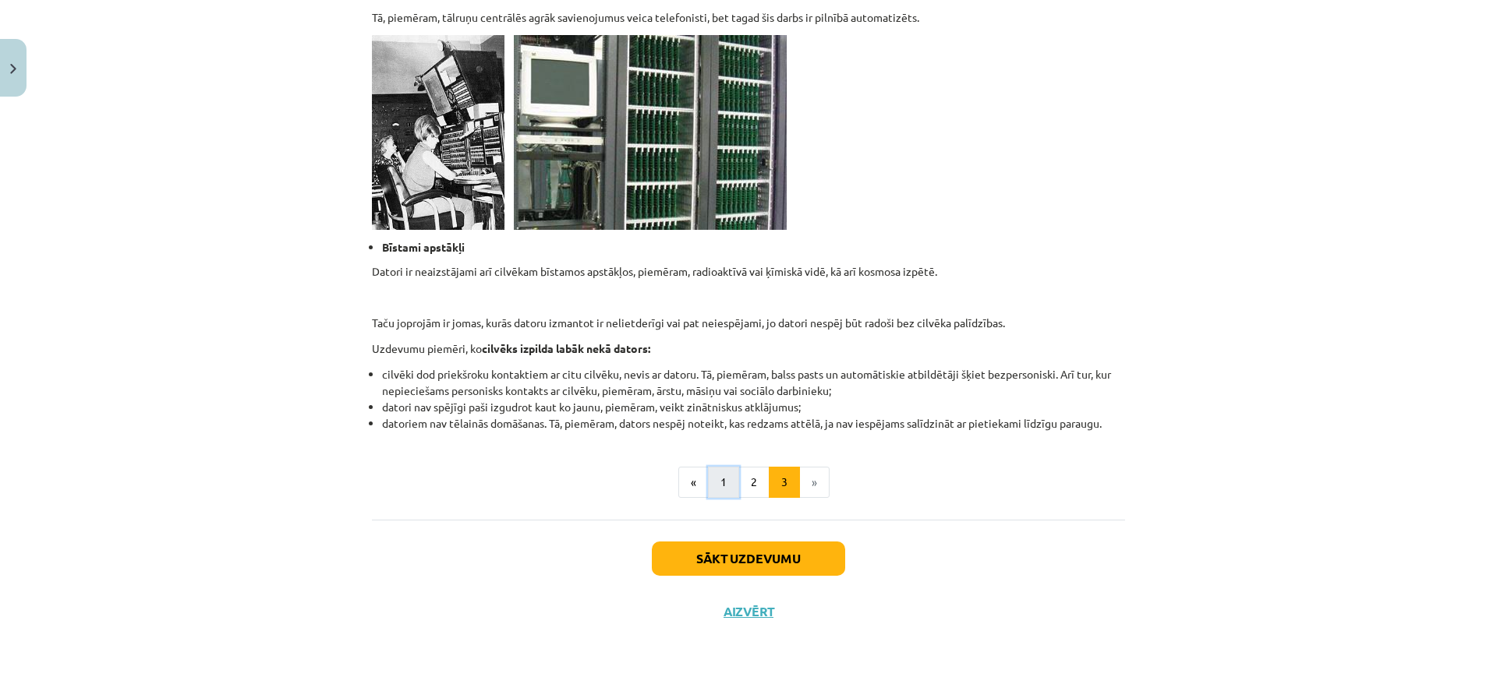
click at [720, 474] on button "1" at bounding box center [723, 482] width 31 height 31
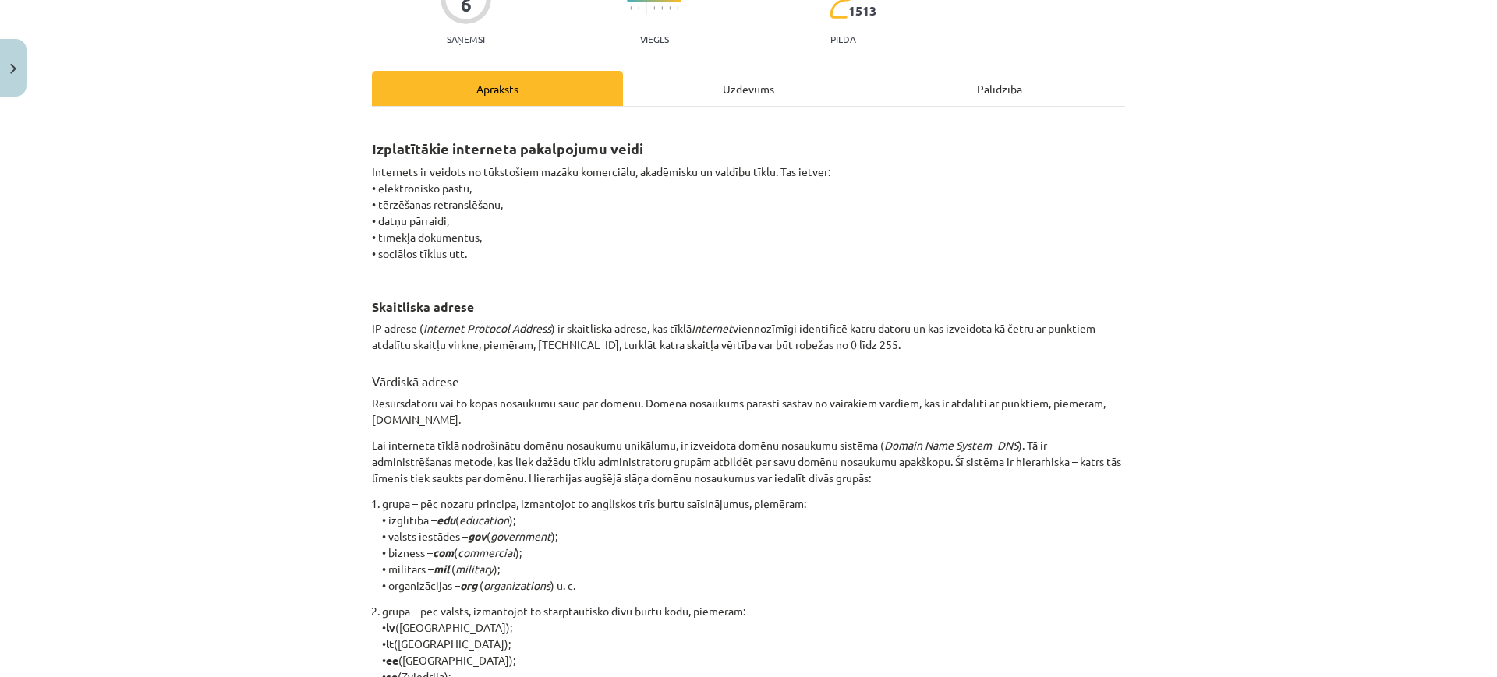
scroll to position [130, 0]
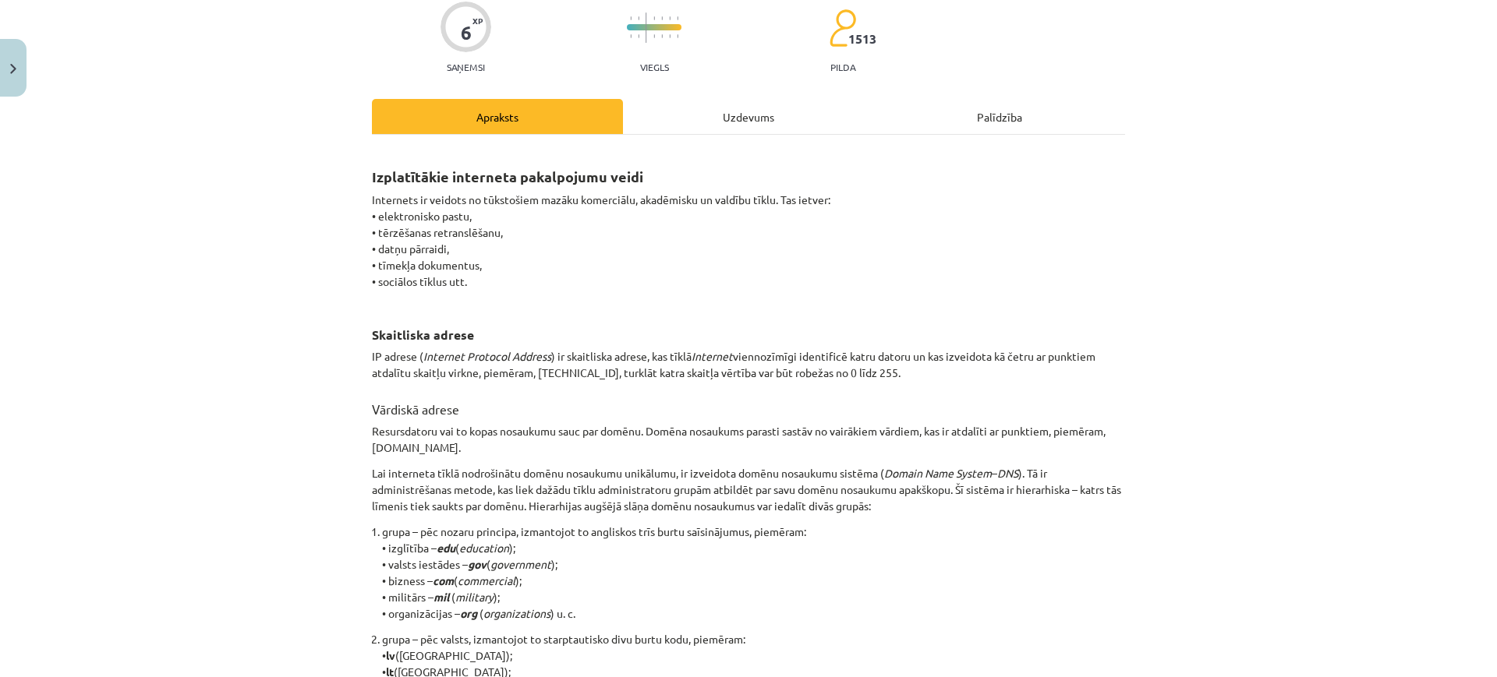
click at [744, 110] on div "Uzdevums" at bounding box center [748, 116] width 251 height 35
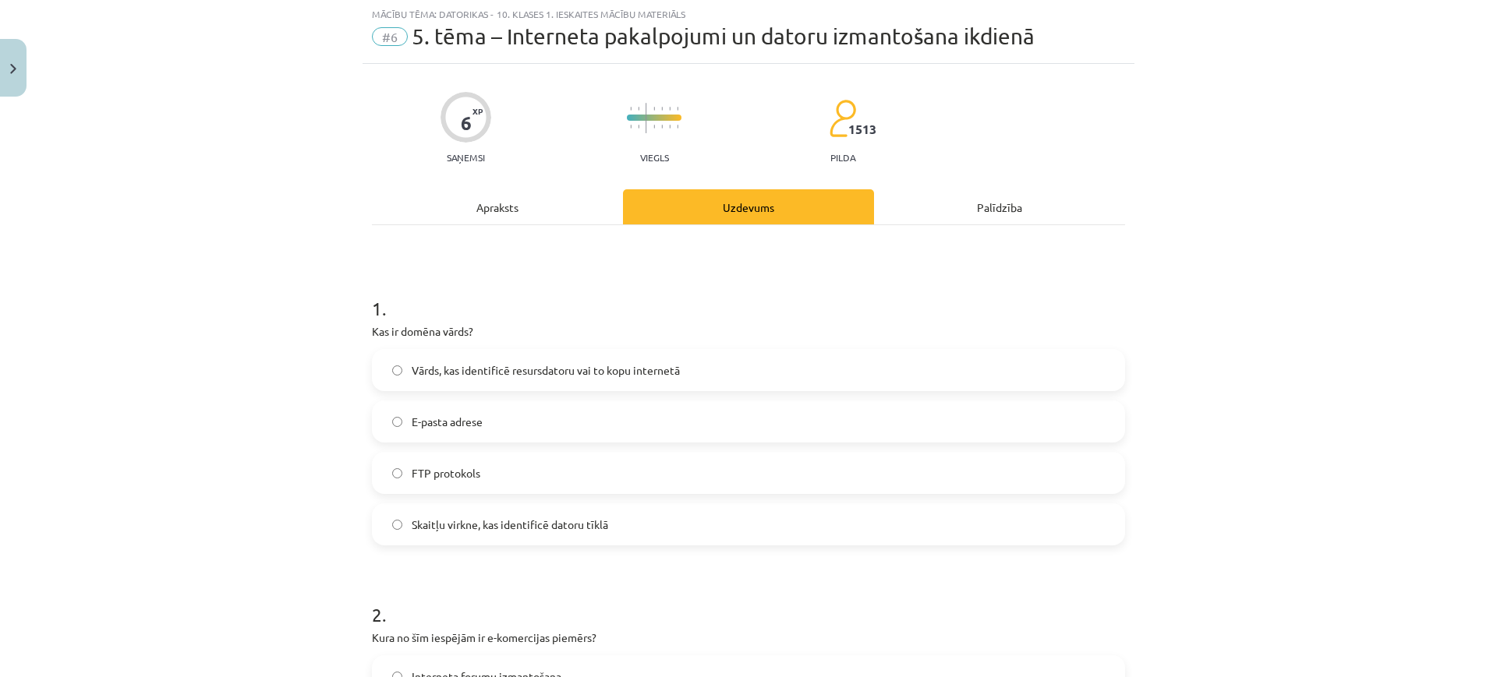
scroll to position [39, 0]
click at [382, 529] on label "Skaitļu virkne, kas identificē datoru tīklā" at bounding box center [748, 525] width 750 height 39
click at [464, 215] on div "Apraksts" at bounding box center [497, 207] width 251 height 35
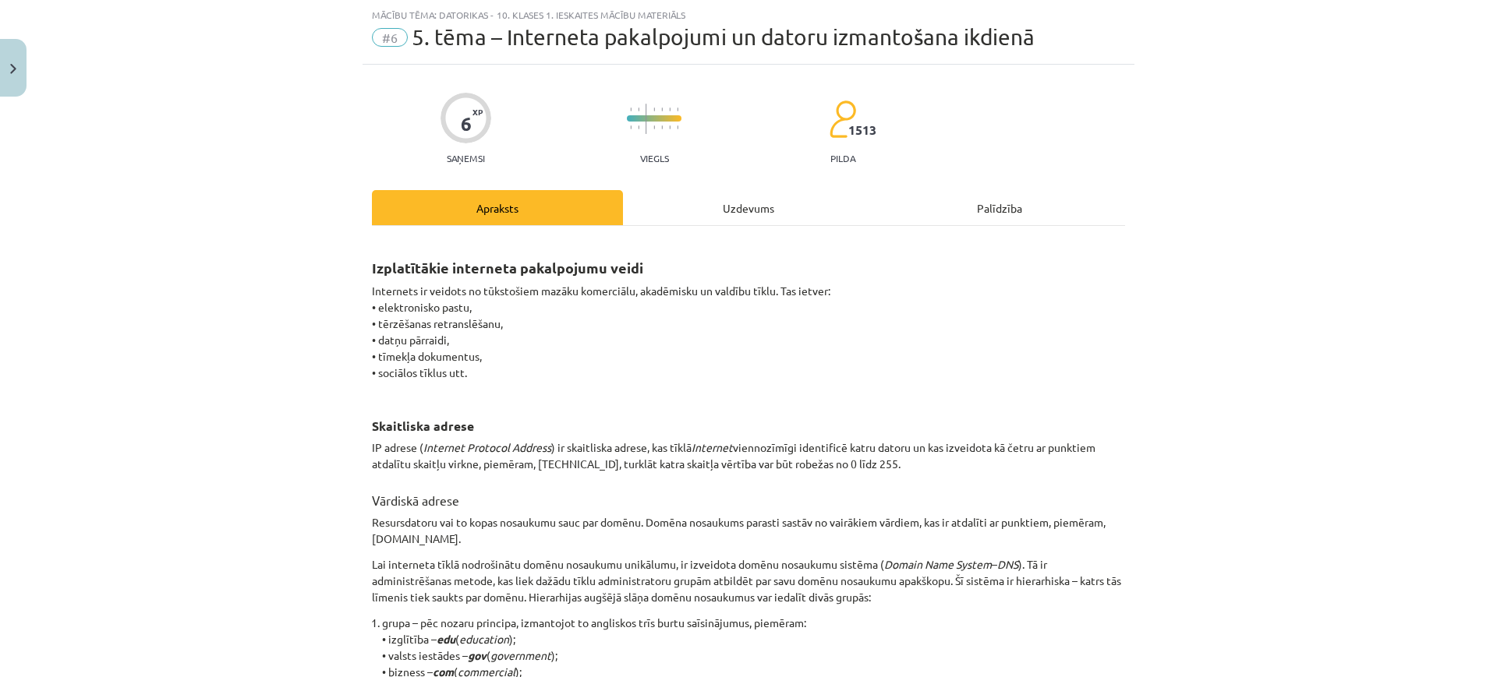
click at [699, 216] on div "Uzdevums" at bounding box center [748, 207] width 251 height 35
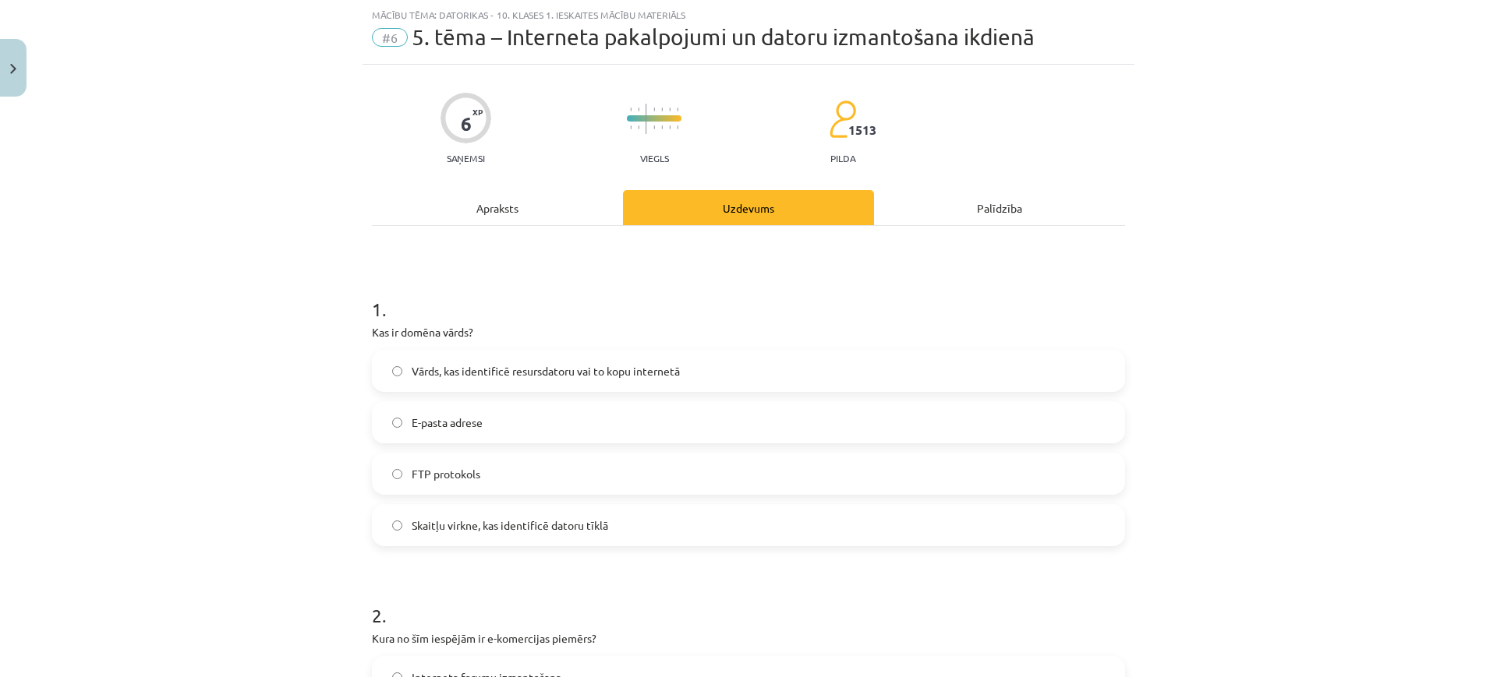
click at [380, 374] on label "Vārds, kas identificē resursdatoru vai to kopu internetā" at bounding box center [748, 371] width 750 height 39
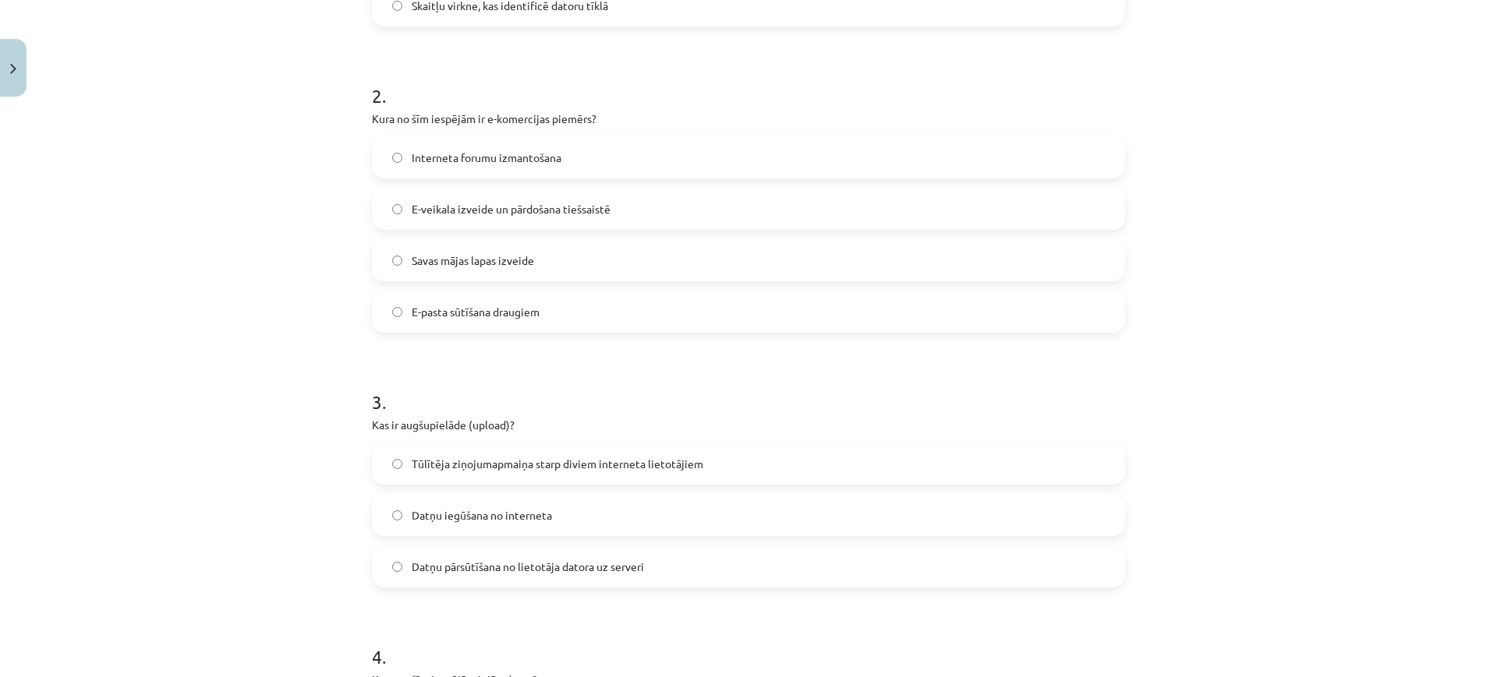
scroll to position [688, 0]
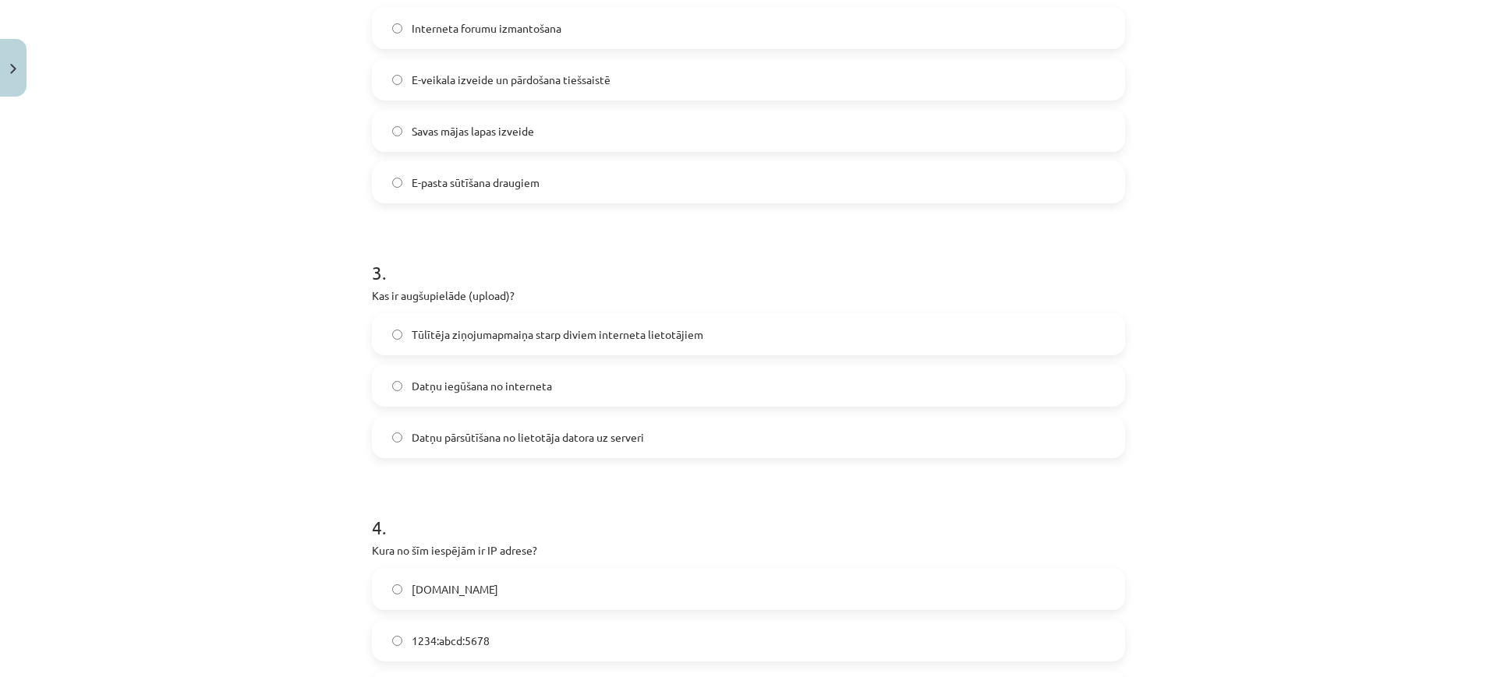
click at [386, 428] on label "Datņu pārsūtīšana no lietotāja datora uz serveri" at bounding box center [748, 437] width 750 height 39
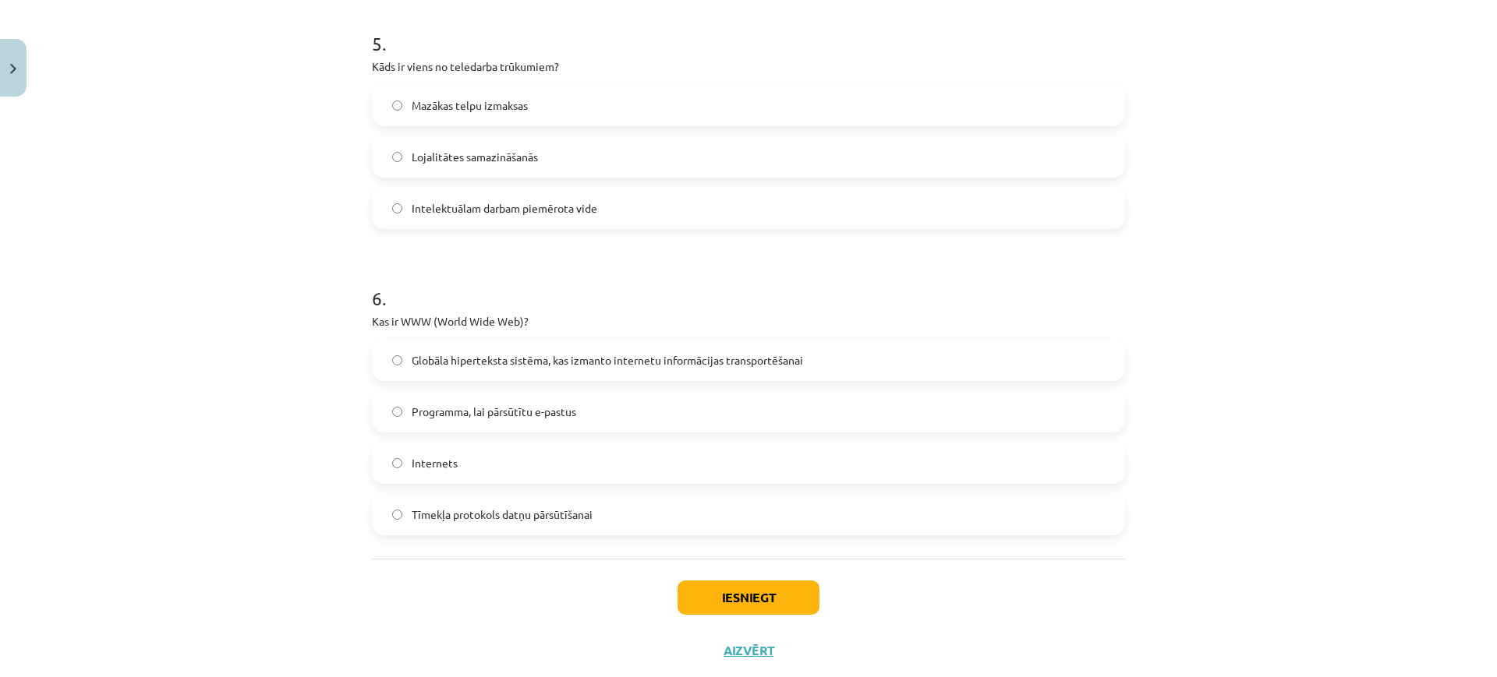
scroll to position [1518, 0]
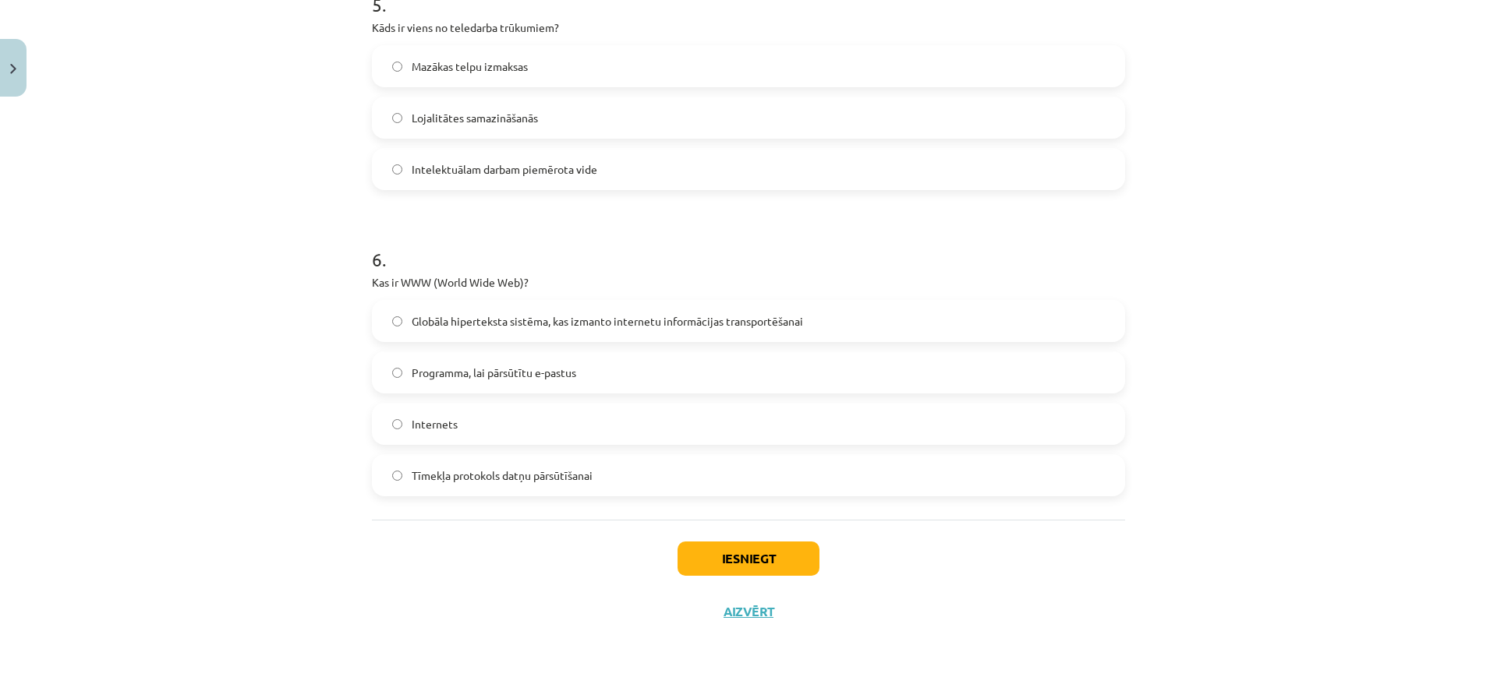
click at [413, 285] on p "Kas ir WWW (World Wide Web)?" at bounding box center [748, 282] width 753 height 16
copy div "Kas ir WWW (World Wide Web)?"
click at [338, 423] on div "Mācību tēma: Datorikas - 10. klases 1. ieskaites mācību materiāls #6 5. tēma – …" at bounding box center [748, 338] width 1497 height 677
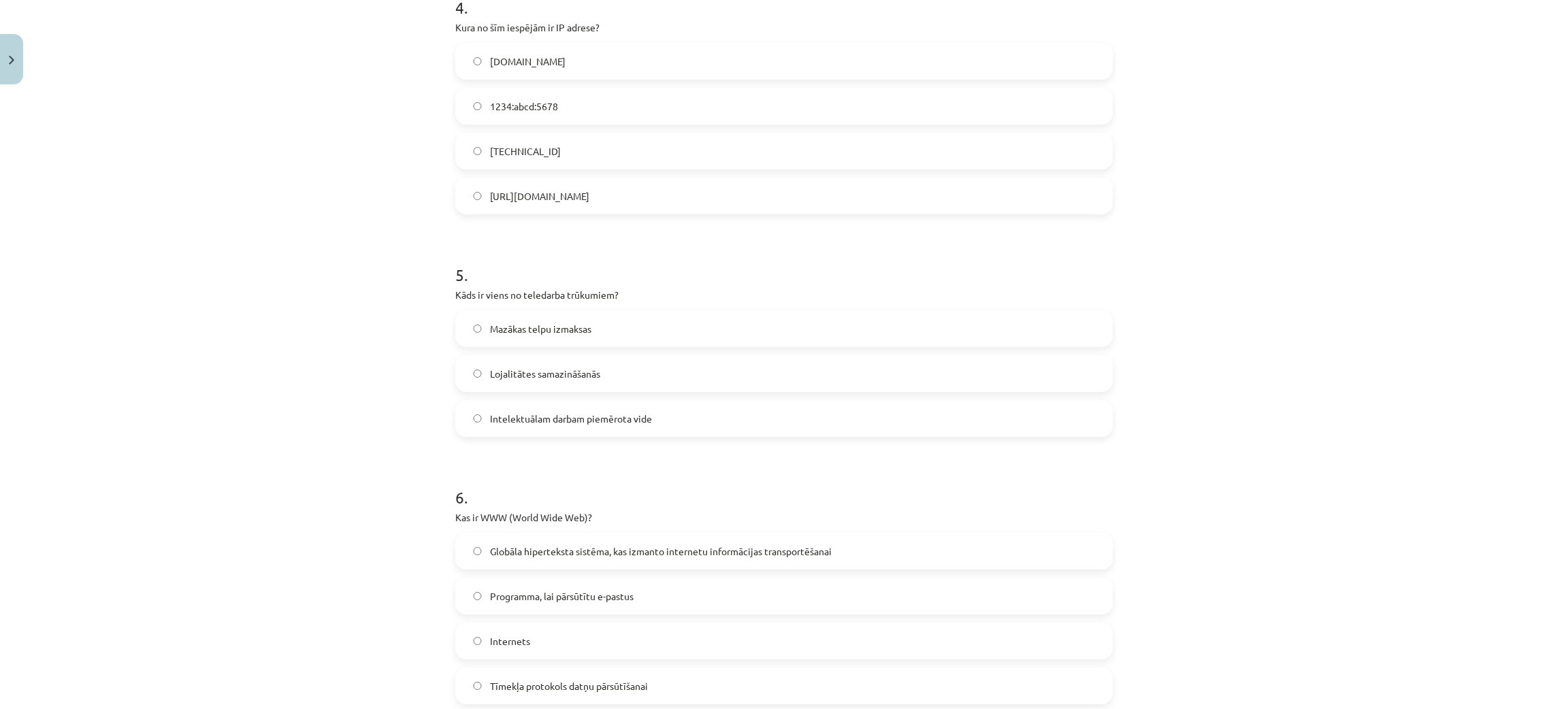
scroll to position [1190, 0]
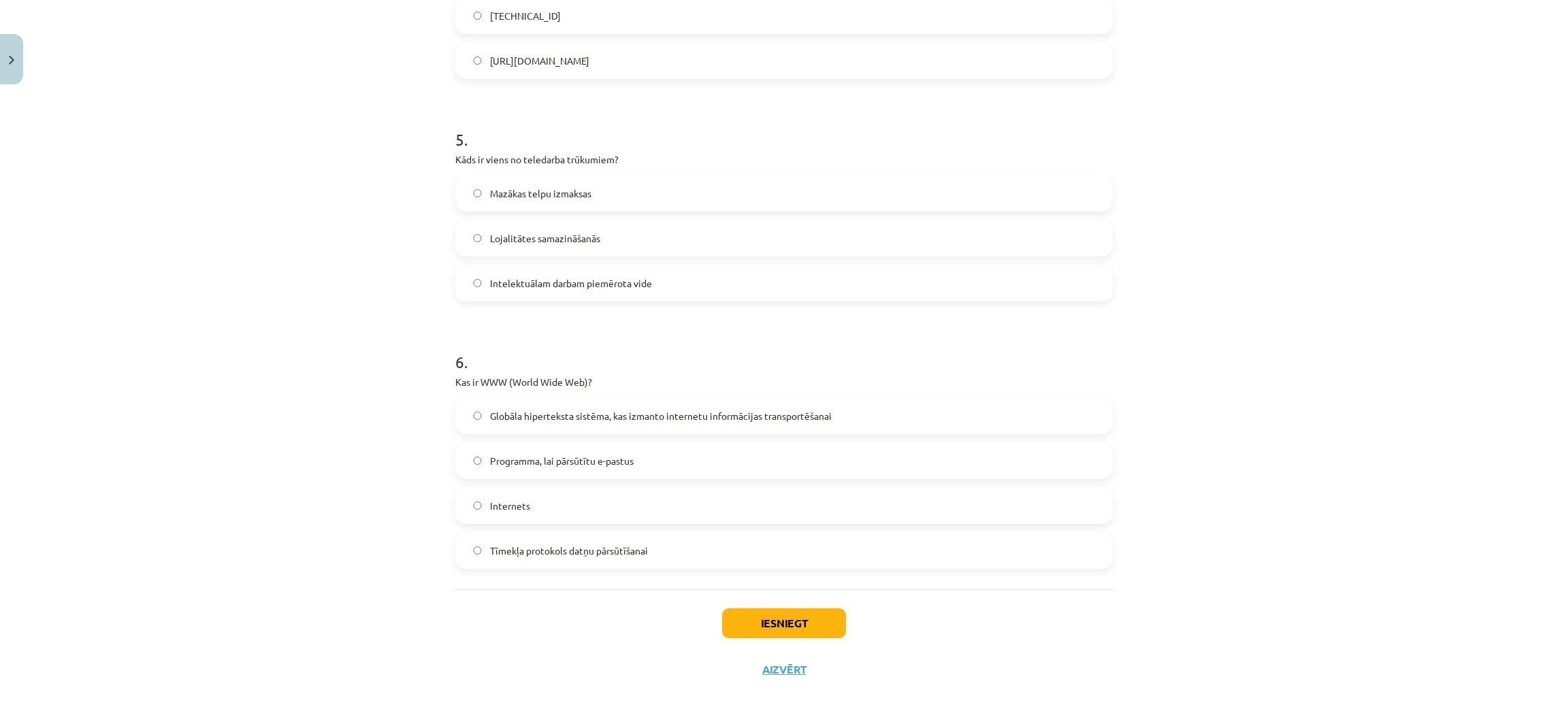
click at [458, 412] on label "Globāla hiperteksta sistēma, kas izmanto internetu informācijas transportēšanai" at bounding box center [784, 416] width 655 height 34
click at [767, 525] on button "Iesniegt" at bounding box center [784, 623] width 124 height 30
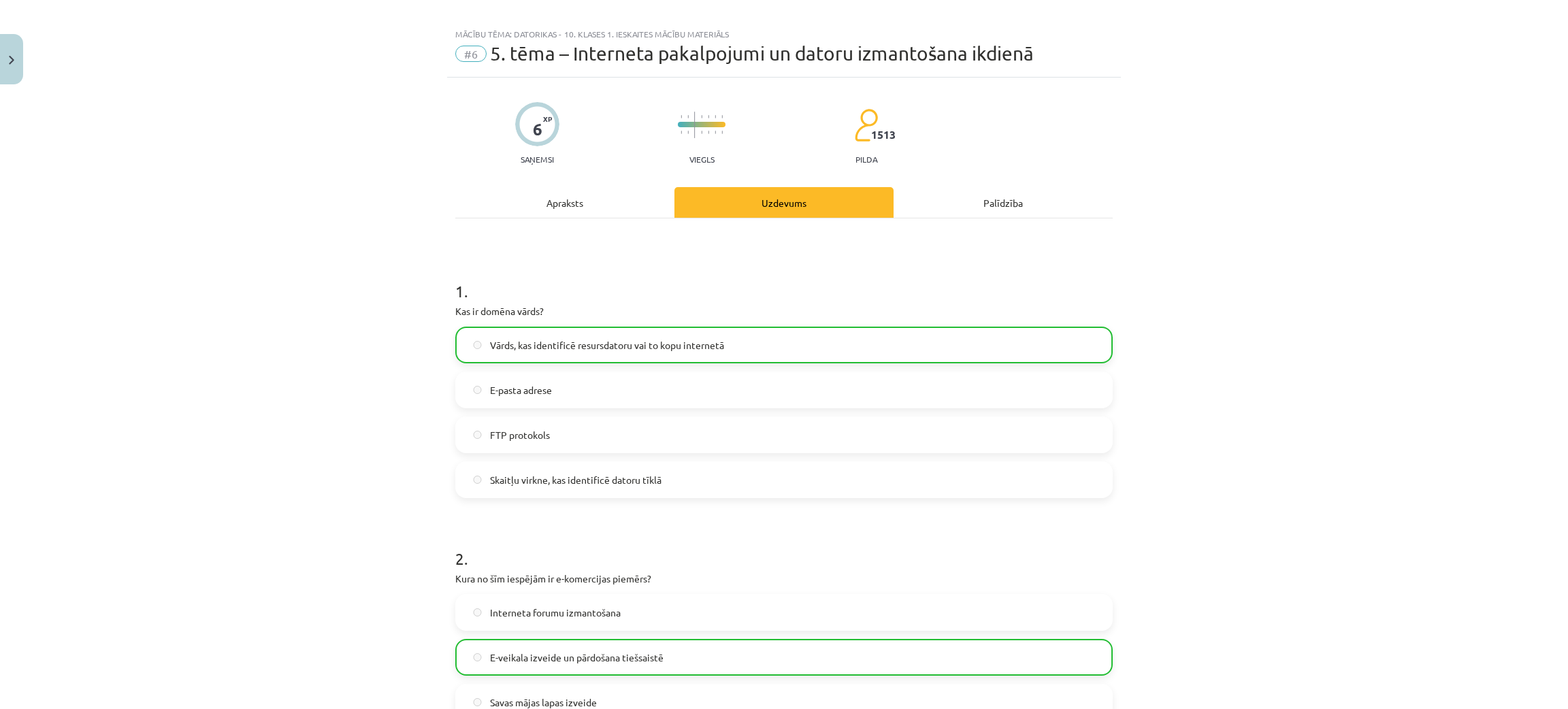
scroll to position [0, 0]
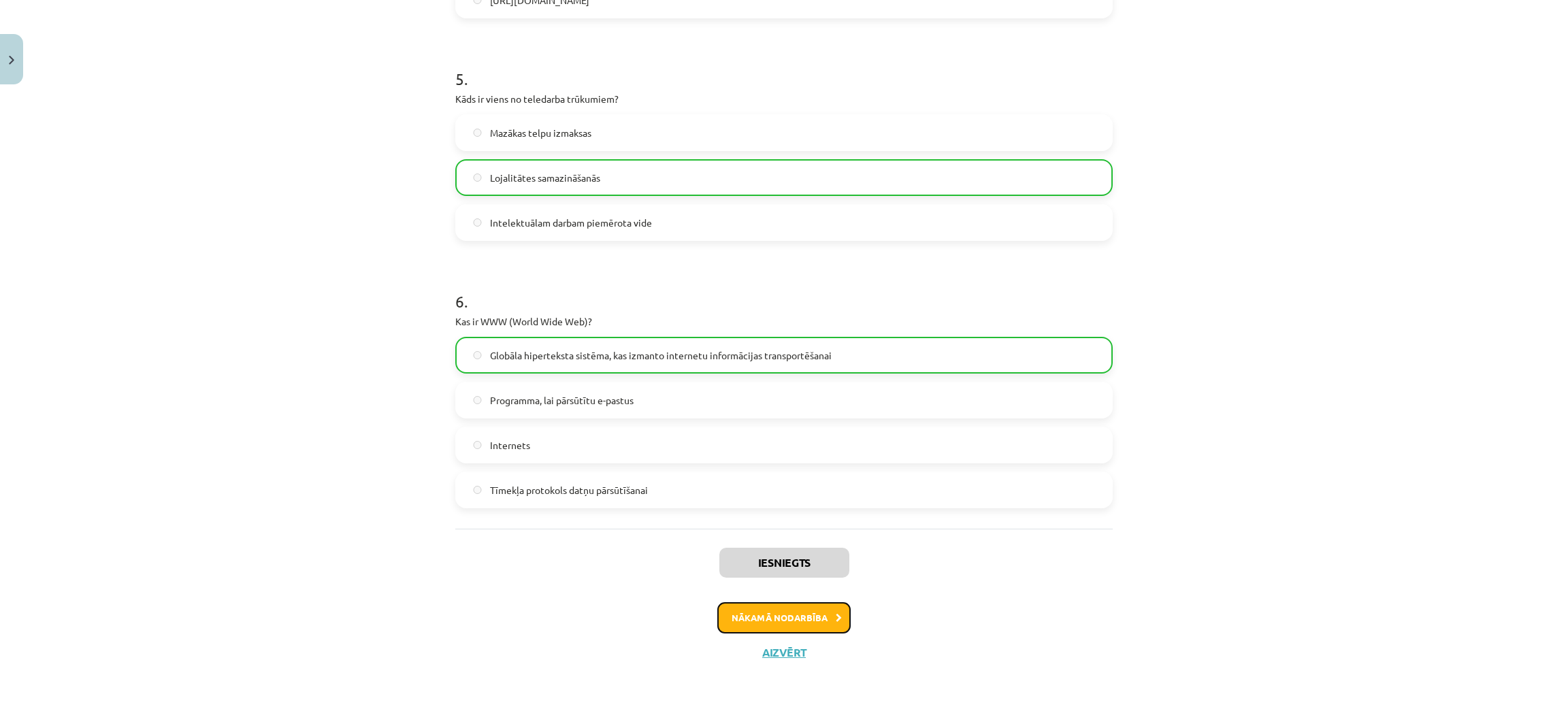
click at [781, 525] on button "Nākamā nodarbība" at bounding box center [784, 618] width 134 height 31
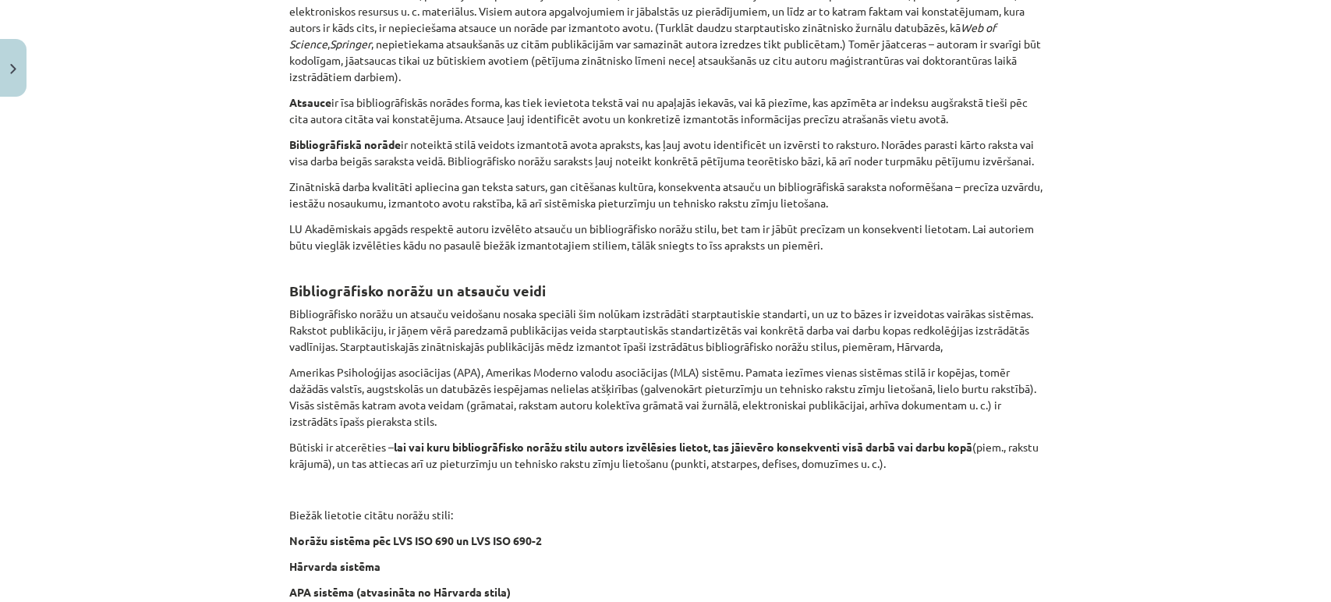
scroll to position [461, 0]
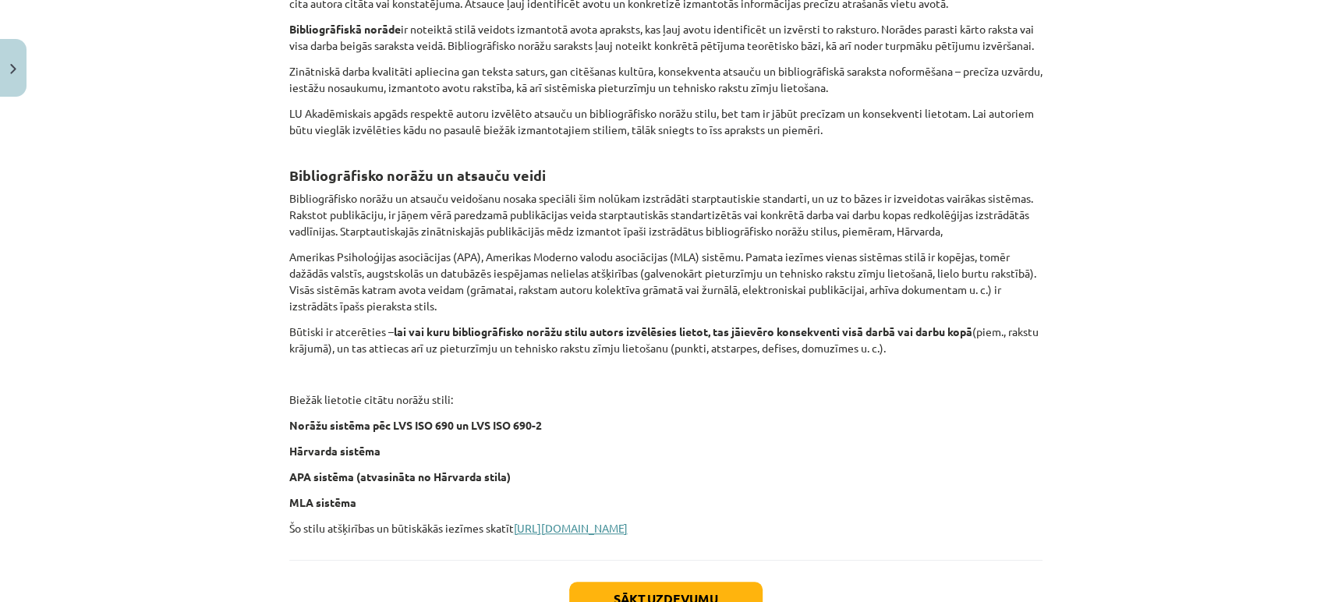
click at [628, 535] on link "[URL][DOMAIN_NAME]" at bounding box center [571, 528] width 114 height 14
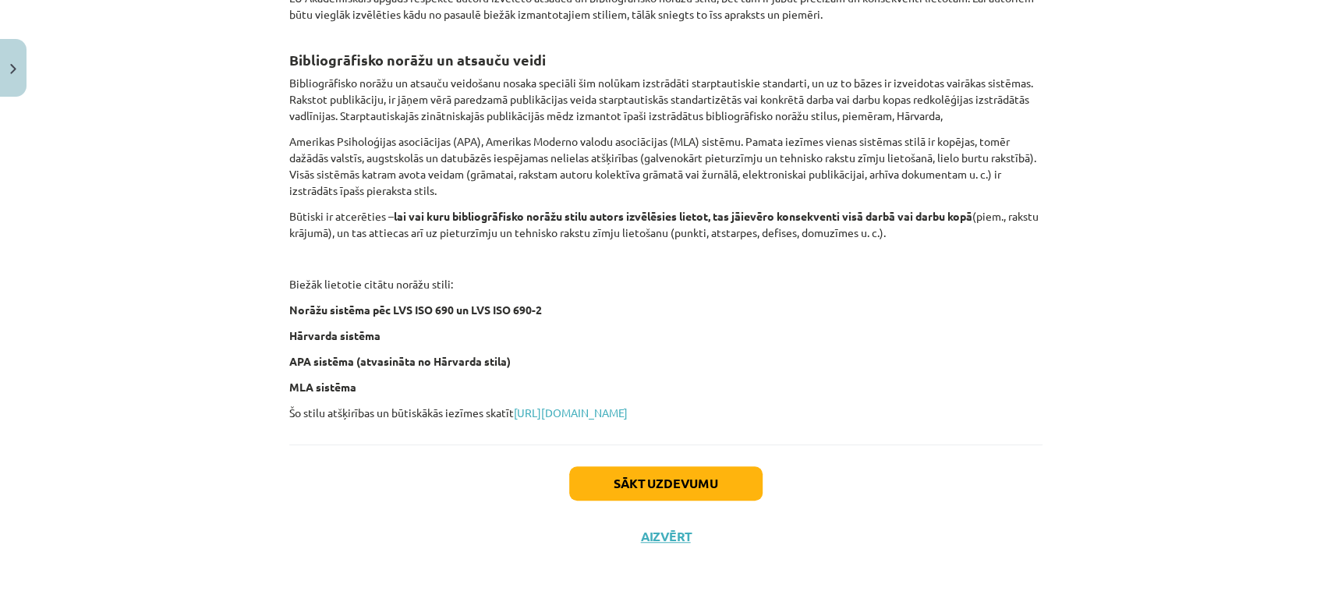
scroll to position [592, 0]
click at [688, 480] on button "Sākt uzdevumu" at bounding box center [665, 483] width 193 height 34
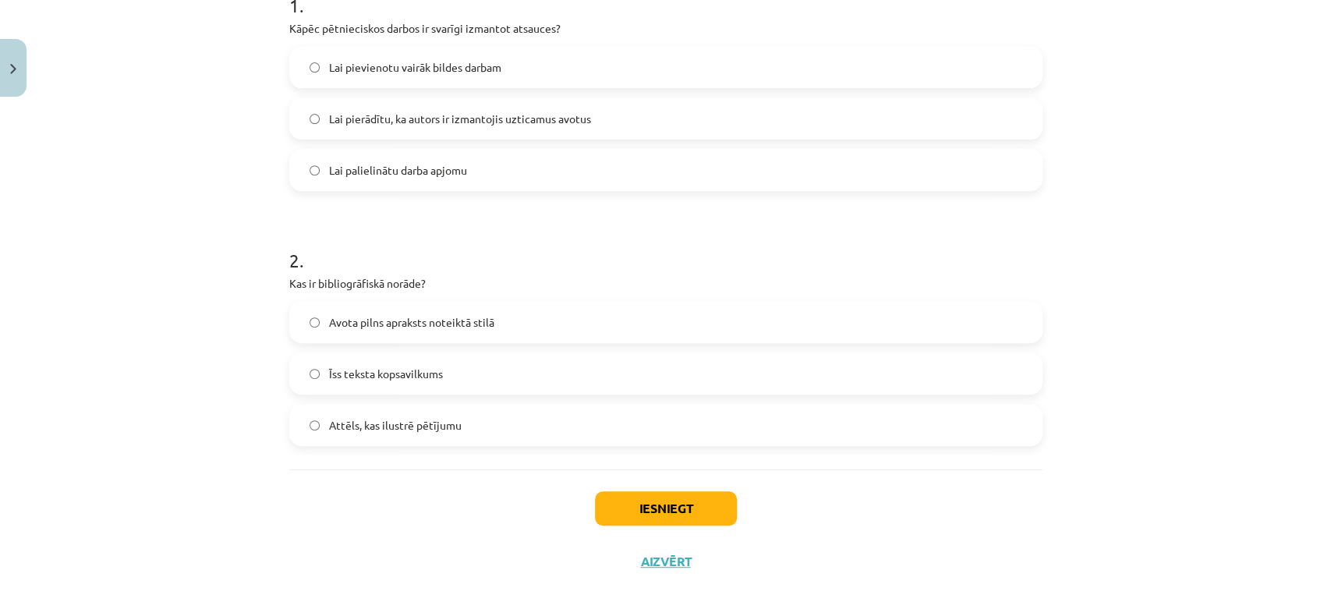
scroll to position [367, 0]
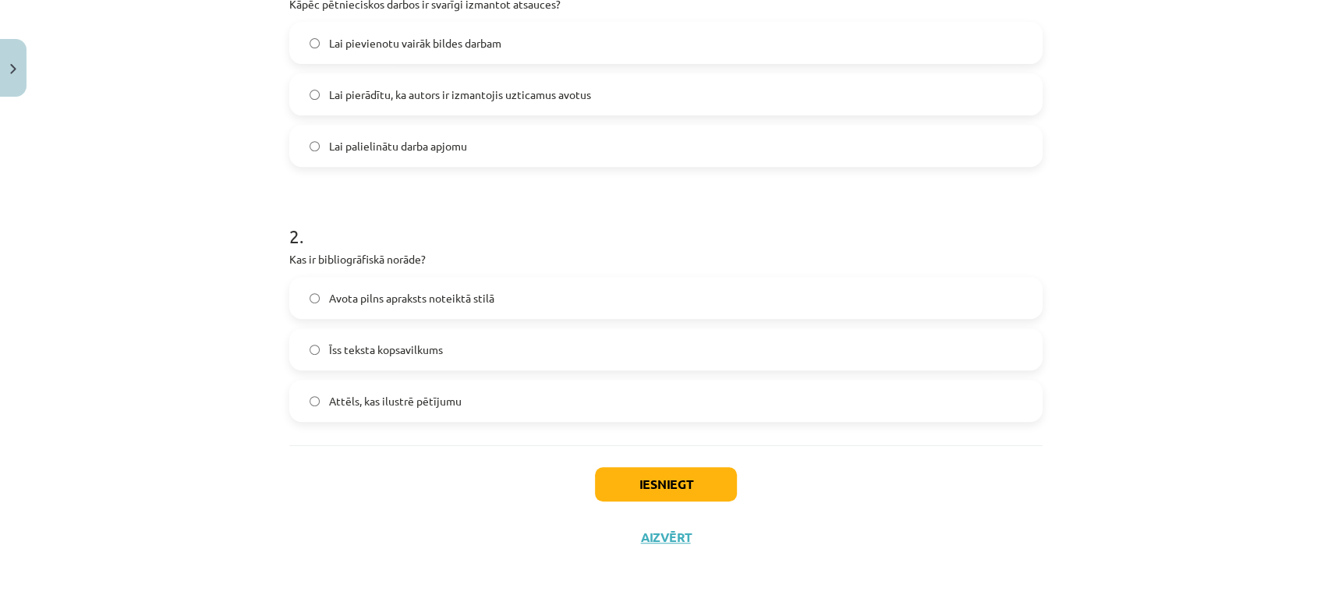
click at [306, 304] on label "Avota pilns apraksts noteiktā stilā" at bounding box center [666, 297] width 750 height 39
click at [674, 474] on button "Iesniegt" at bounding box center [666, 484] width 142 height 34
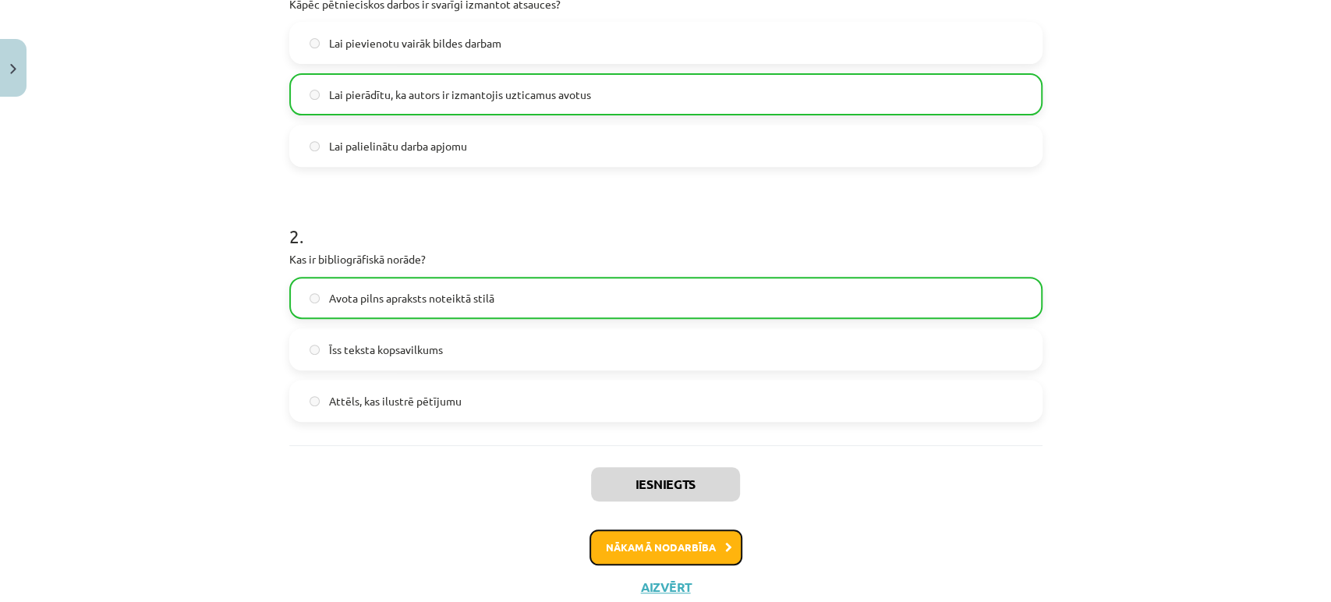
click at [593, 546] on button "Nākamā nodarbība" at bounding box center [665, 547] width 153 height 36
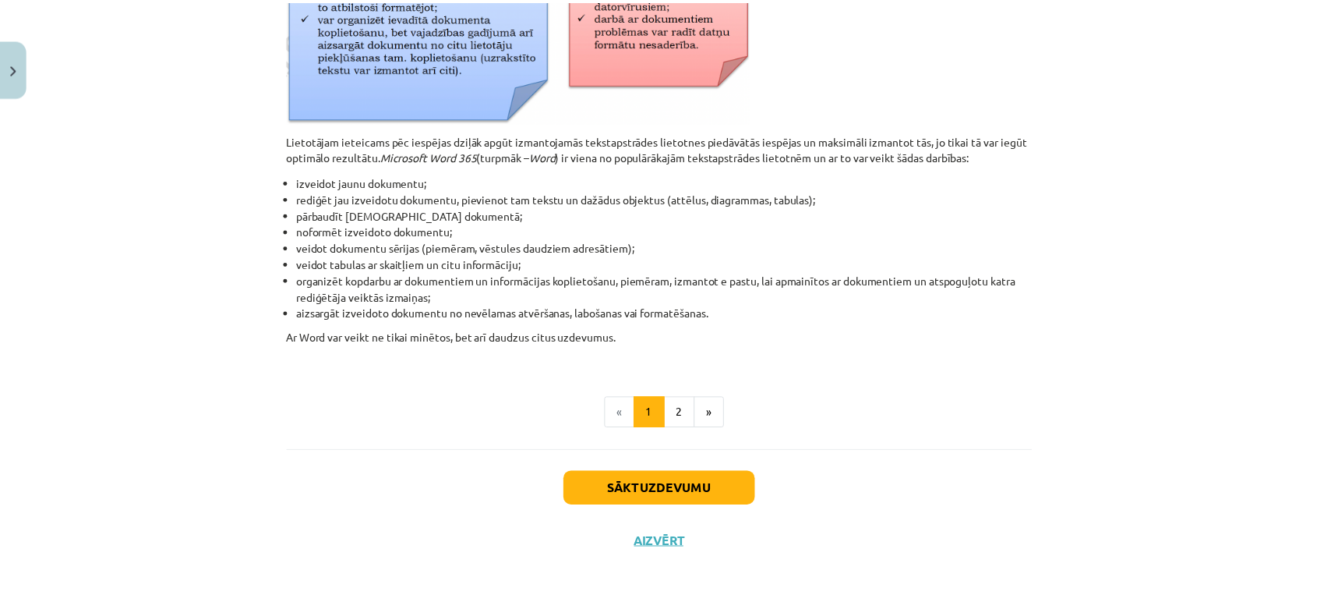
scroll to position [694, 0]
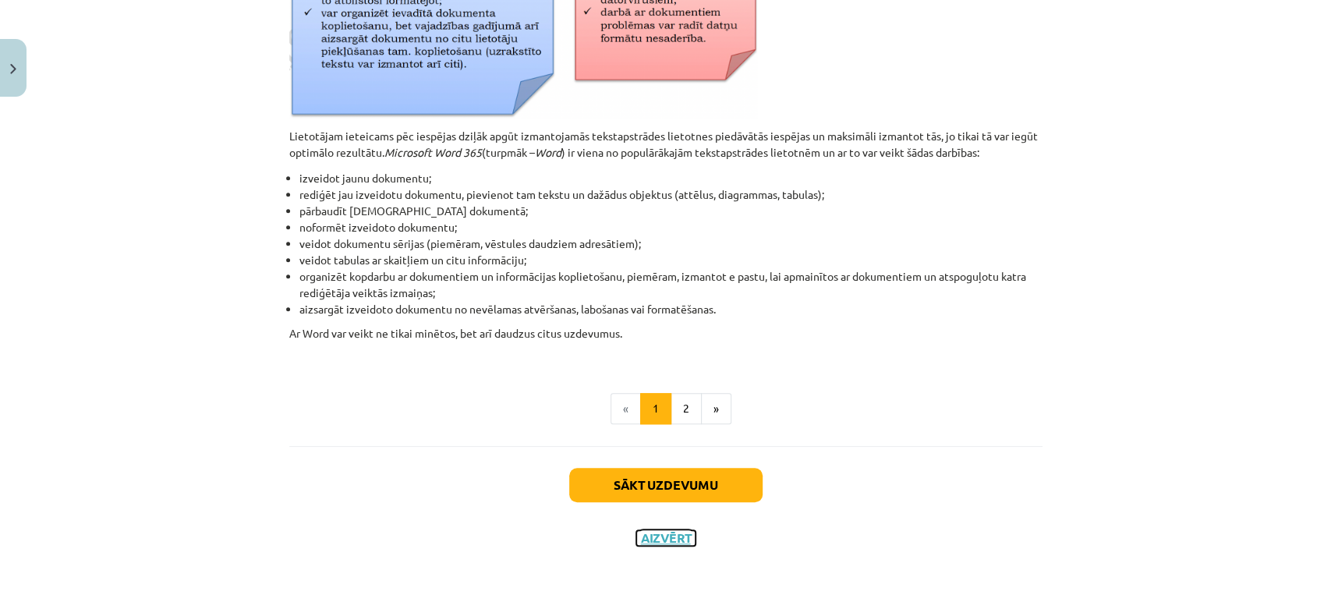
click at [657, 536] on button "Aizvērt" at bounding box center [665, 538] width 59 height 16
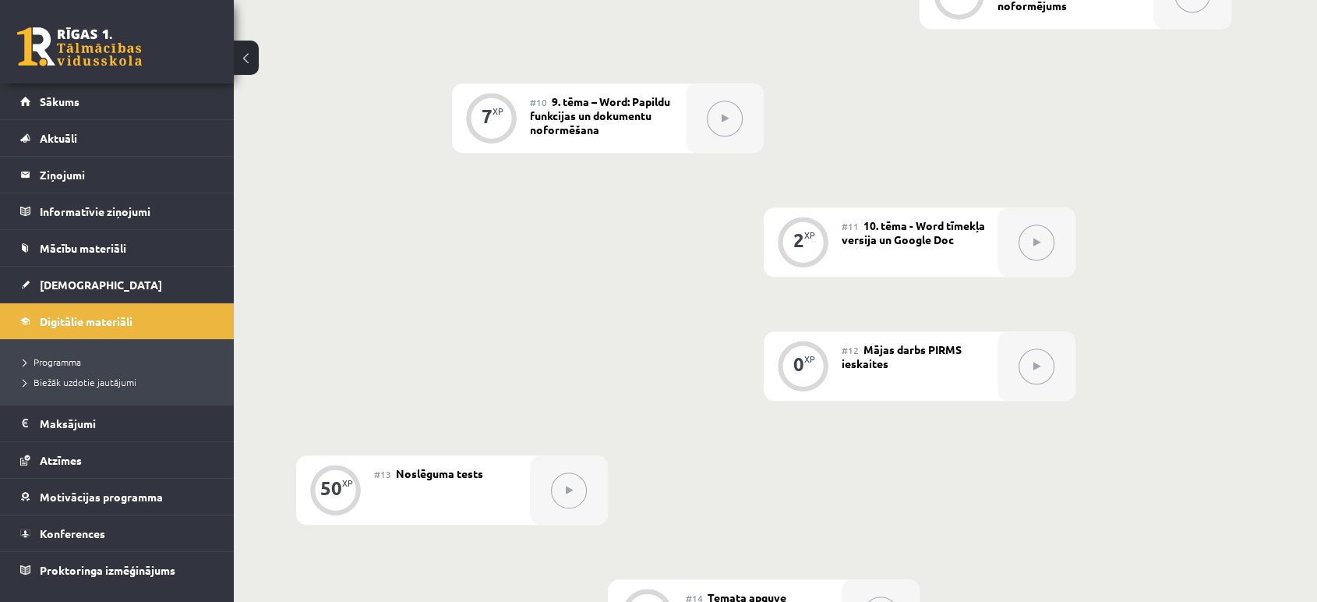
scroll to position [1616, 0]
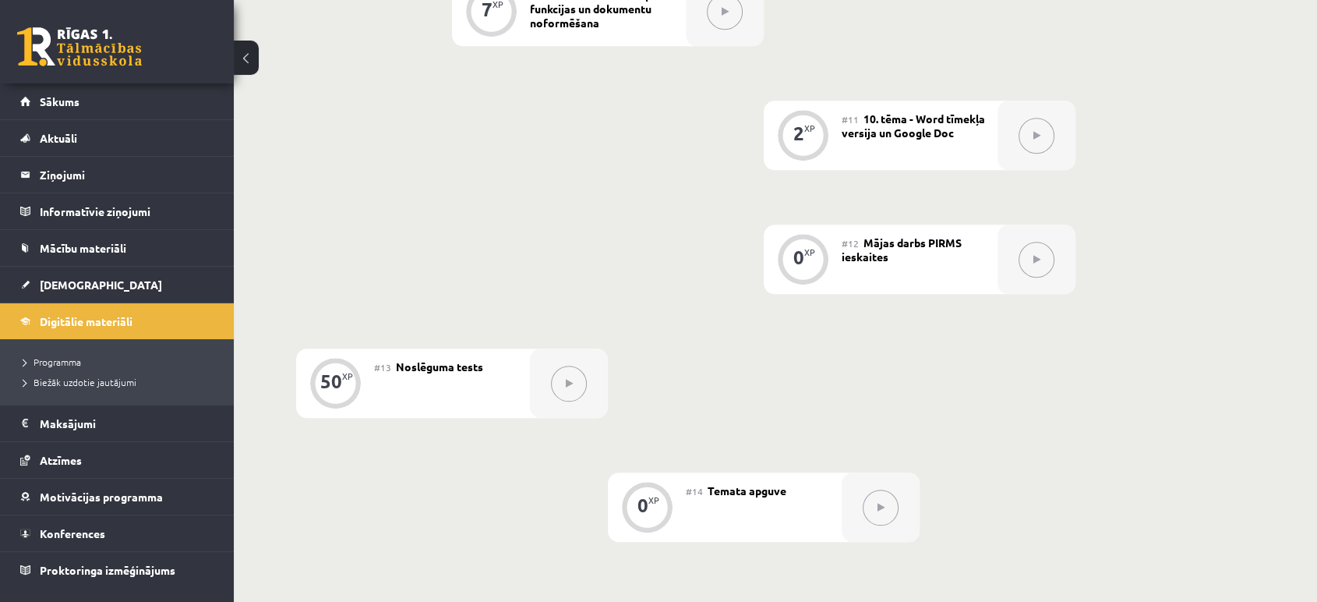
click at [855, 253] on span "Mājas darbs PIRMS ieskaites" at bounding box center [902, 249] width 120 height 28
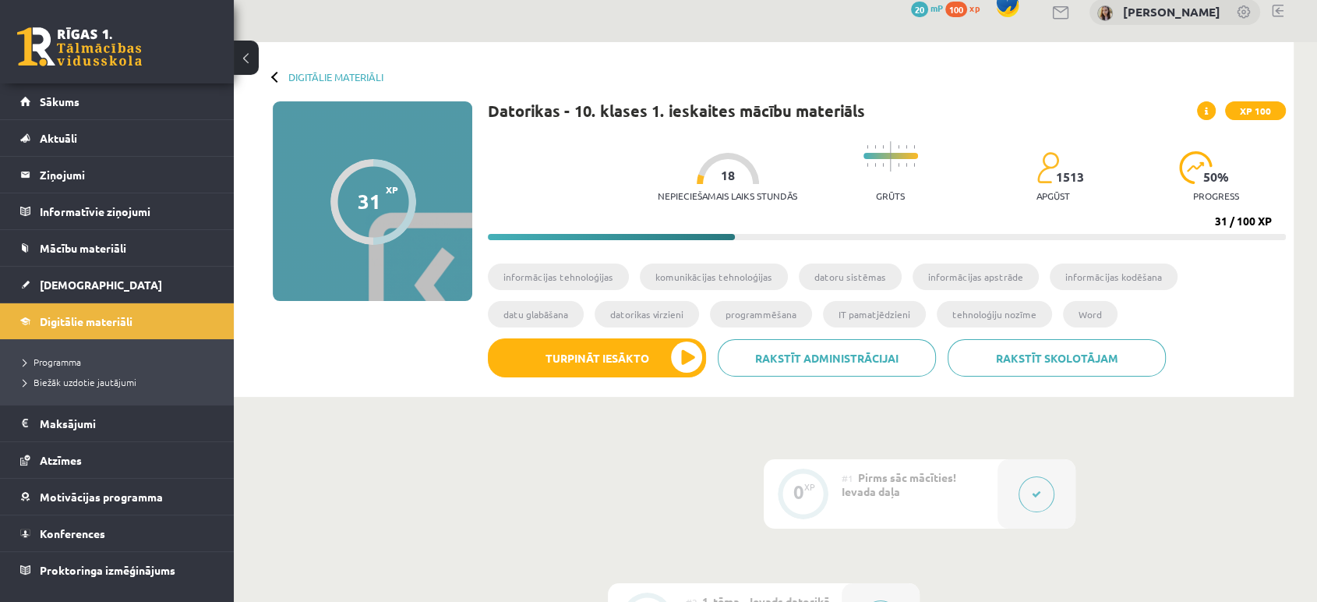
scroll to position [0, 0]
